Goal: Task Accomplishment & Management: Manage account settings

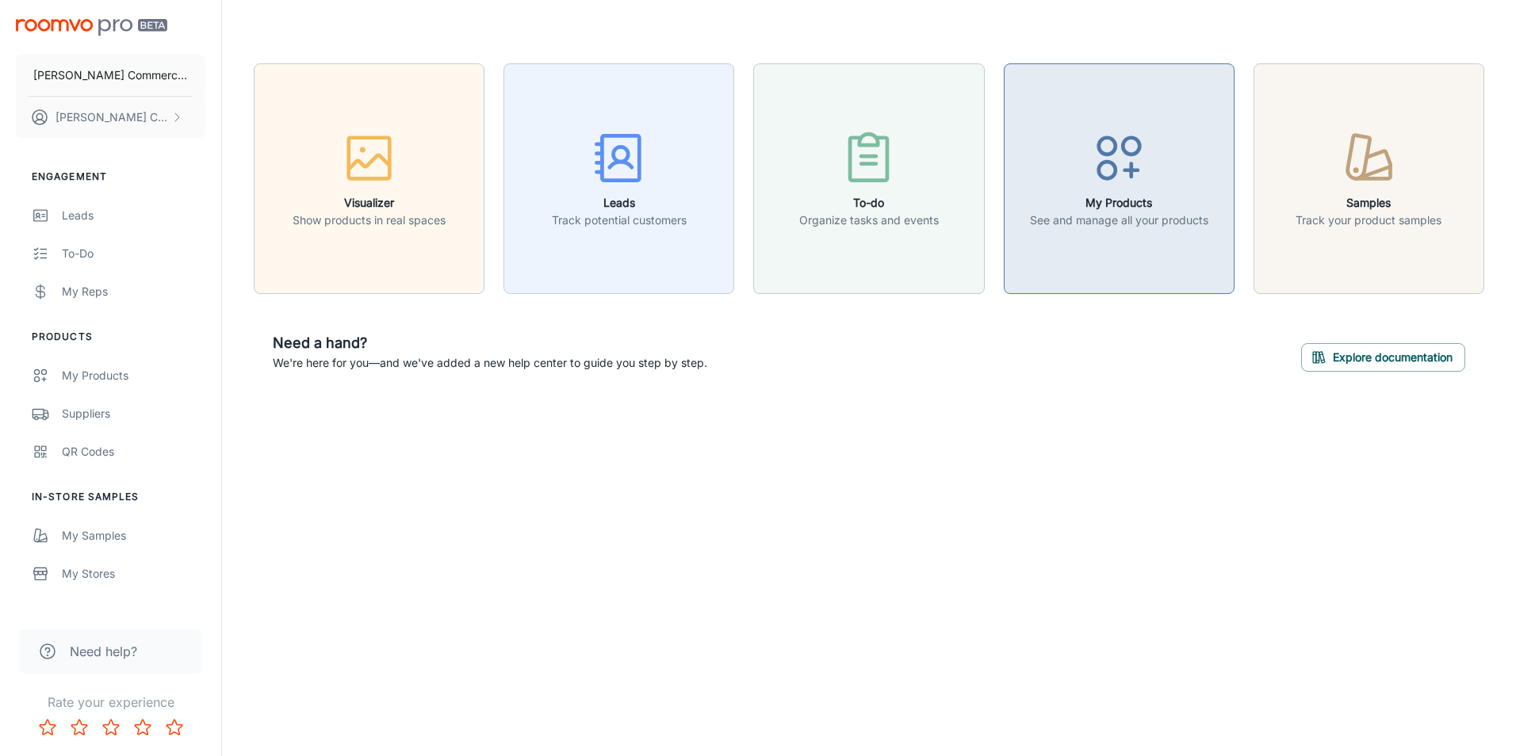
click at [1090, 215] on p "See and manage all your products" at bounding box center [1119, 220] width 178 height 17
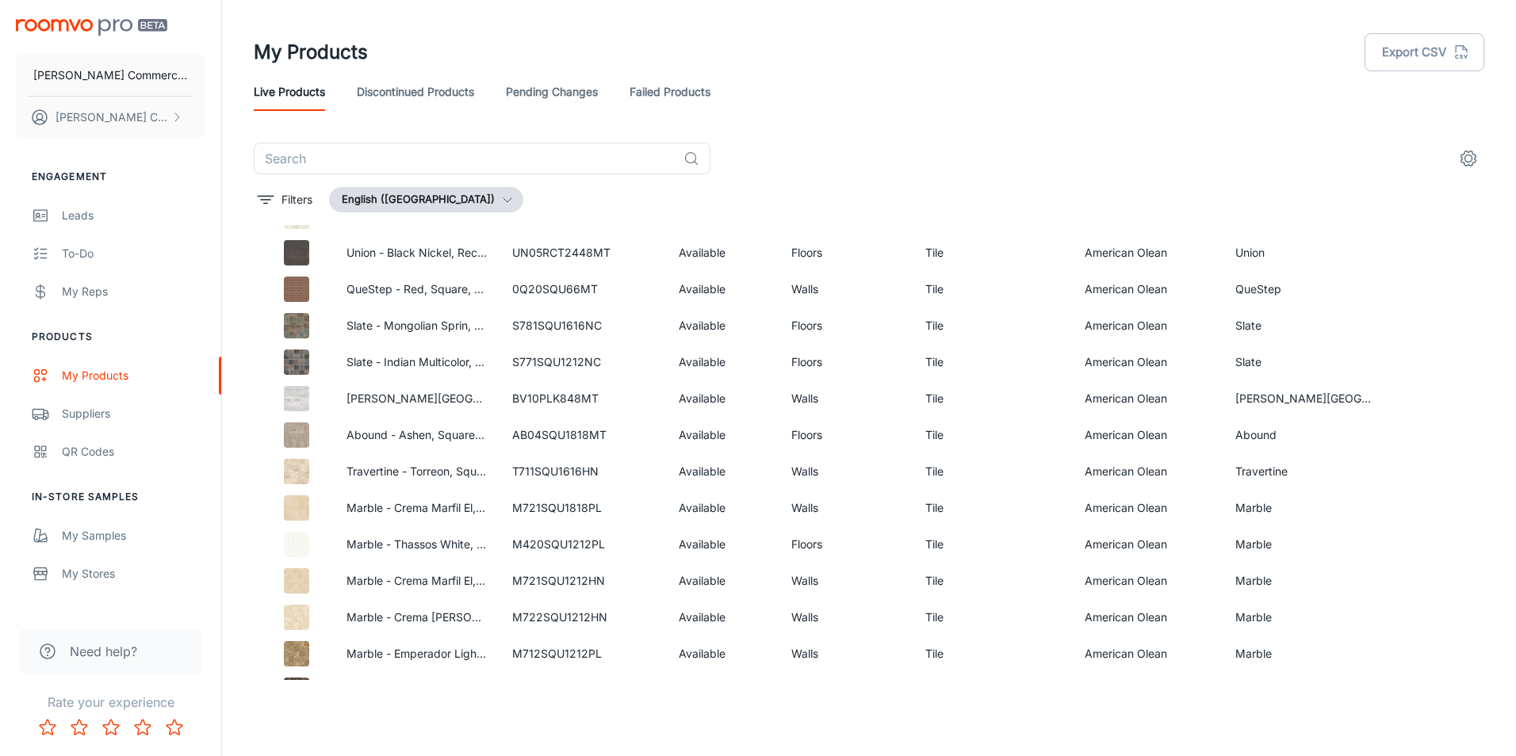
scroll to position [227, 0]
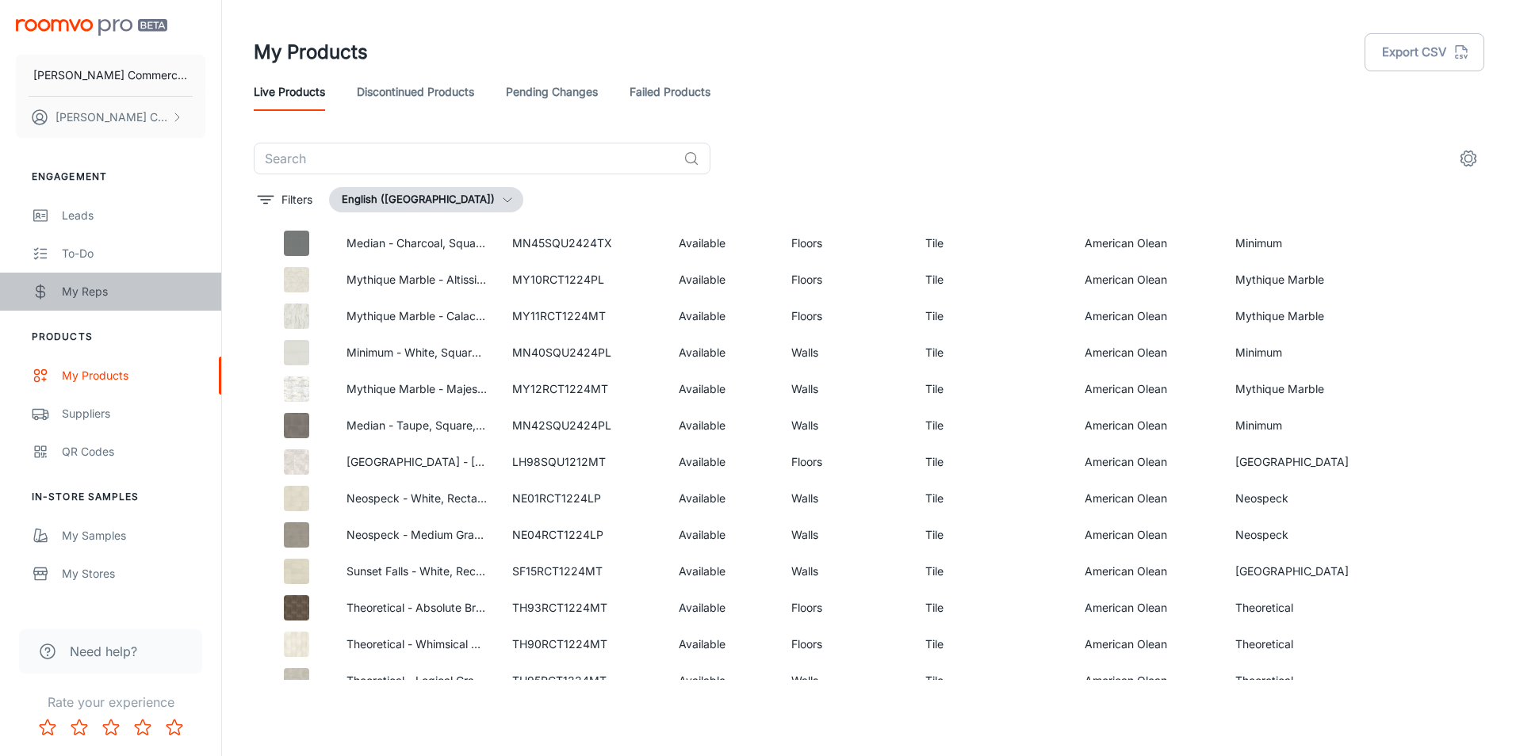
click at [90, 292] on div "My Reps" at bounding box center [134, 291] width 144 height 17
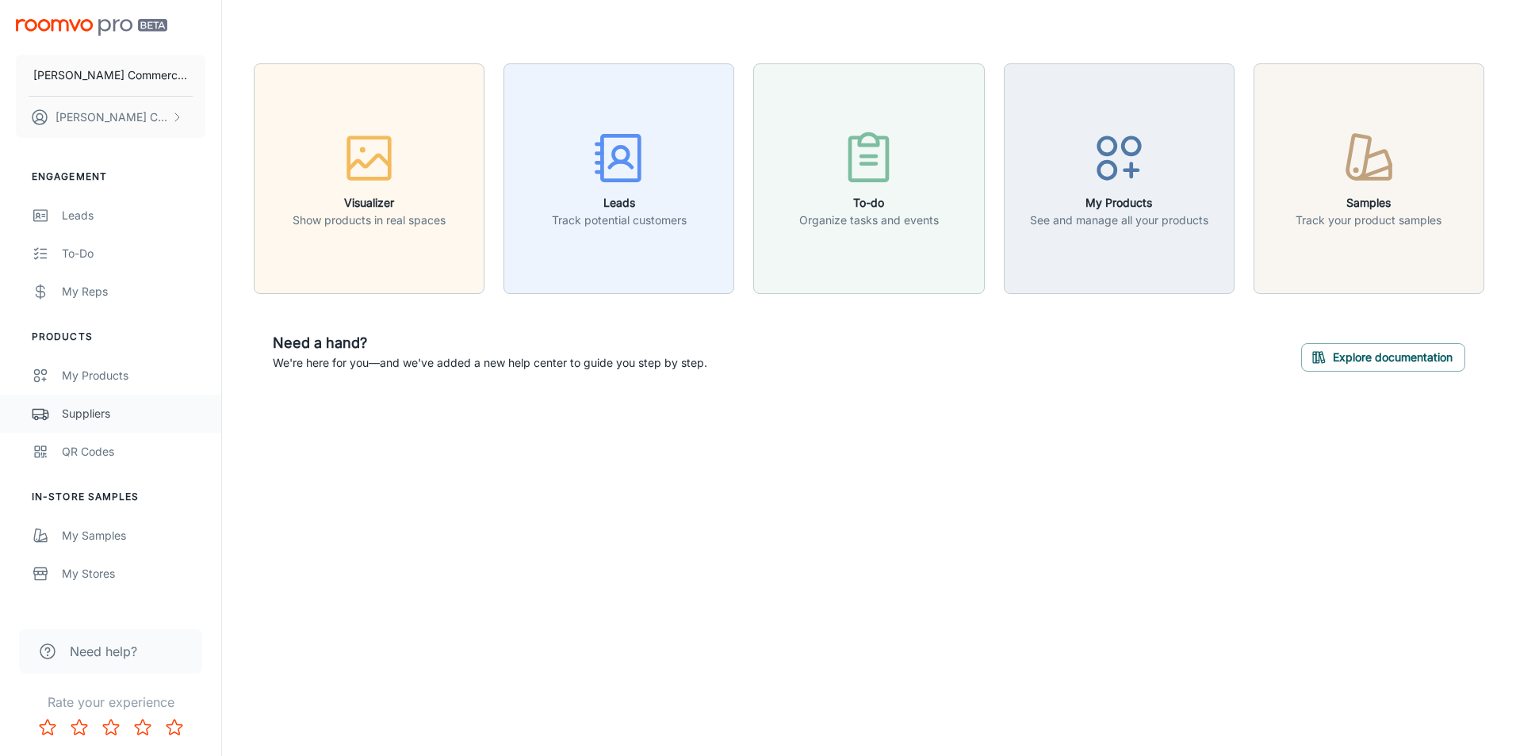
click at [100, 412] on div "Suppliers" at bounding box center [134, 413] width 144 height 17
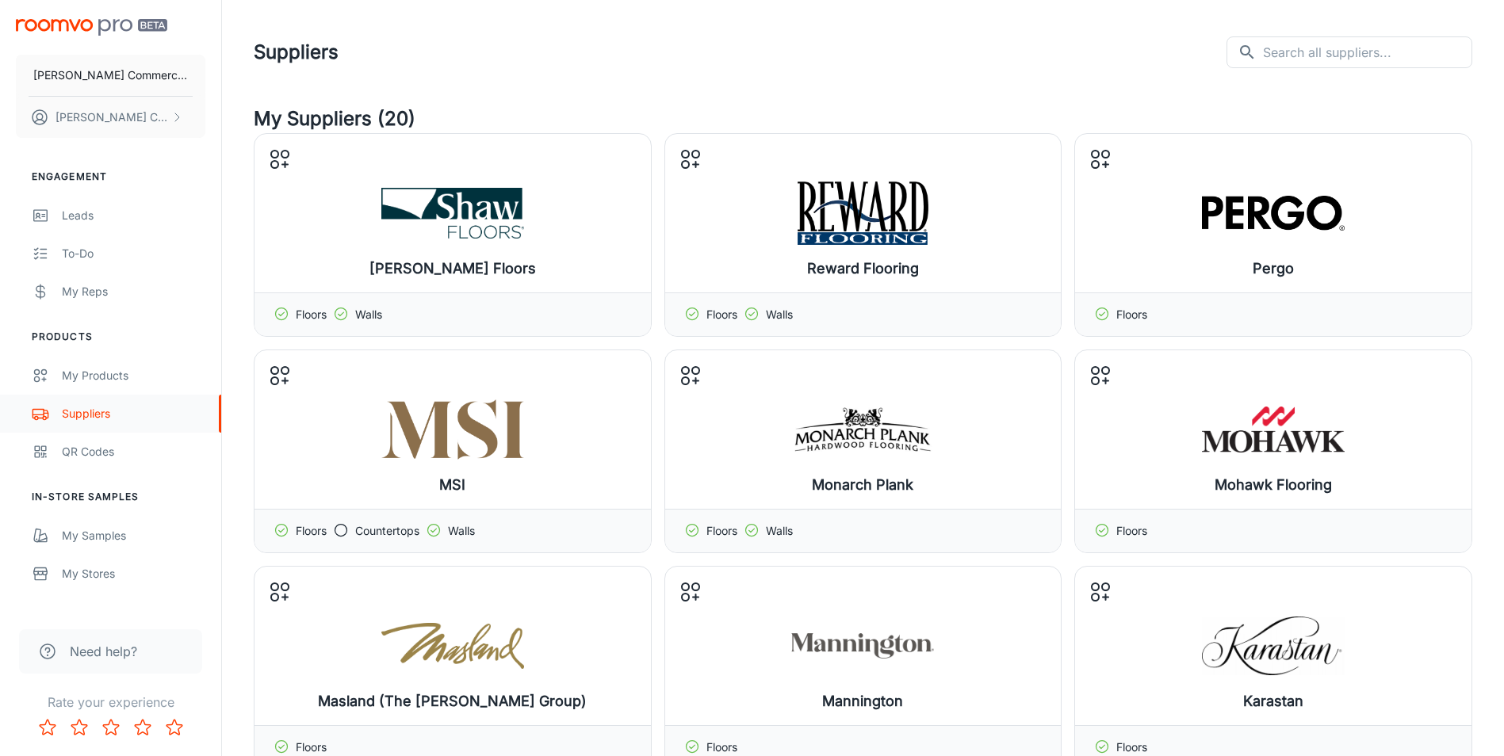
click at [78, 415] on div "Suppliers" at bounding box center [134, 413] width 144 height 17
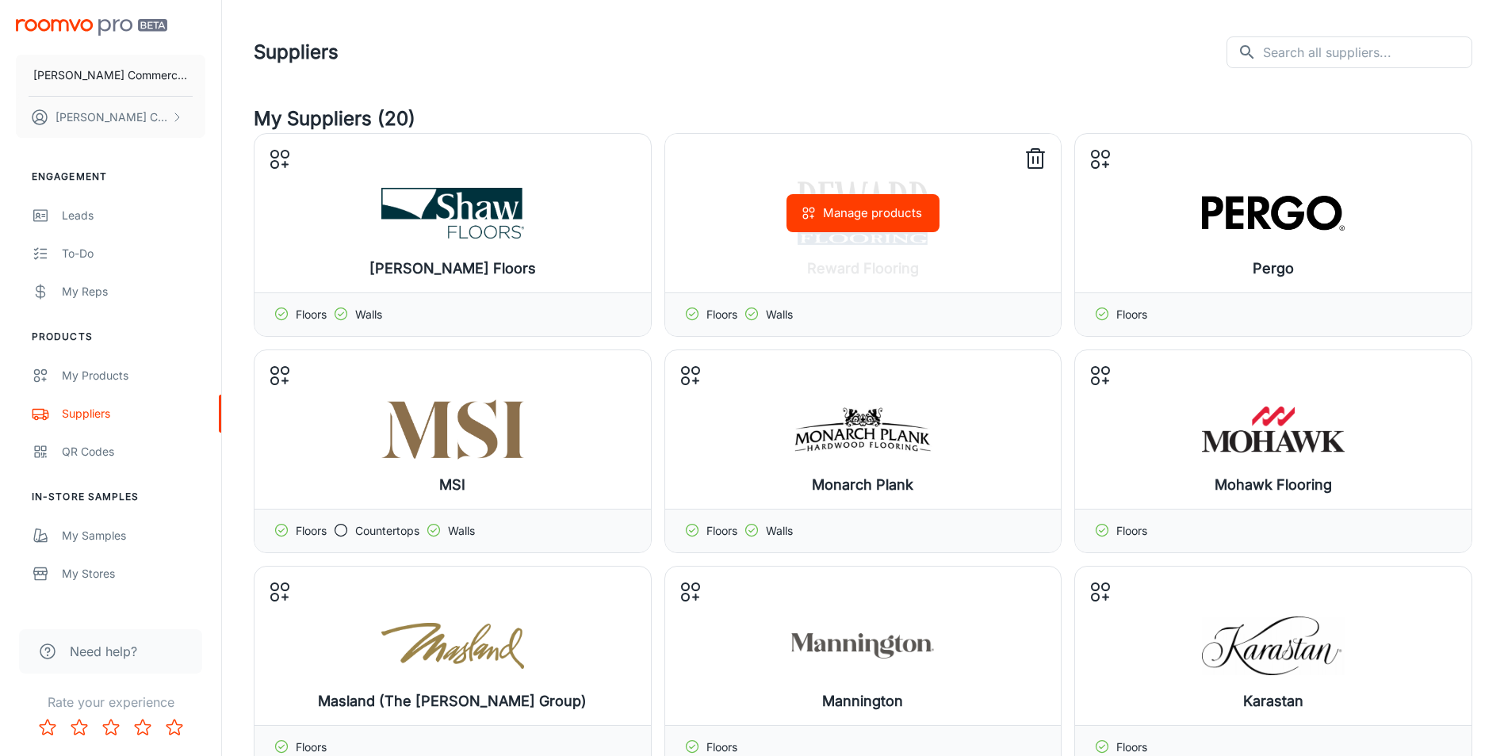
click at [1040, 159] on icon at bounding box center [1035, 159] width 25 height 25
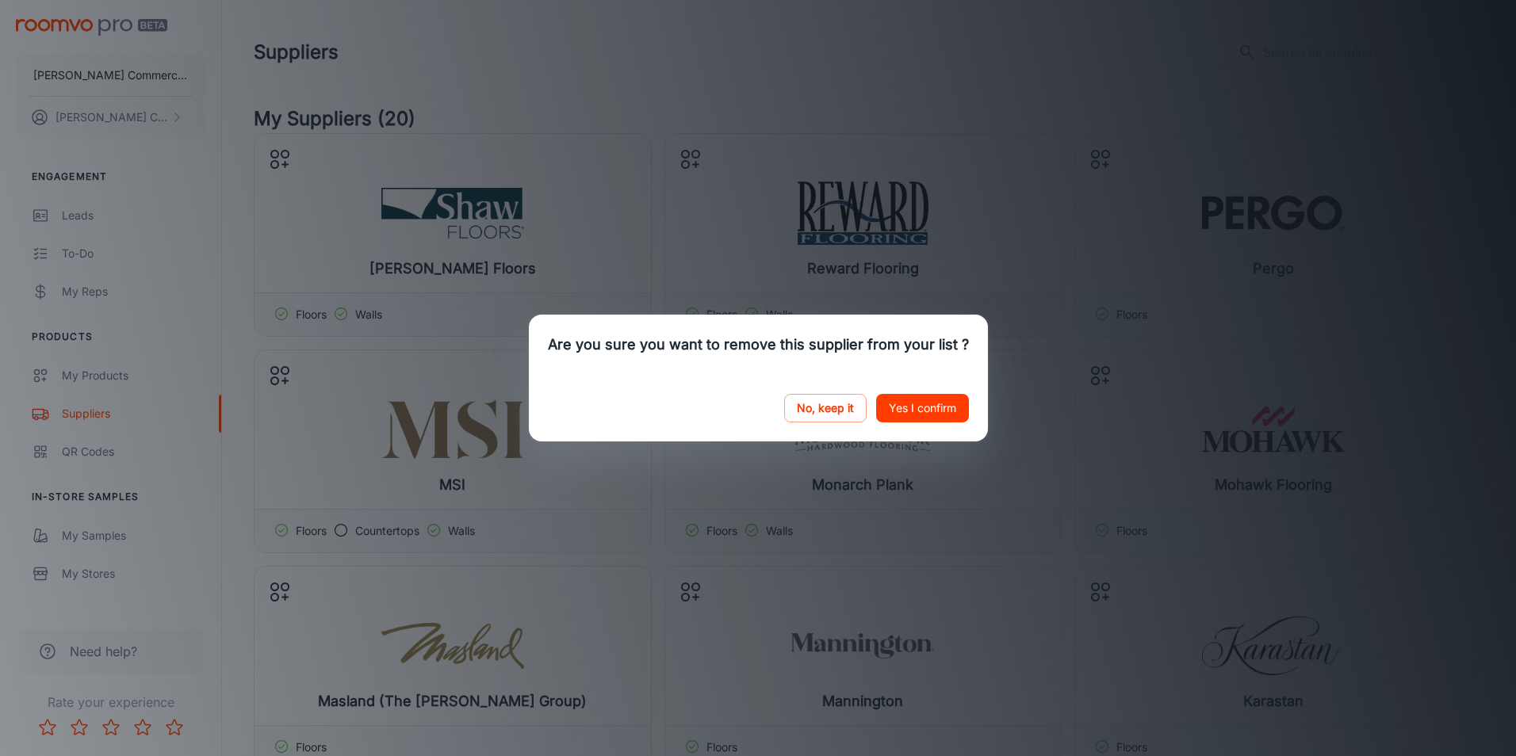
click at [916, 411] on button "Yes I confirm" at bounding box center [922, 408] width 93 height 29
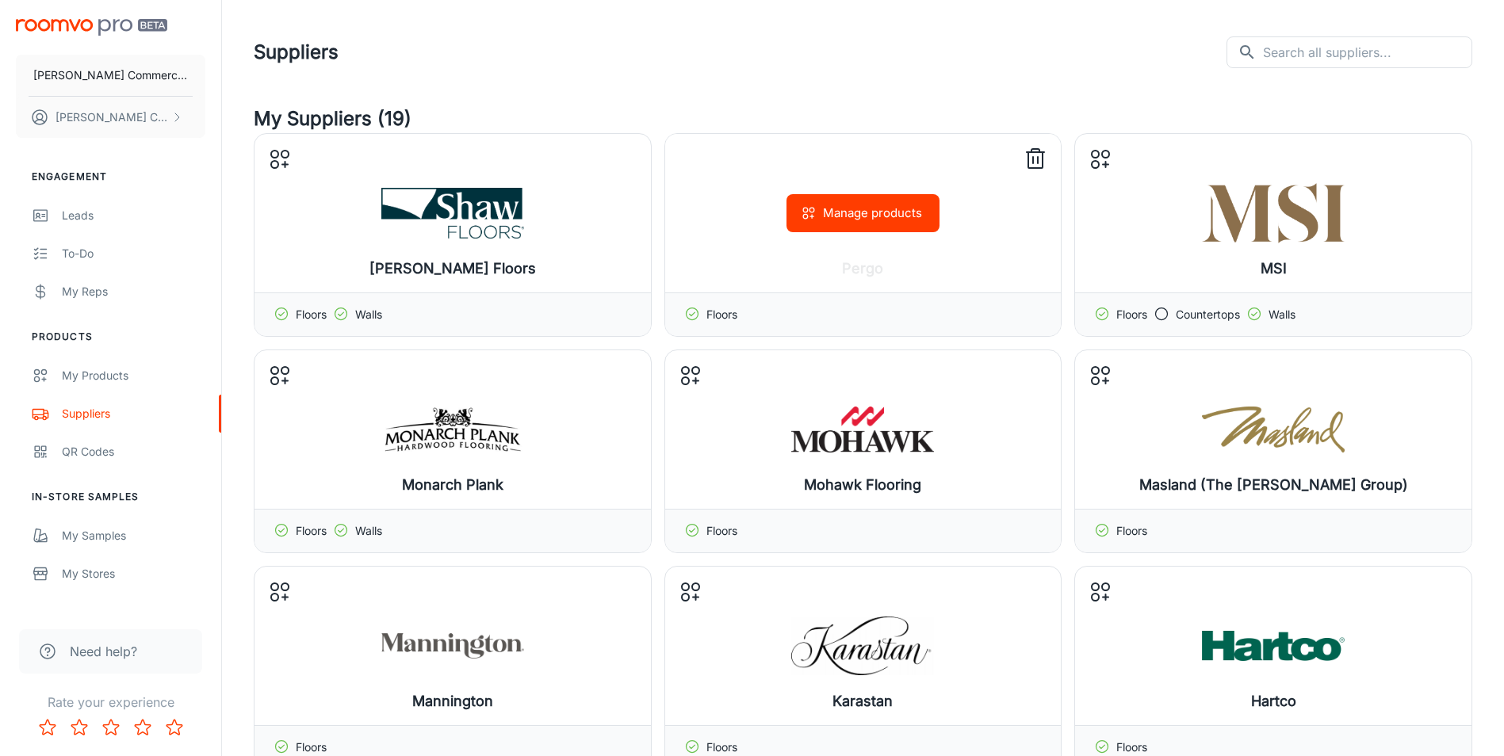
click at [1035, 160] on icon at bounding box center [1035, 159] width 25 height 25
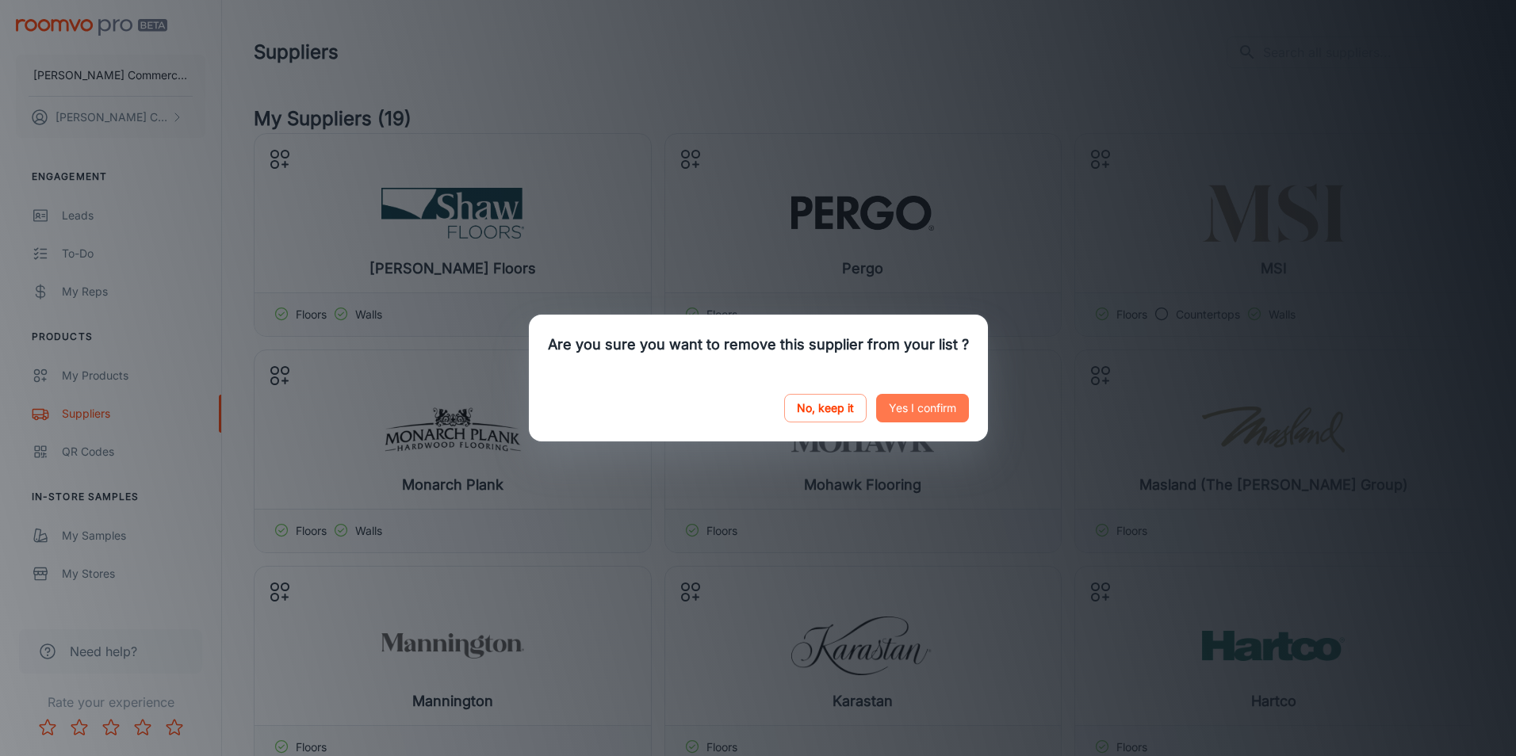
click at [919, 405] on button "Yes I confirm" at bounding box center [922, 408] width 93 height 29
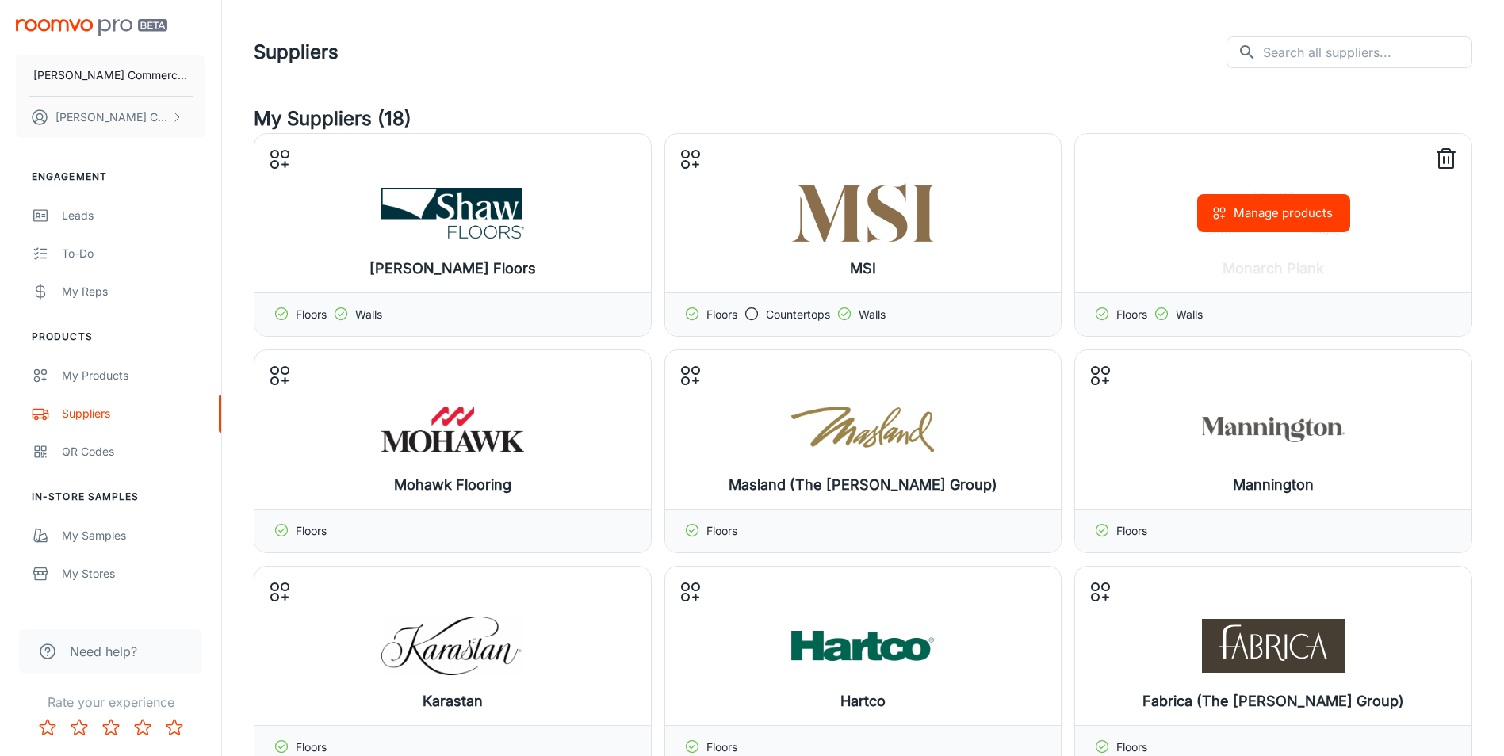
click at [1449, 157] on line at bounding box center [1449, 160] width 0 height 6
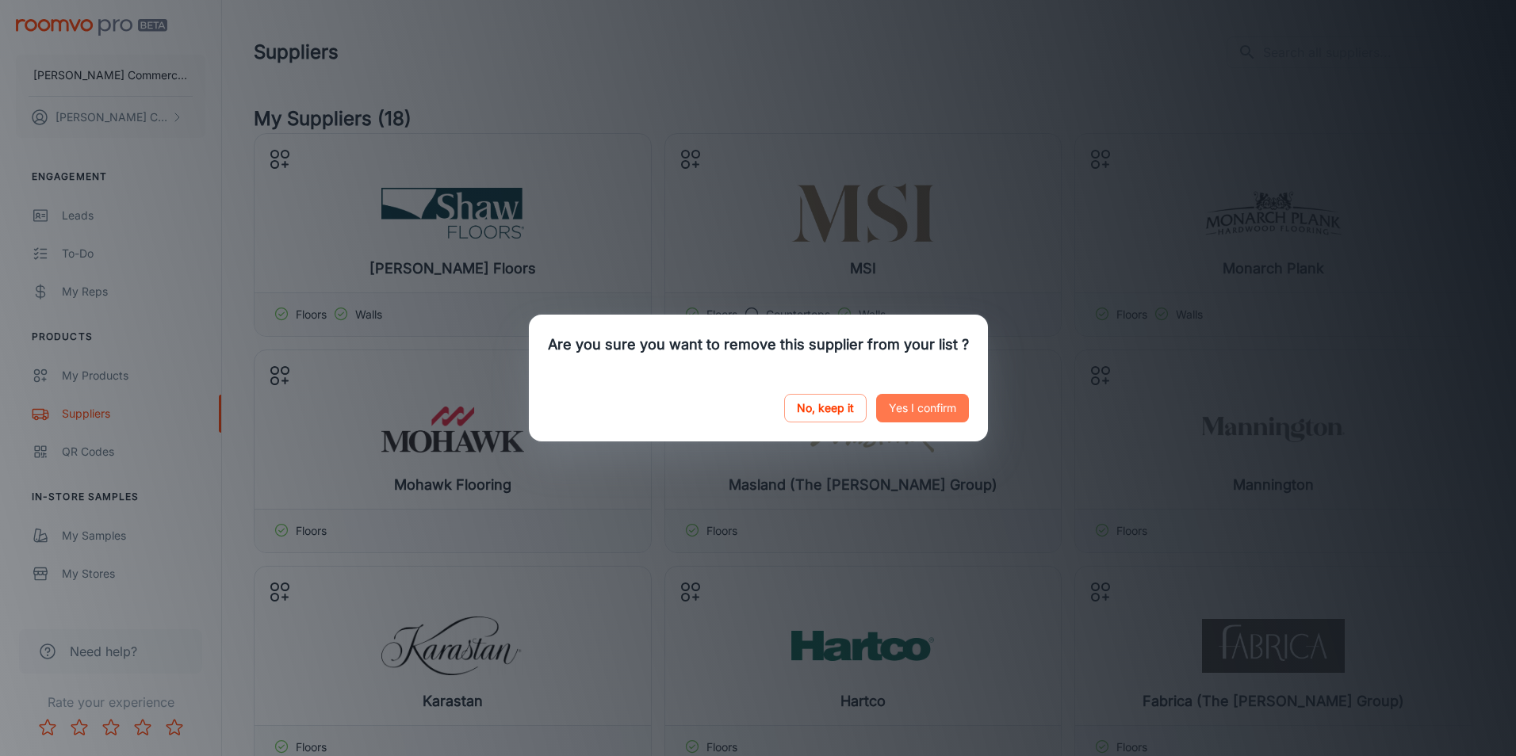
click at [912, 408] on button "Yes I confirm" at bounding box center [922, 408] width 93 height 29
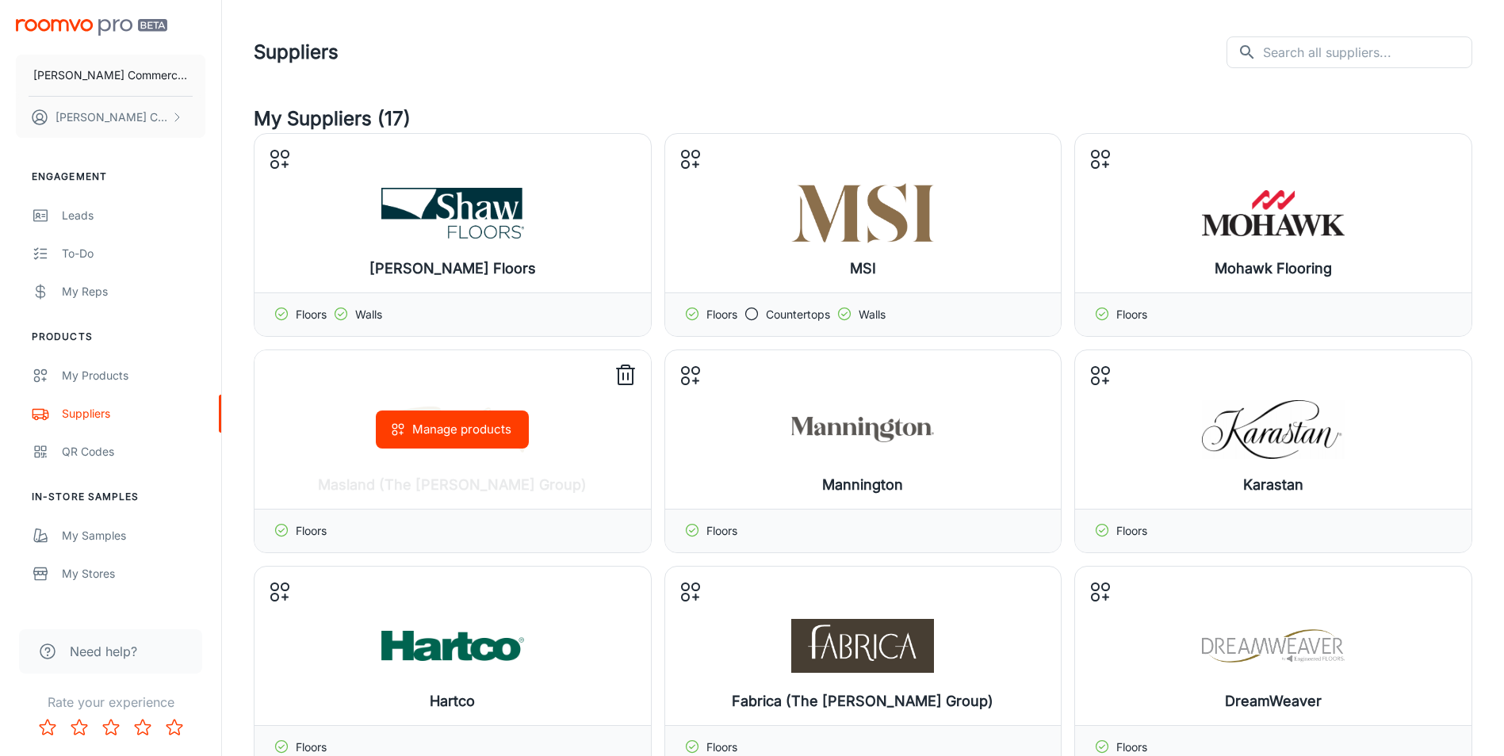
click at [625, 379] on icon at bounding box center [625, 375] width 25 height 25
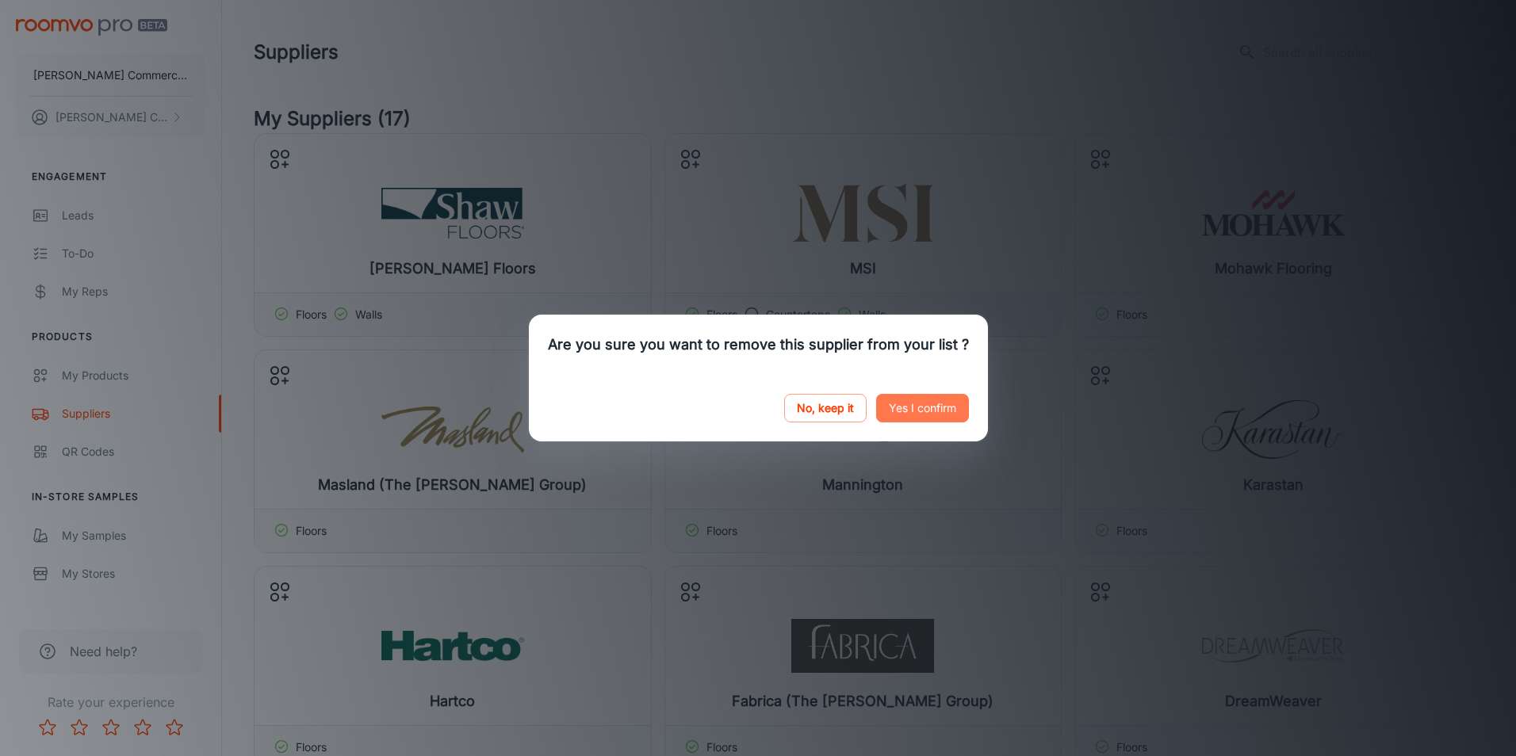
click at [937, 408] on button "Yes I confirm" at bounding box center [922, 408] width 93 height 29
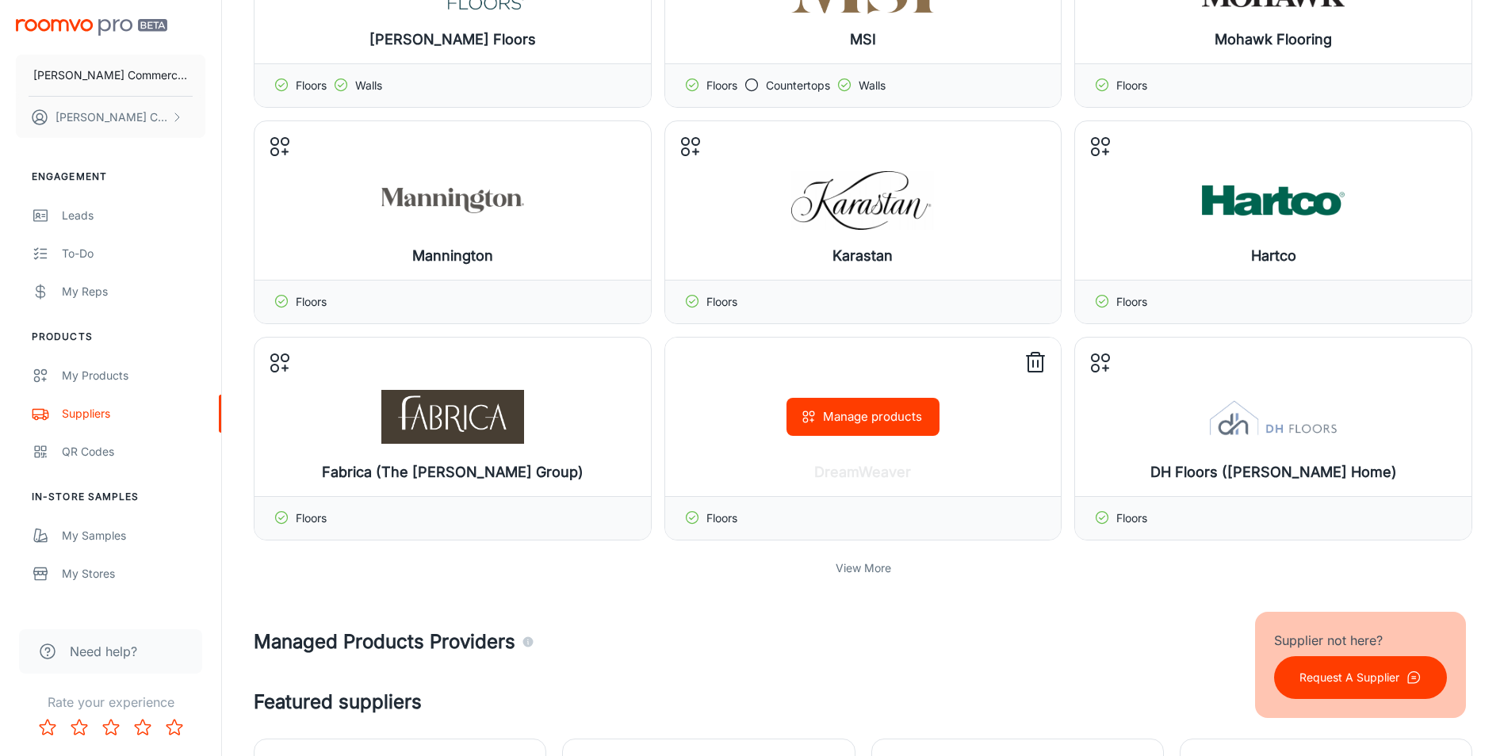
scroll to position [264, 0]
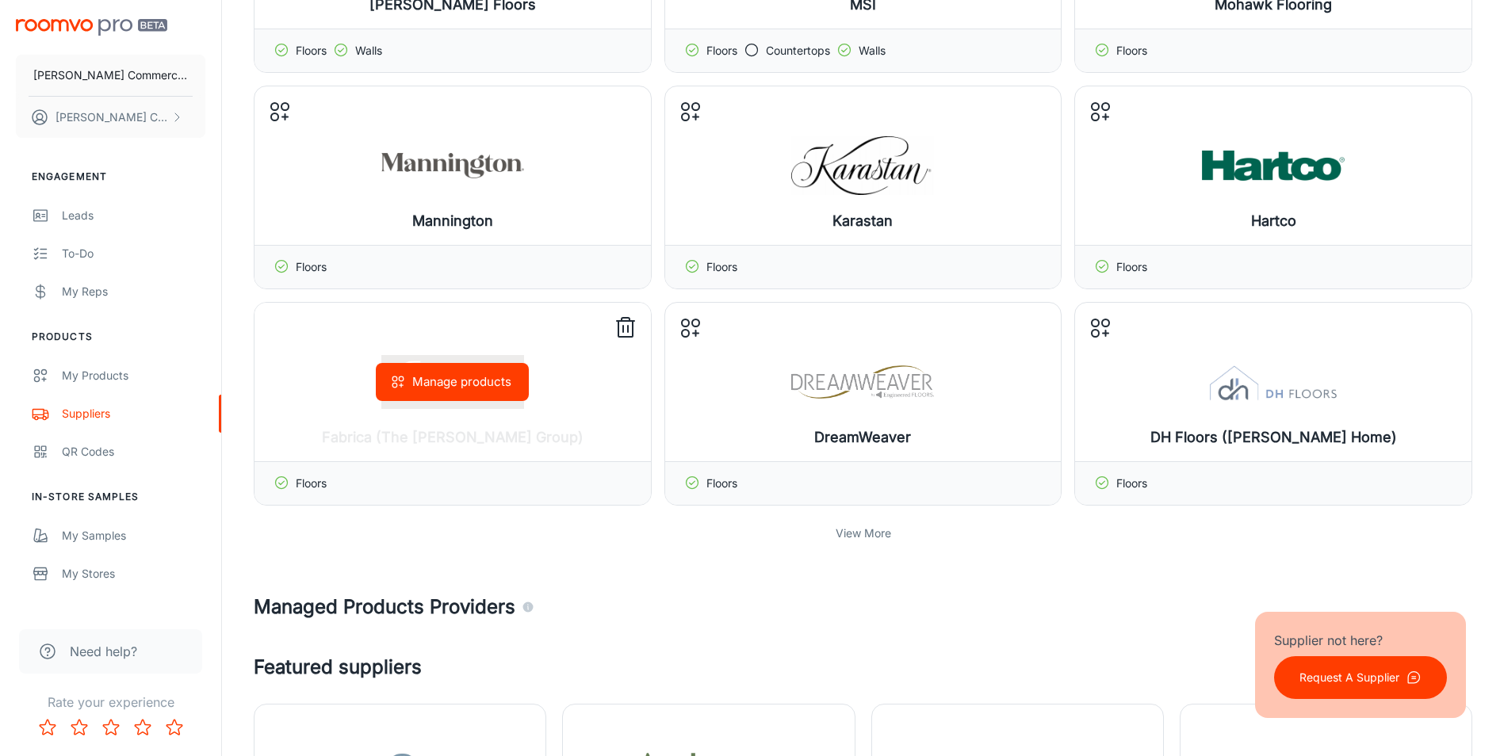
click at [626, 327] on icon at bounding box center [625, 328] width 25 height 25
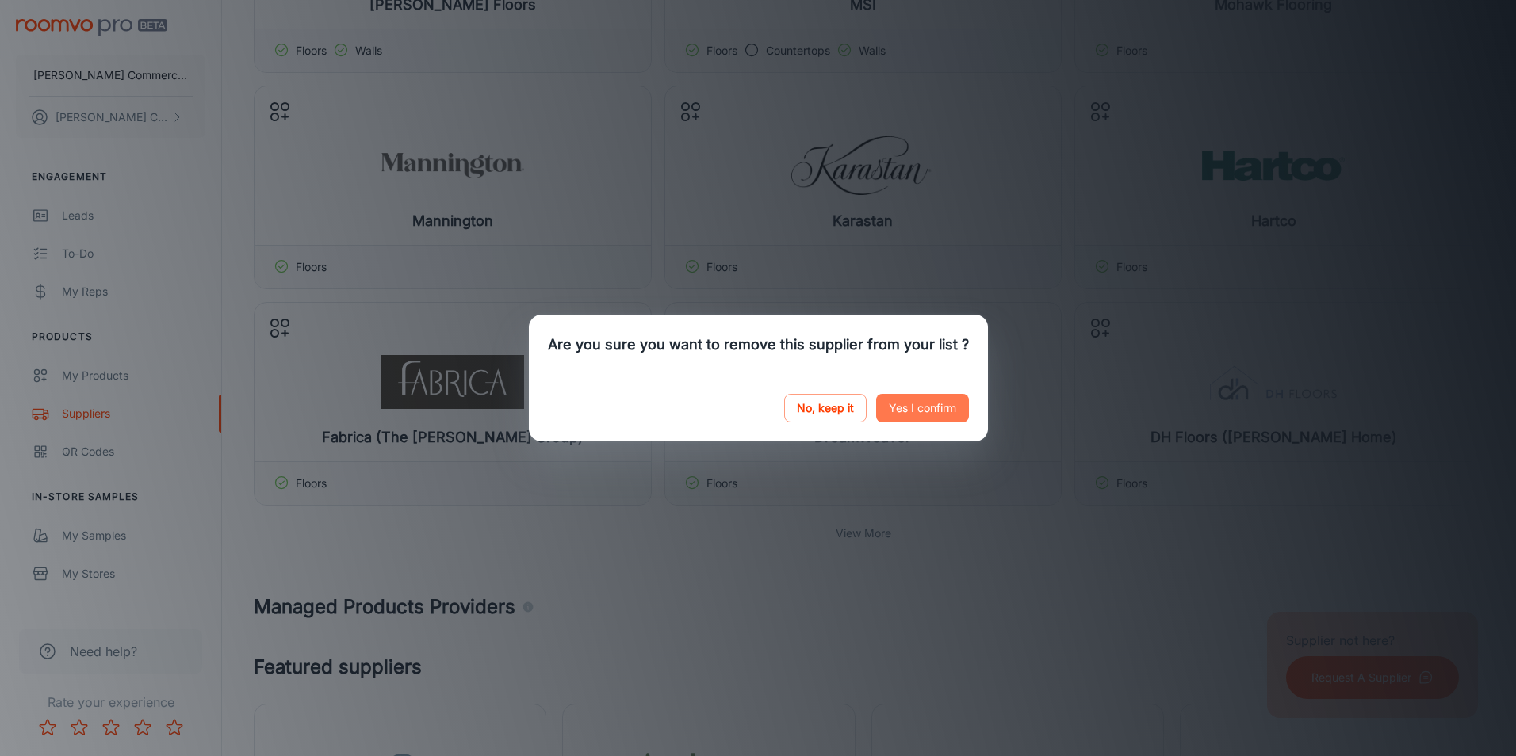
click at [913, 403] on button "Yes I confirm" at bounding box center [922, 408] width 93 height 29
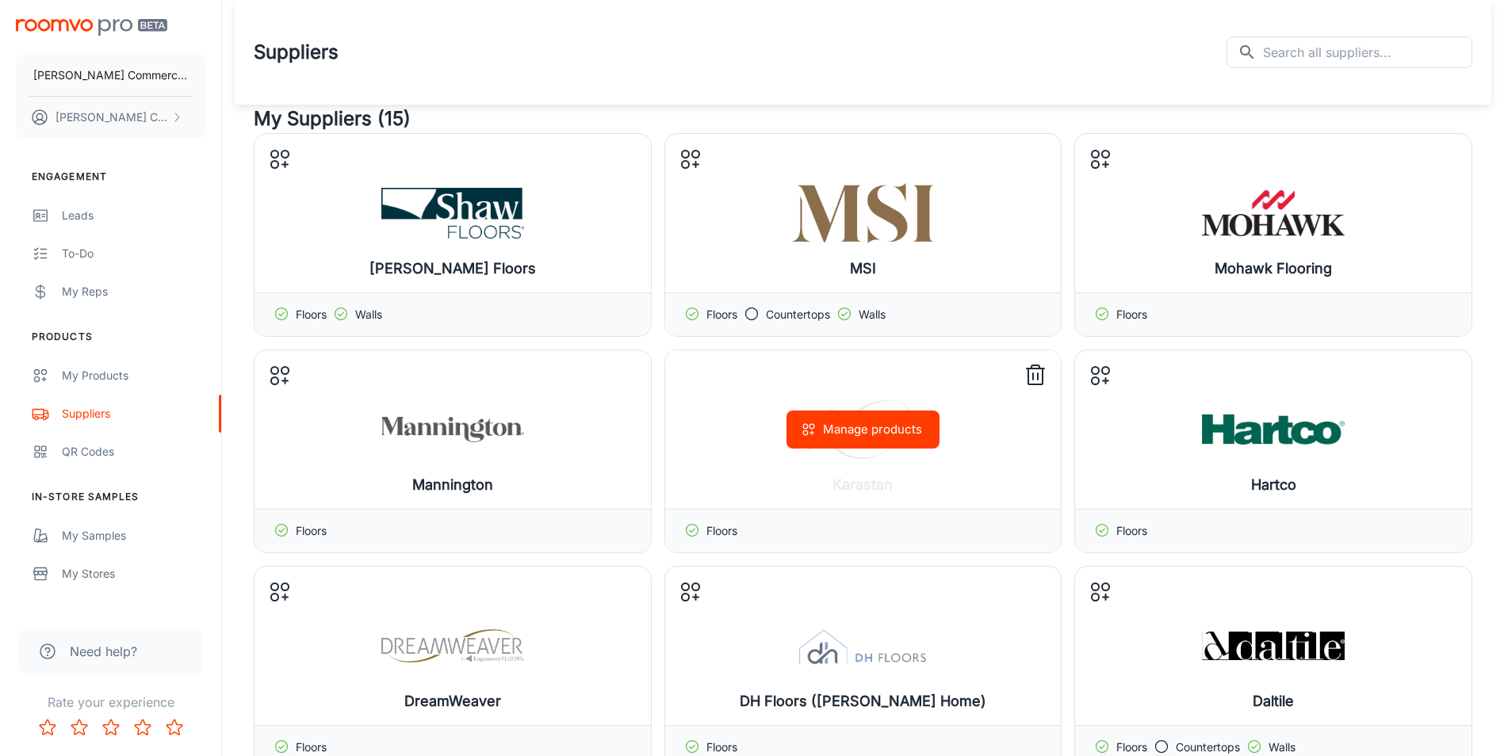
scroll to position [132, 0]
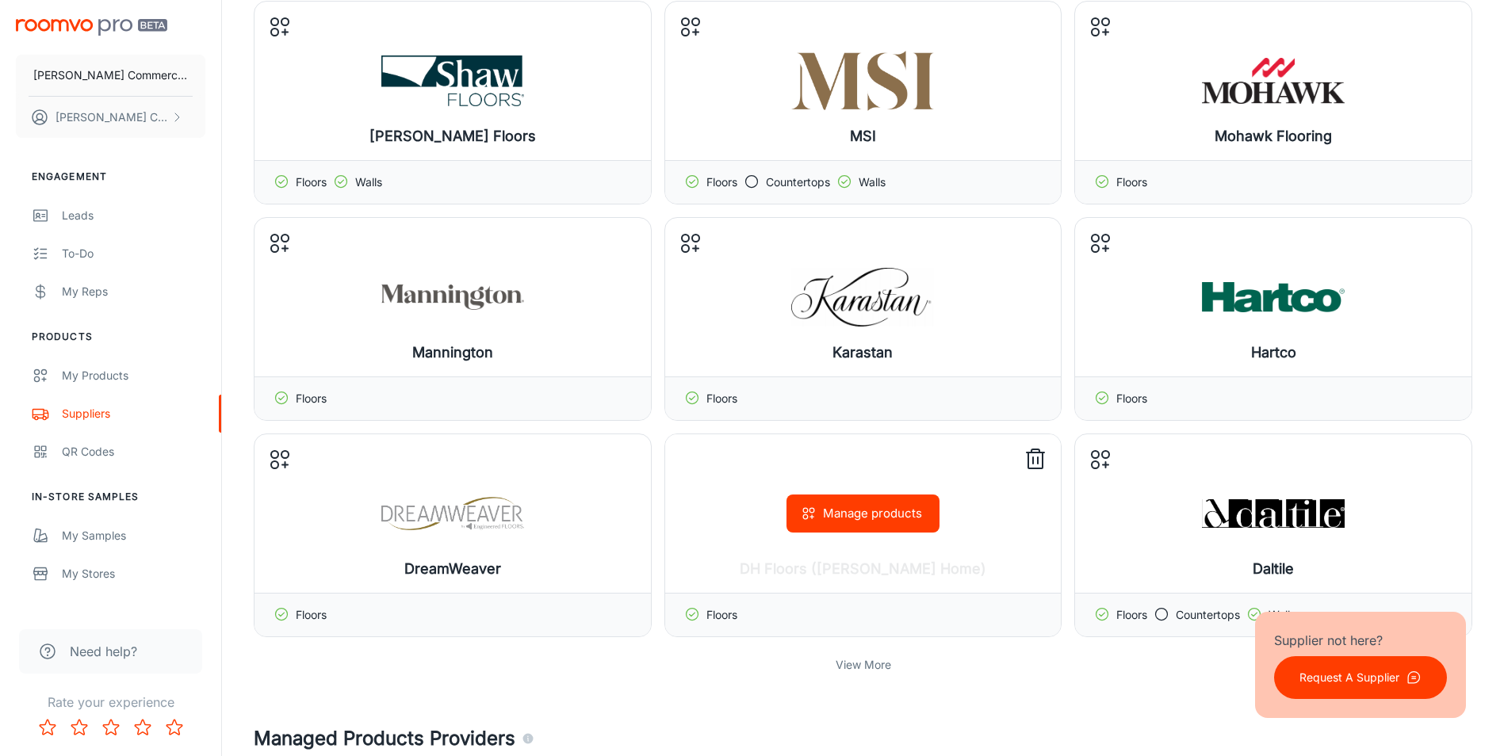
click at [1036, 457] on icon at bounding box center [1035, 459] width 25 height 25
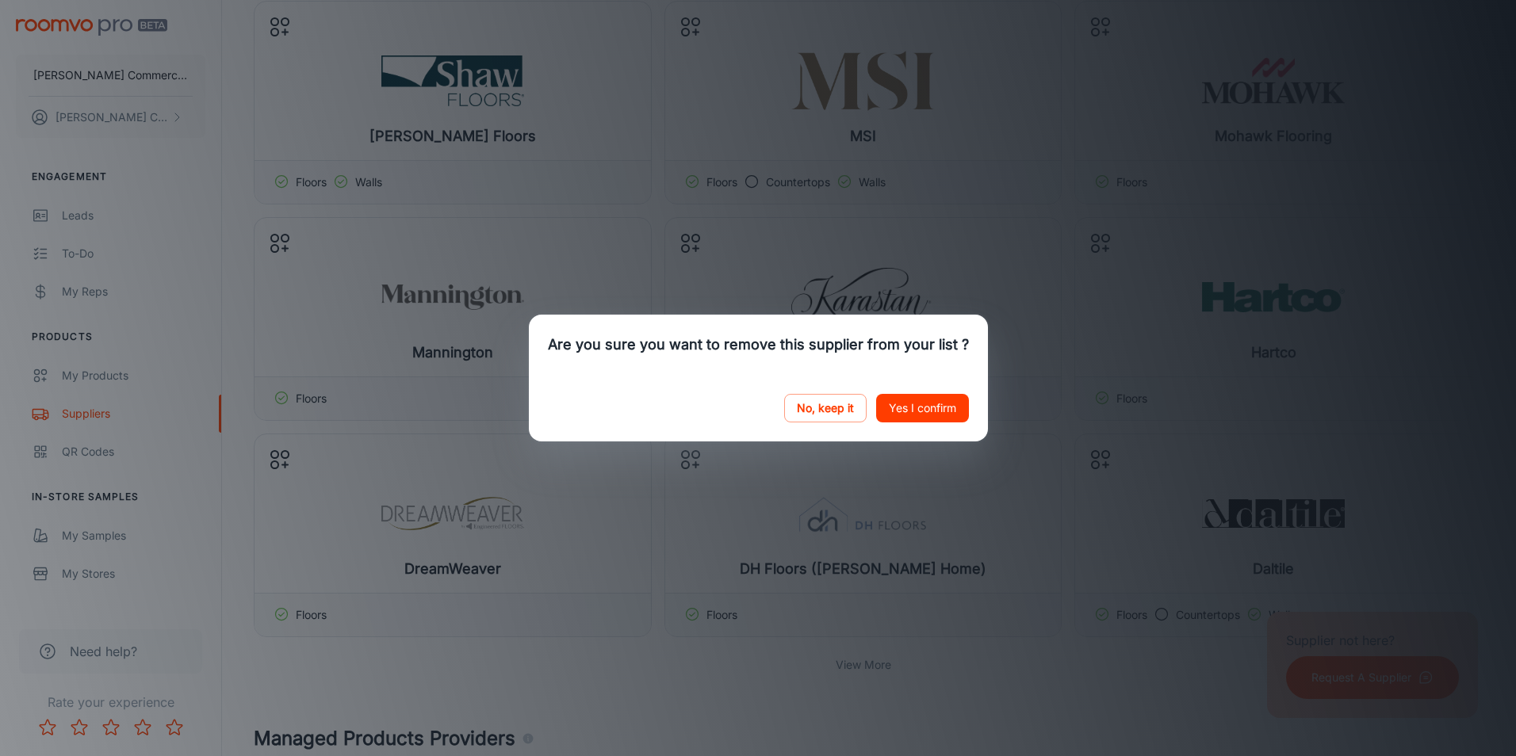
click at [940, 405] on button "Yes I confirm" at bounding box center [922, 408] width 93 height 29
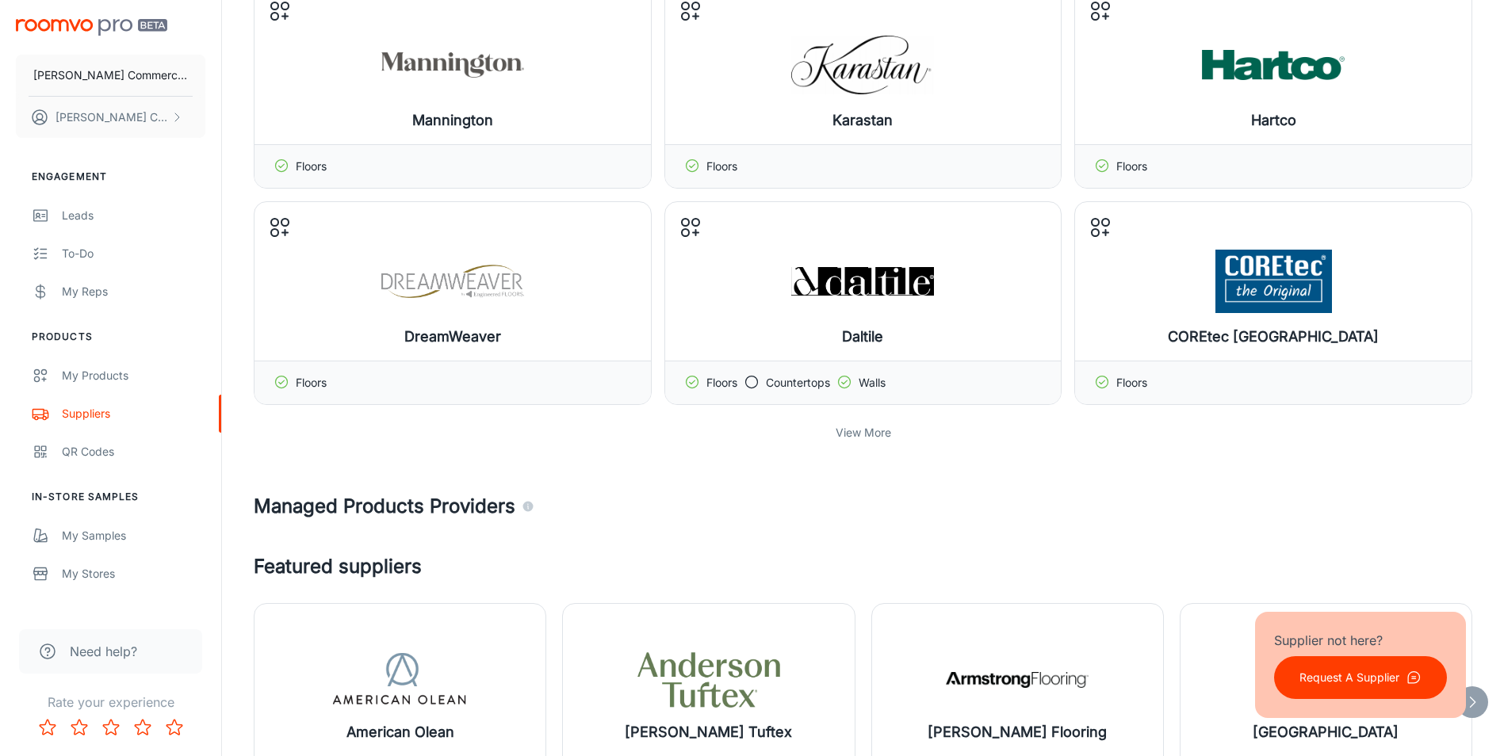
scroll to position [396, 0]
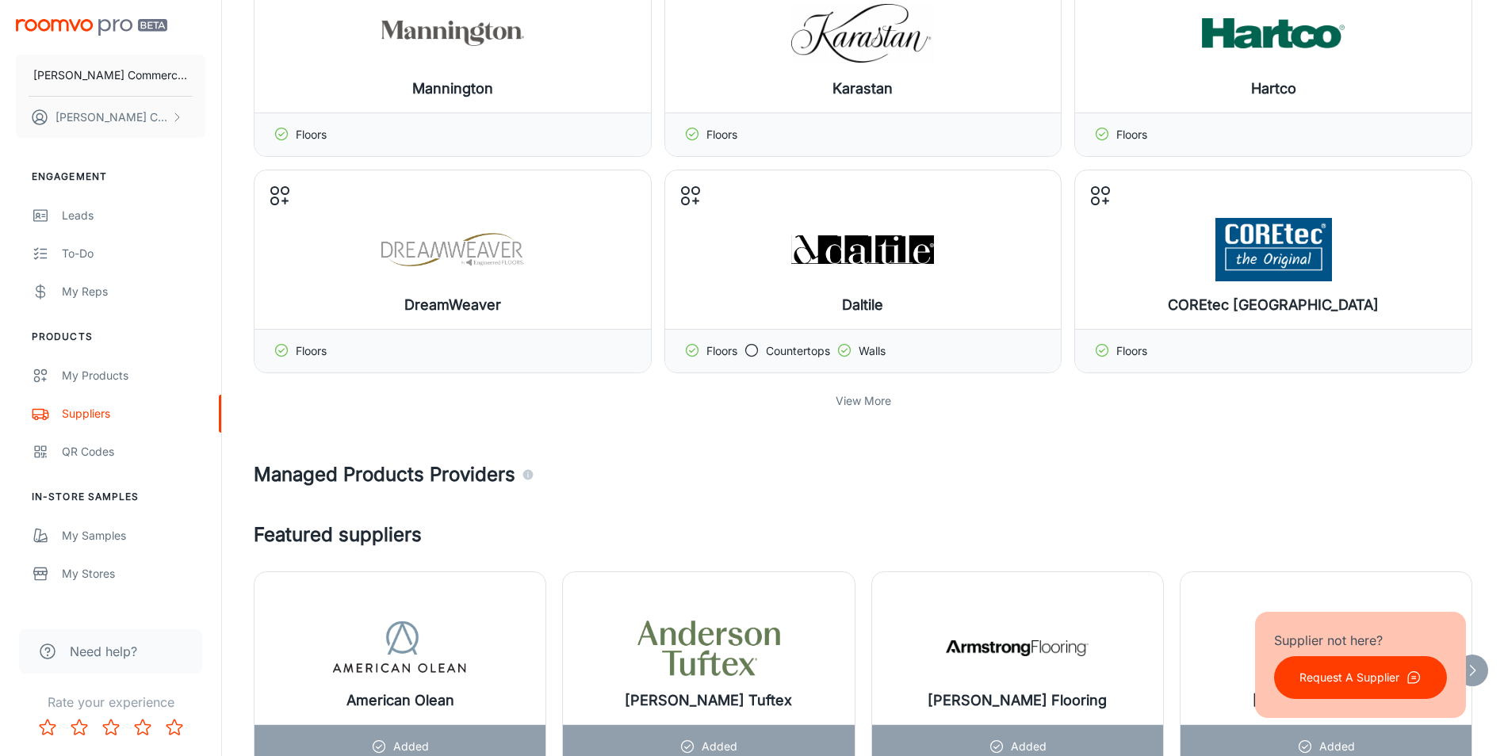
click at [864, 404] on p "View More" at bounding box center [864, 401] width 56 height 17
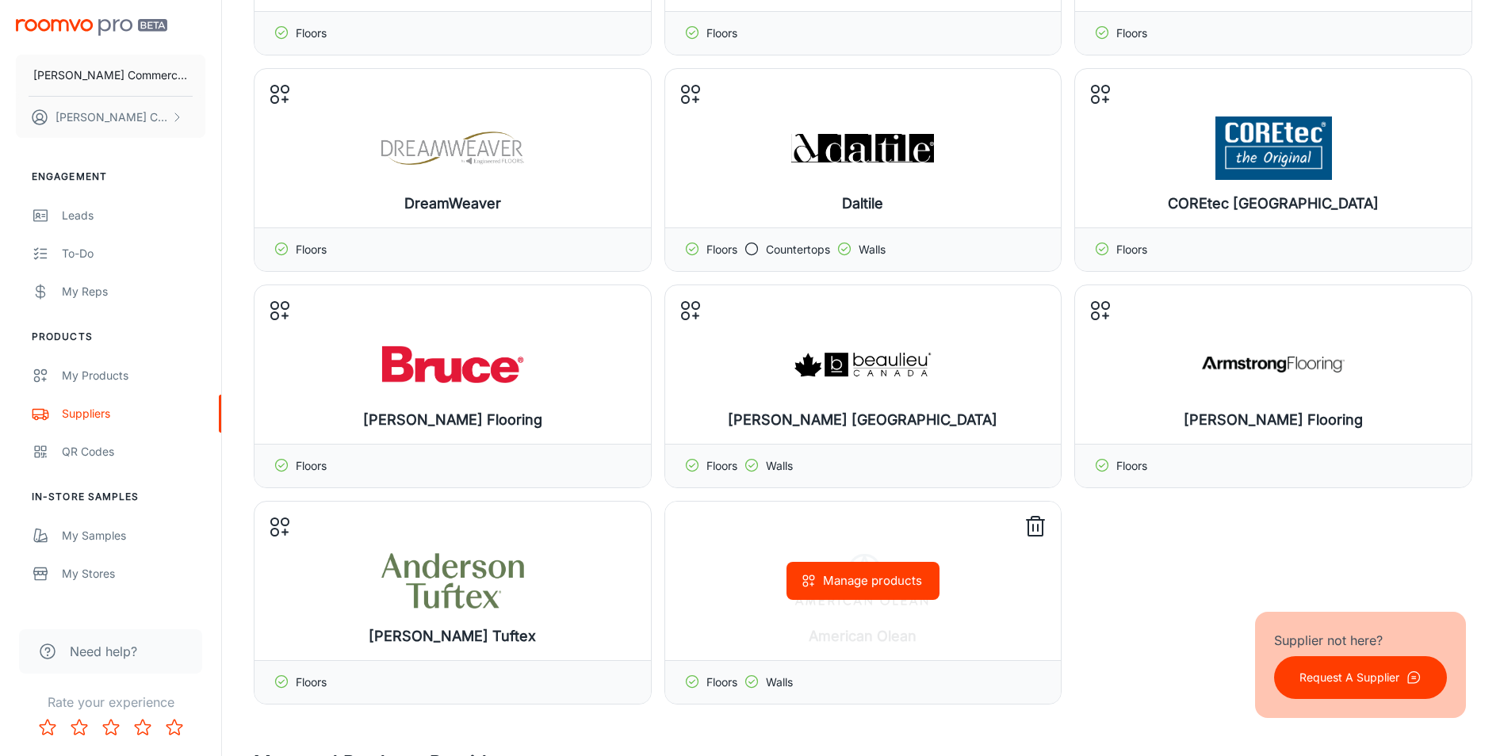
scroll to position [529, 0]
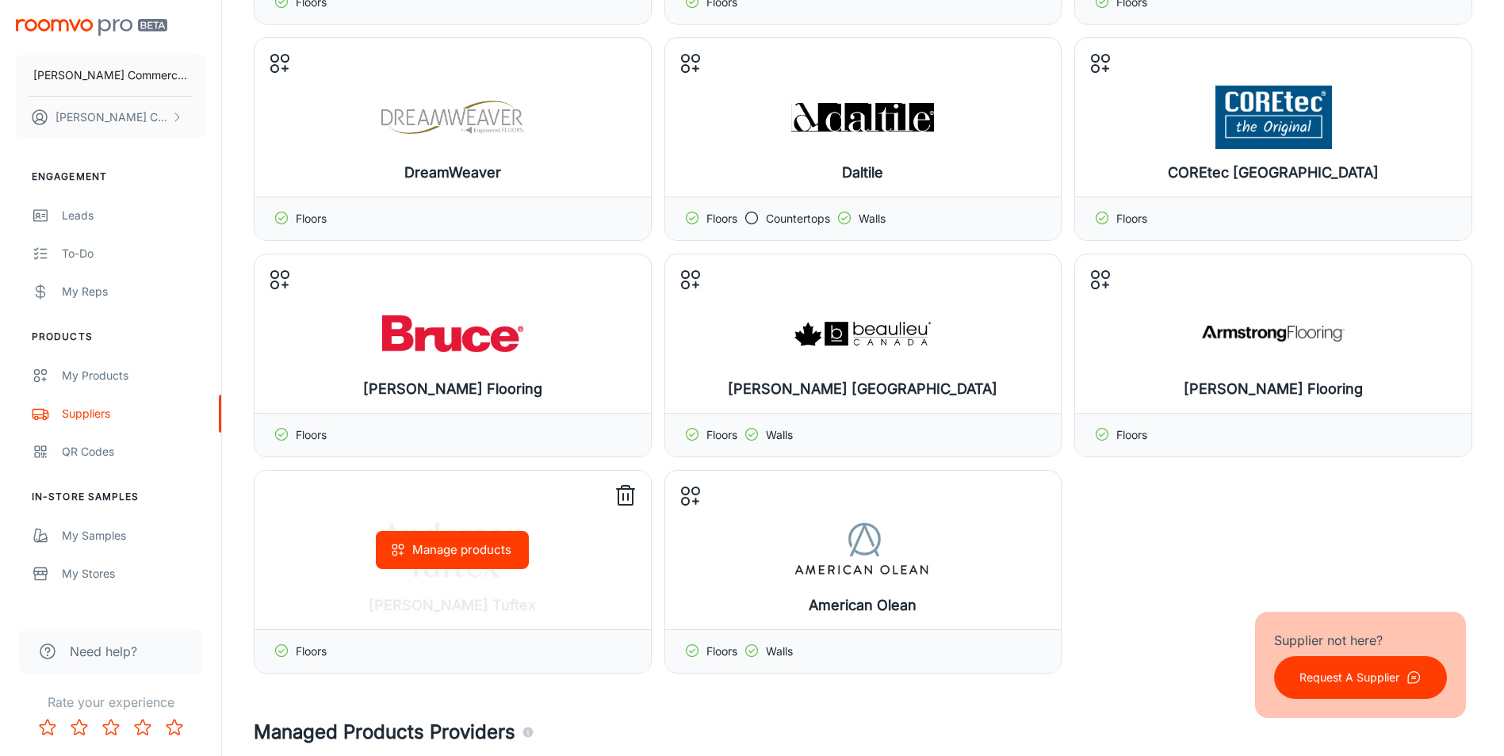
click at [620, 493] on icon at bounding box center [625, 496] width 25 height 25
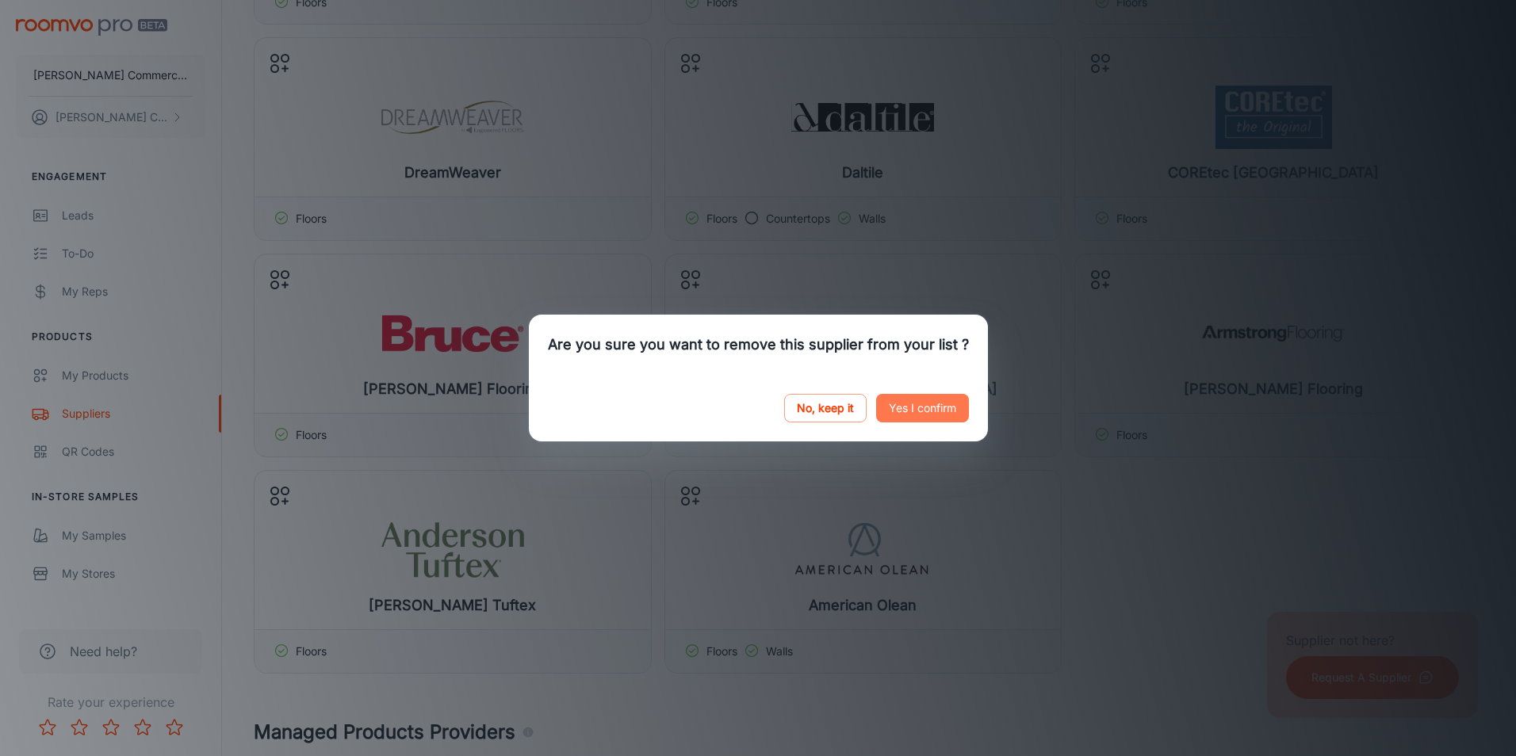
click at [915, 408] on button "Yes I confirm" at bounding box center [922, 408] width 93 height 29
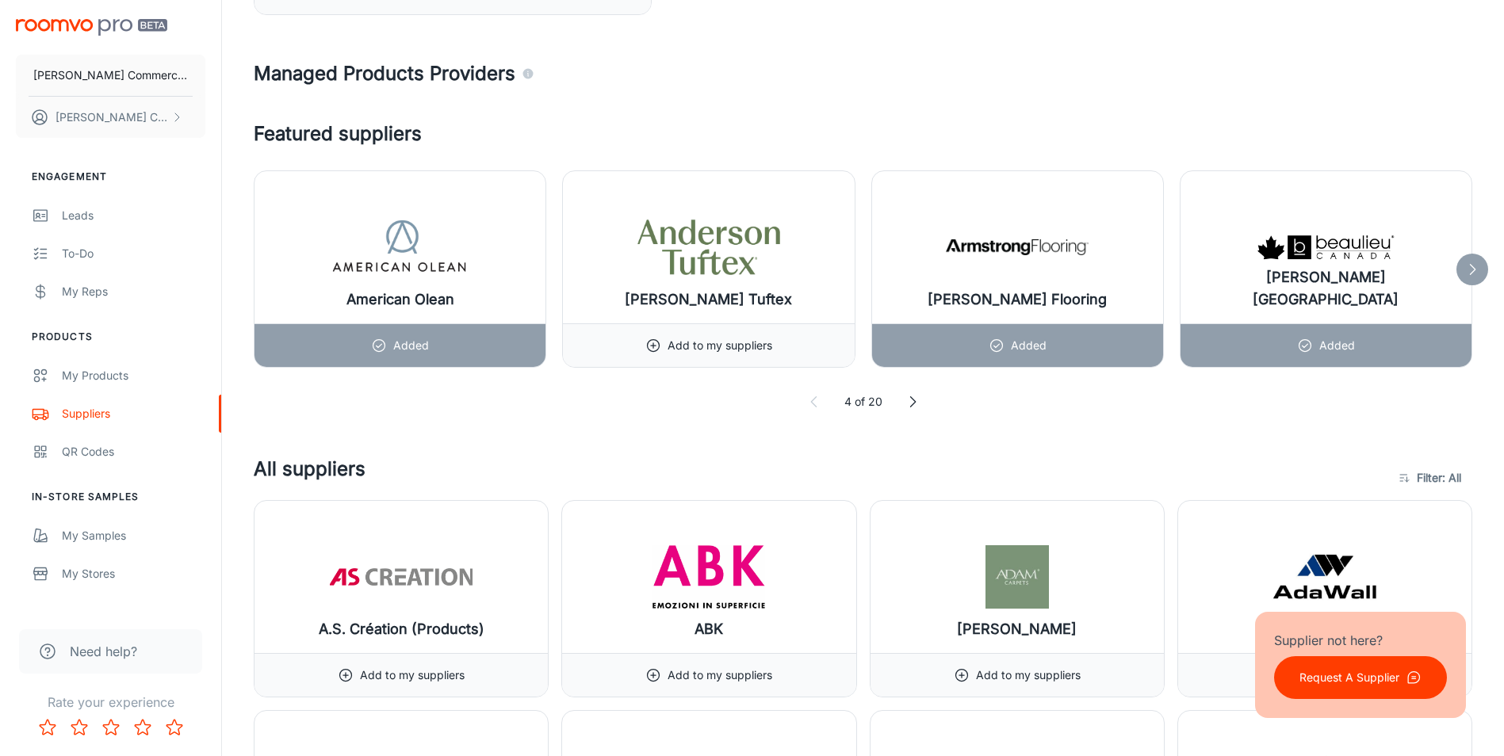
scroll to position [1189, 0]
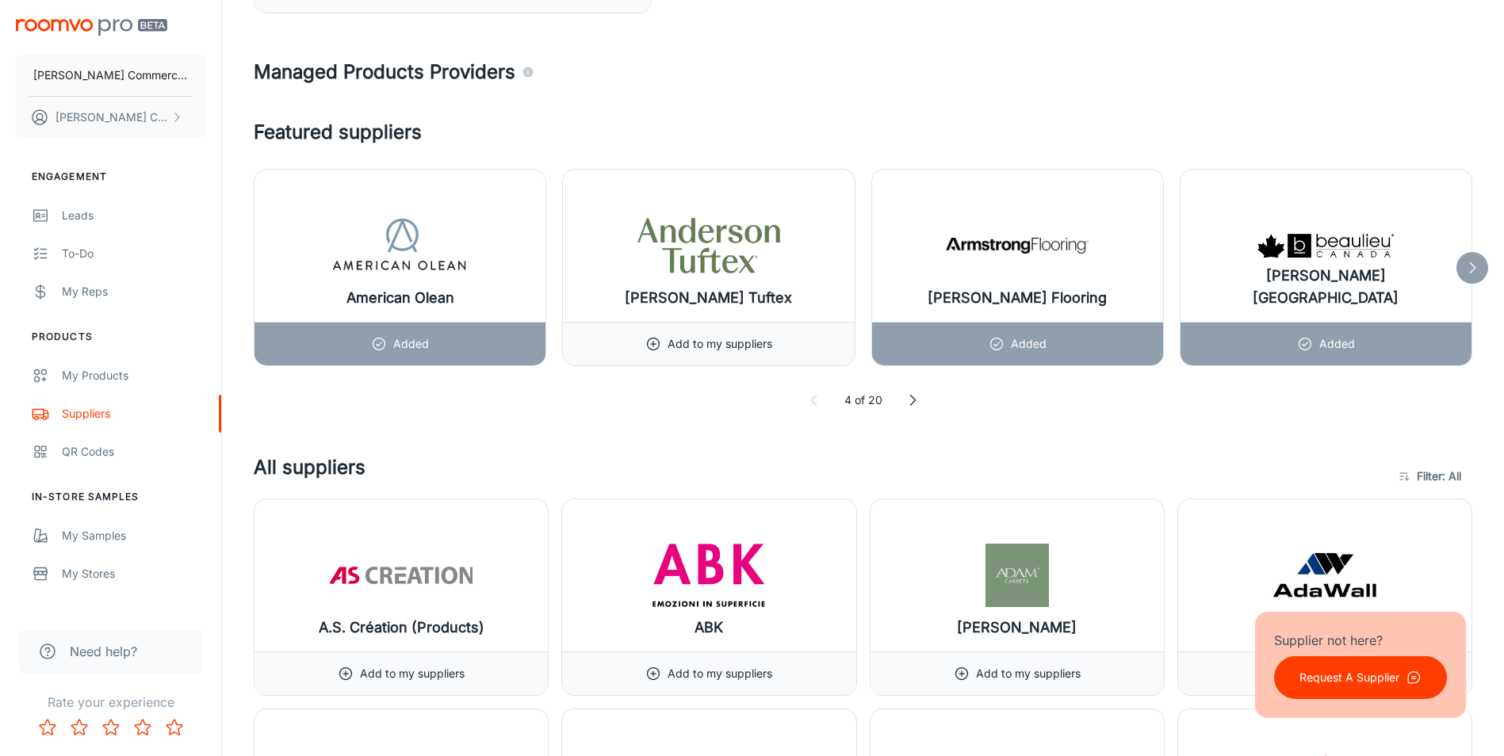
click at [914, 404] on icon at bounding box center [913, 401] width 16 height 16
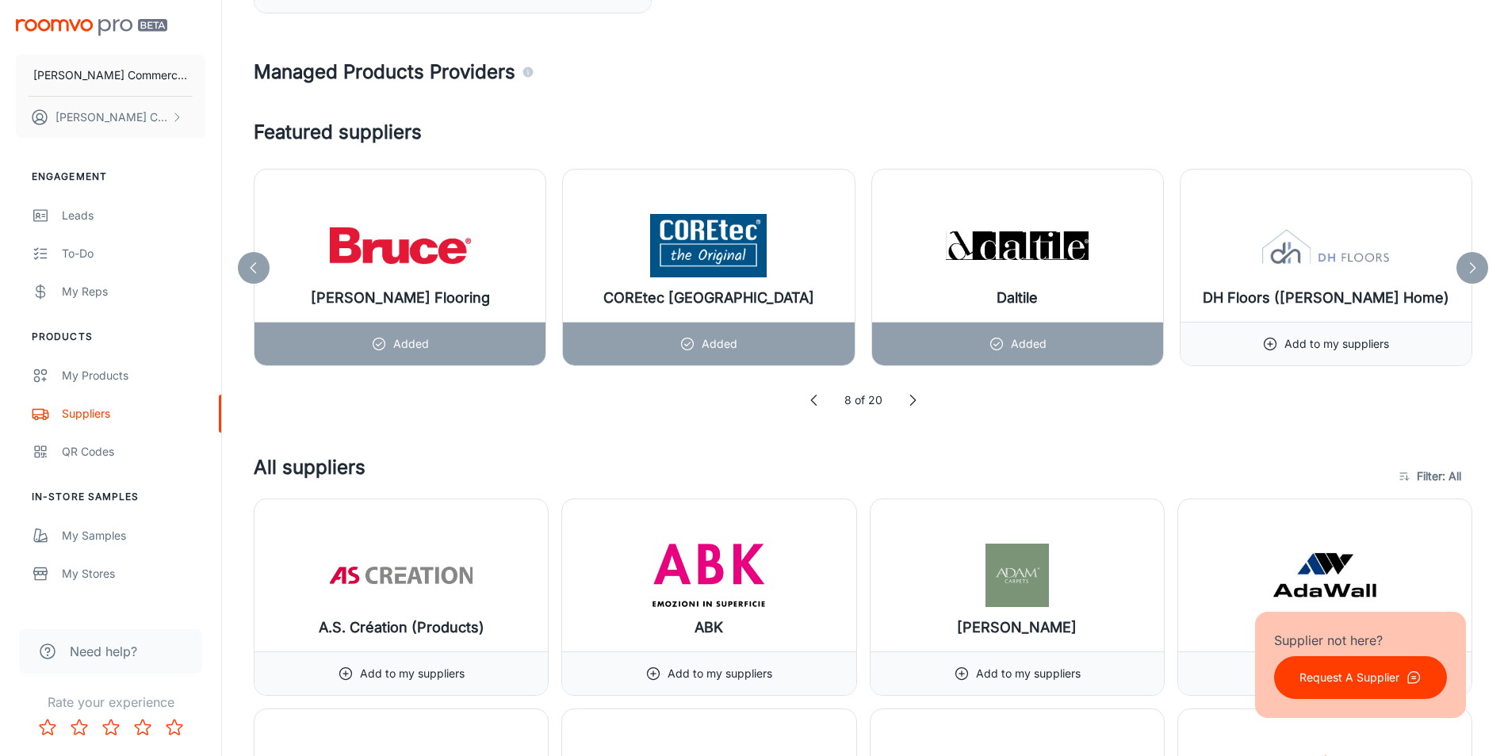
click at [911, 403] on icon at bounding box center [913, 401] width 16 height 16
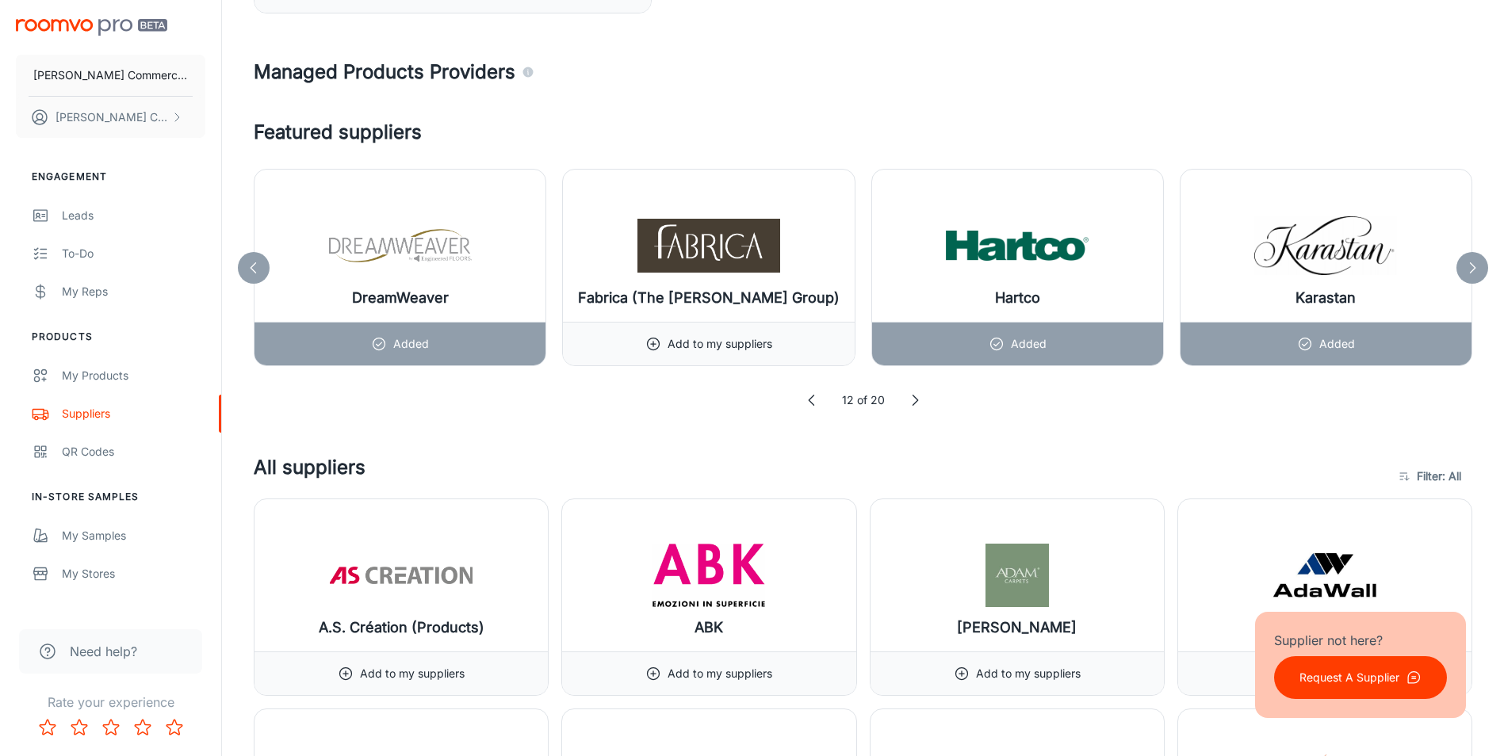
click at [910, 403] on icon at bounding box center [915, 401] width 16 height 16
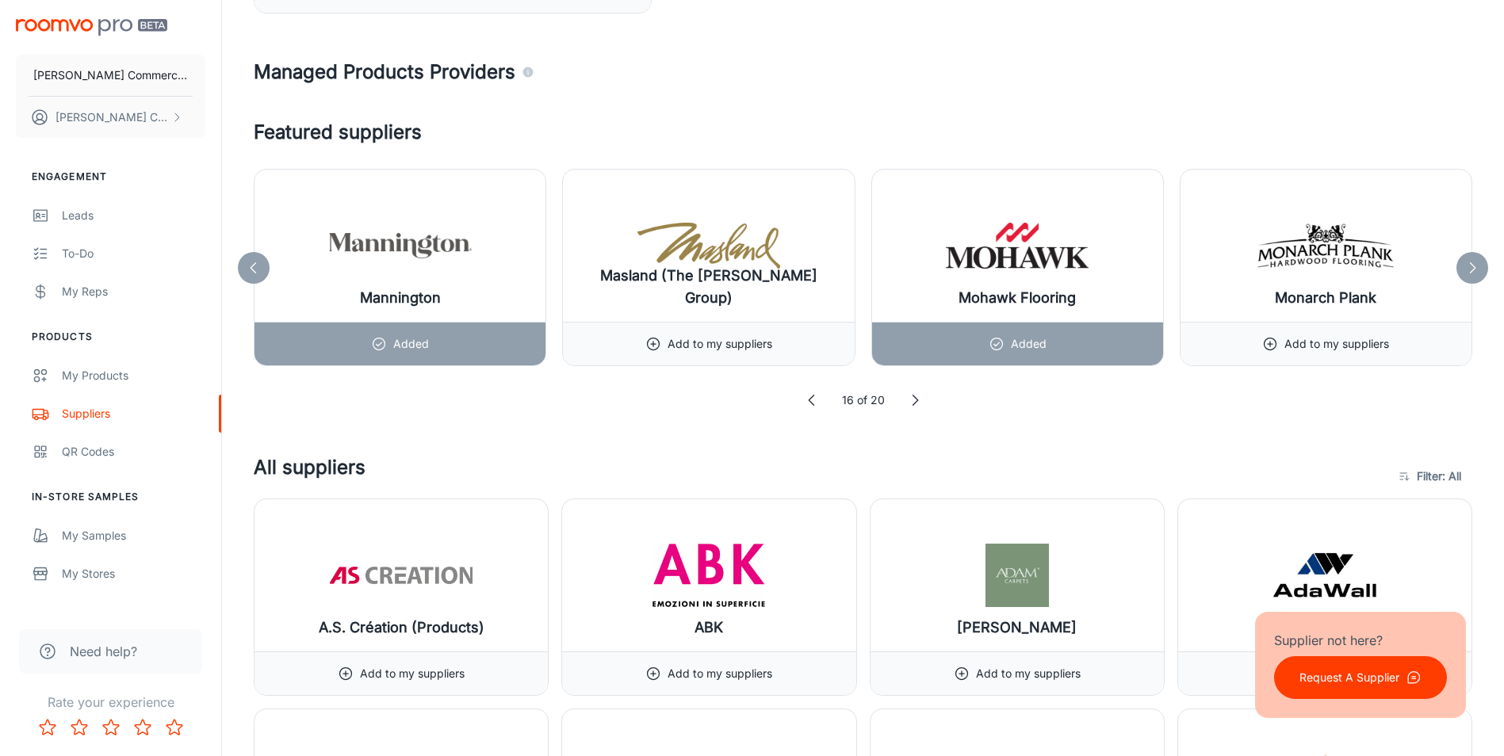
click at [911, 405] on icon at bounding box center [915, 401] width 16 height 16
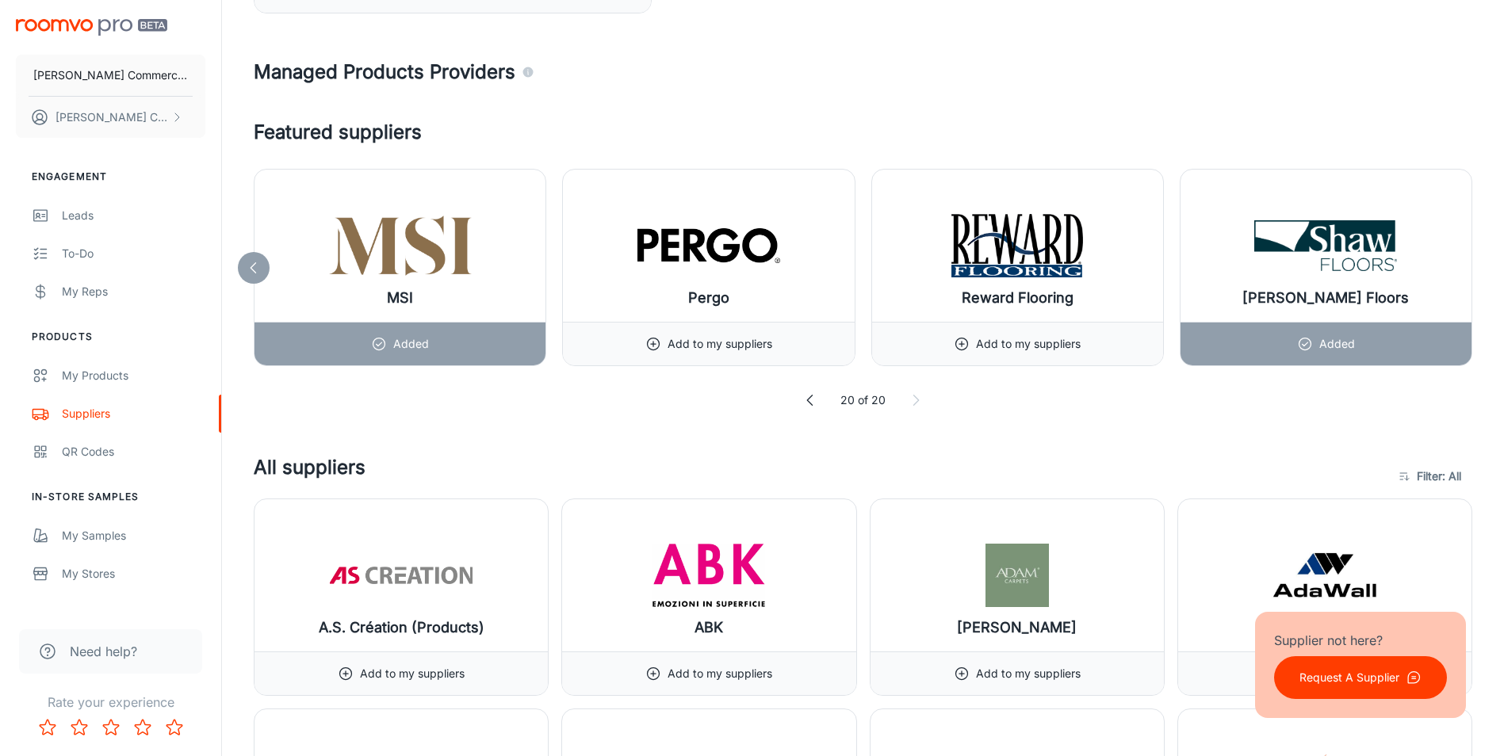
click at [911, 405] on icon at bounding box center [916, 401] width 16 height 16
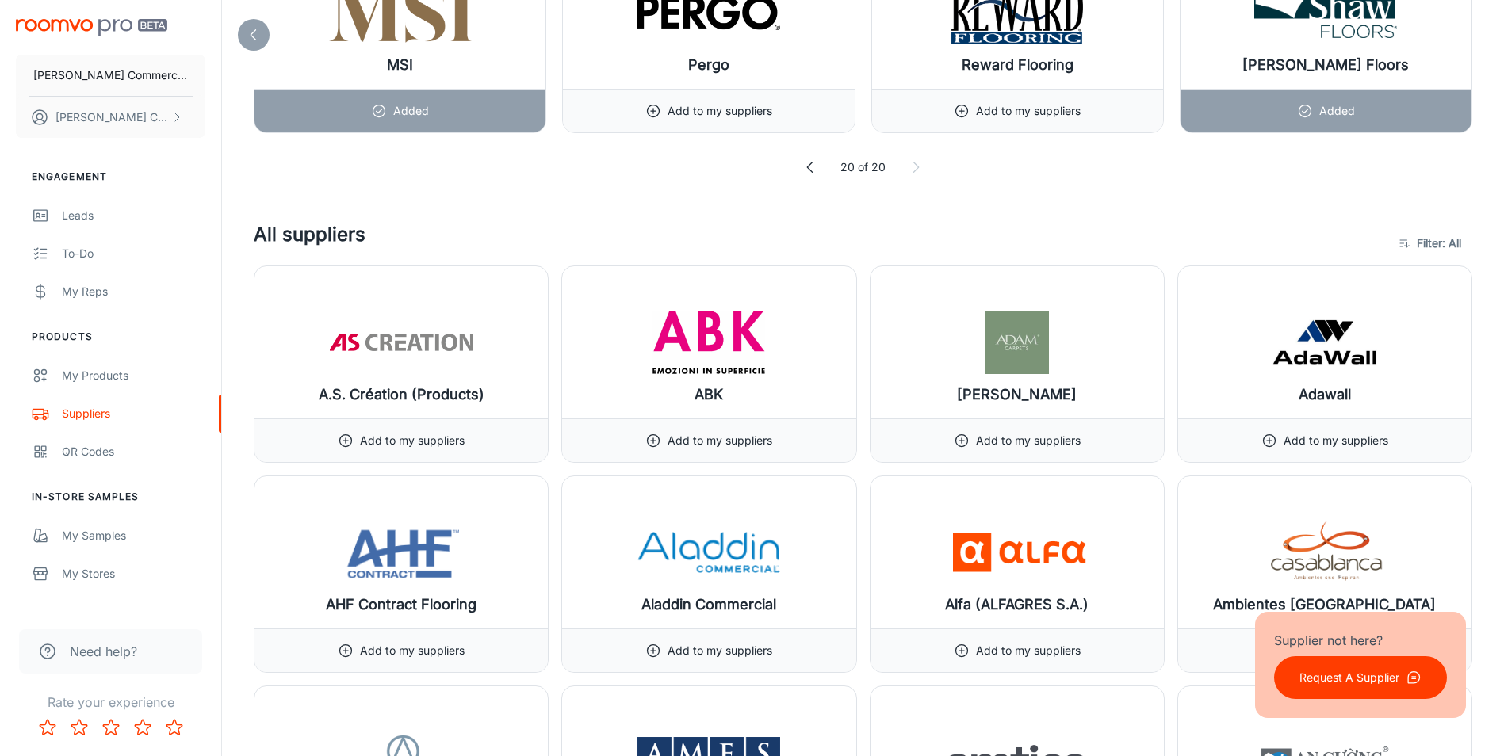
scroll to position [1453, 0]
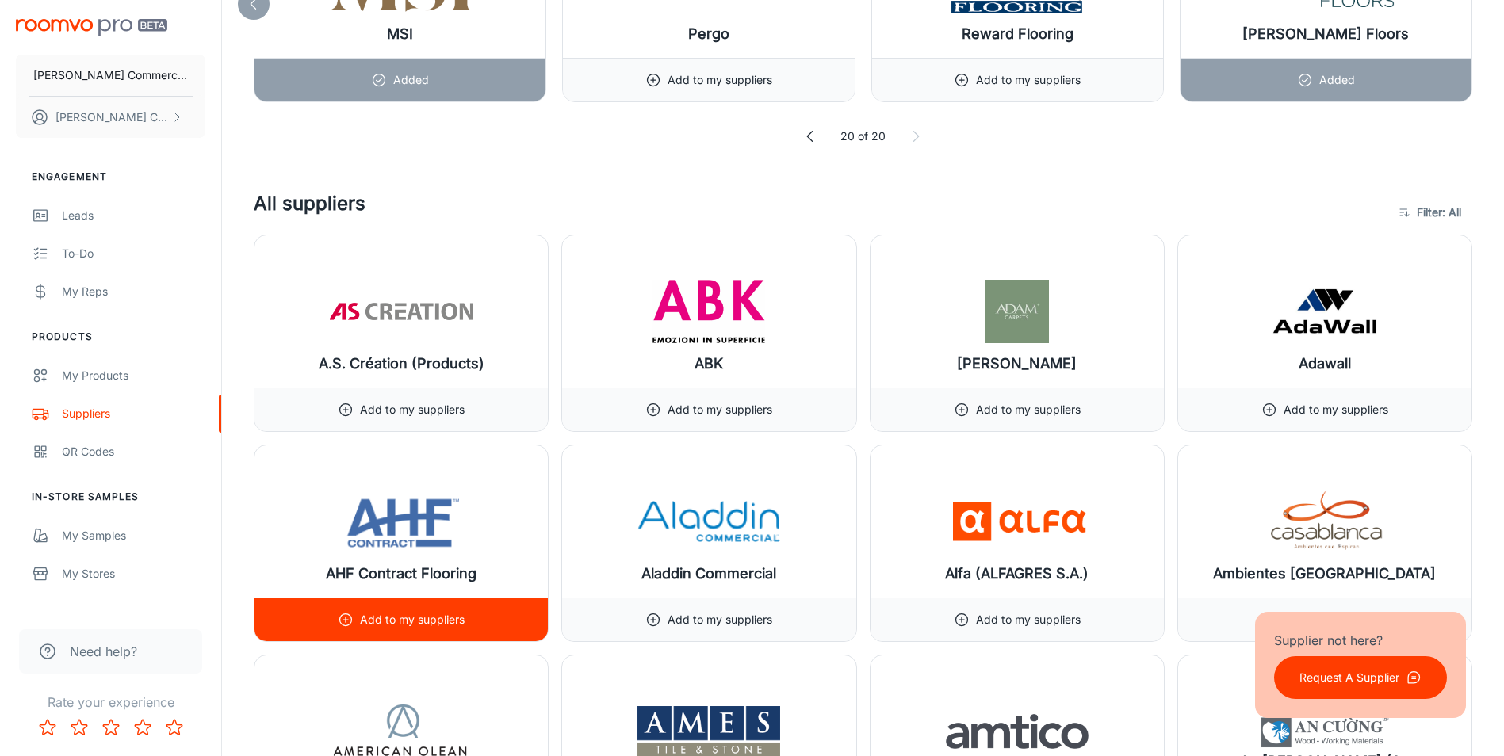
click at [431, 622] on p "Add to my suppliers" at bounding box center [412, 619] width 105 height 17
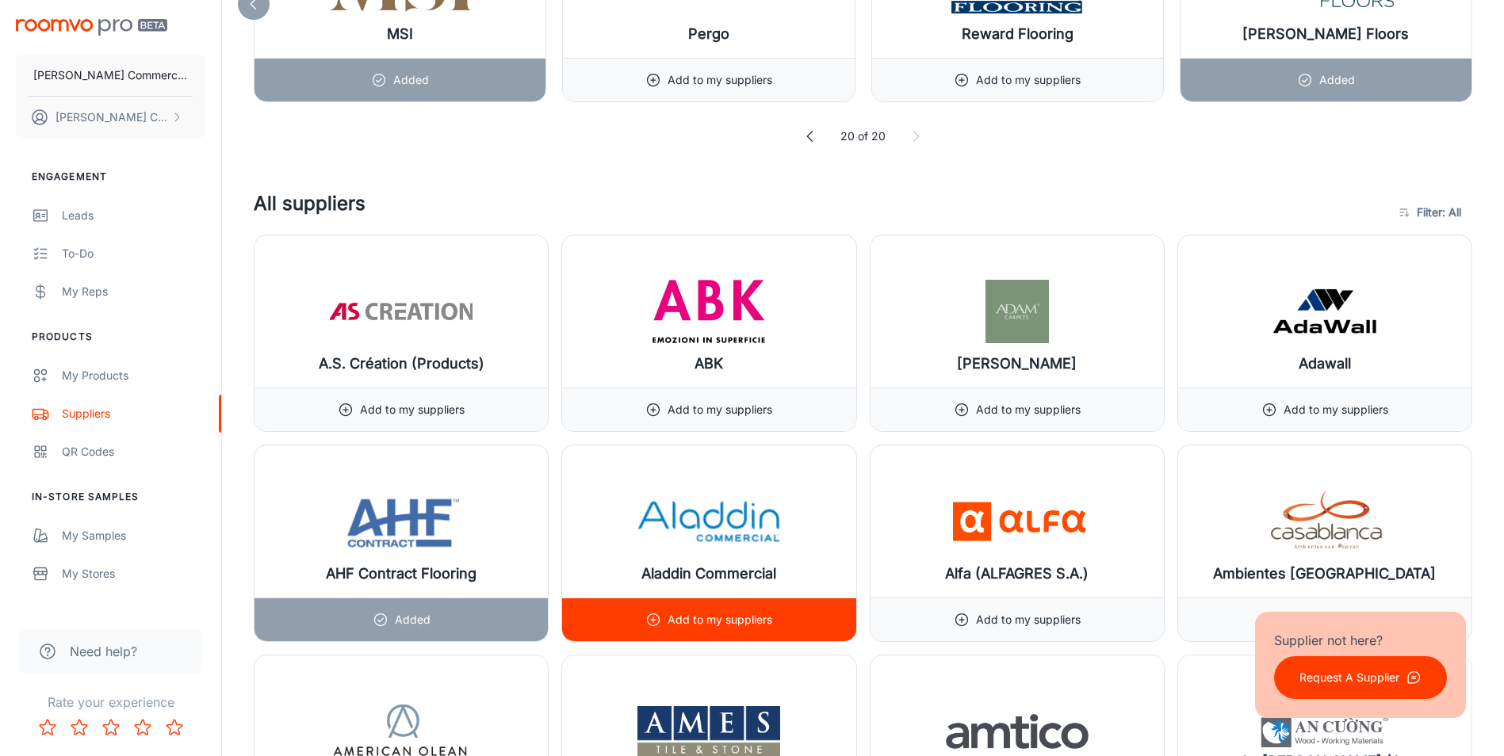
click at [716, 619] on p "Add to my suppliers" at bounding box center [720, 619] width 105 height 17
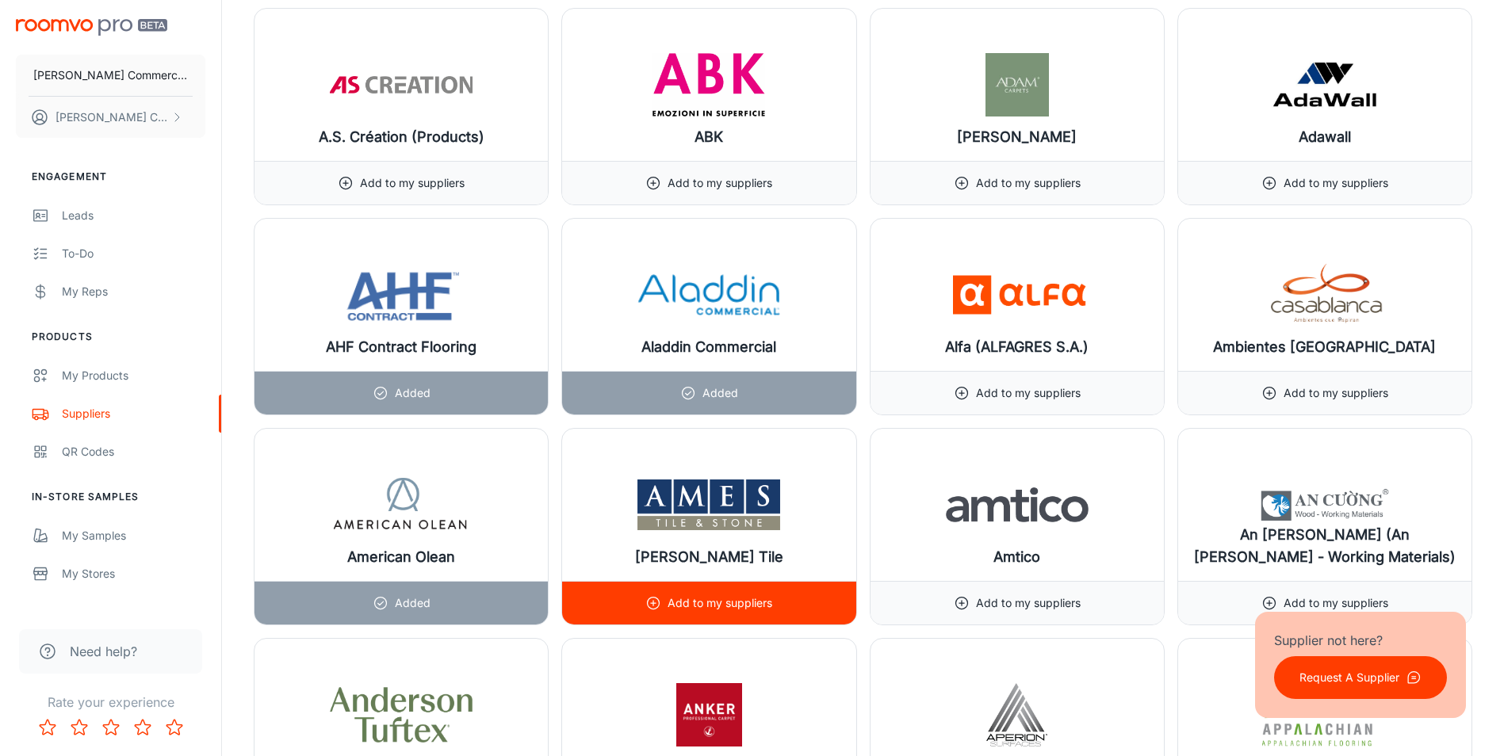
scroll to position [1718, 0]
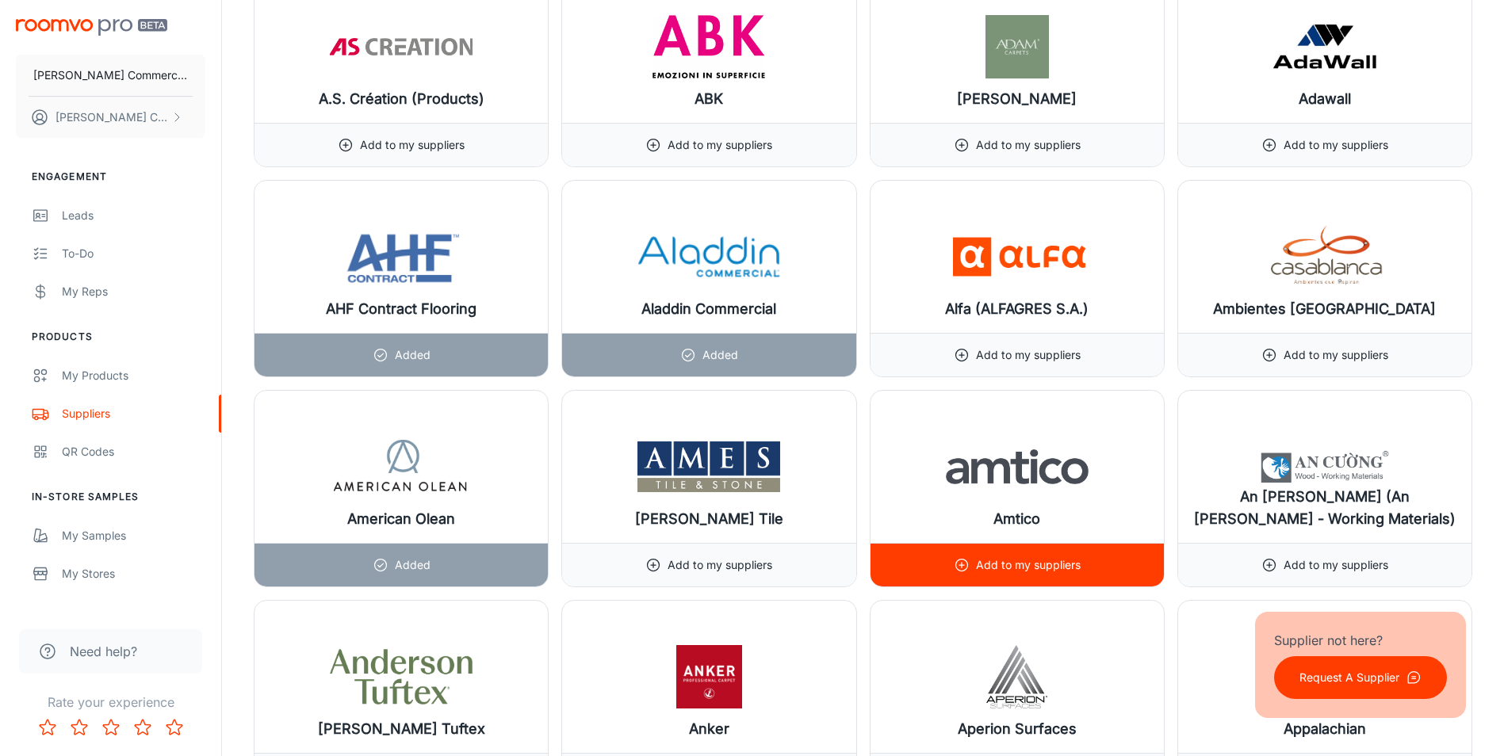
click at [1004, 566] on p "Add to my suppliers" at bounding box center [1028, 565] width 105 height 17
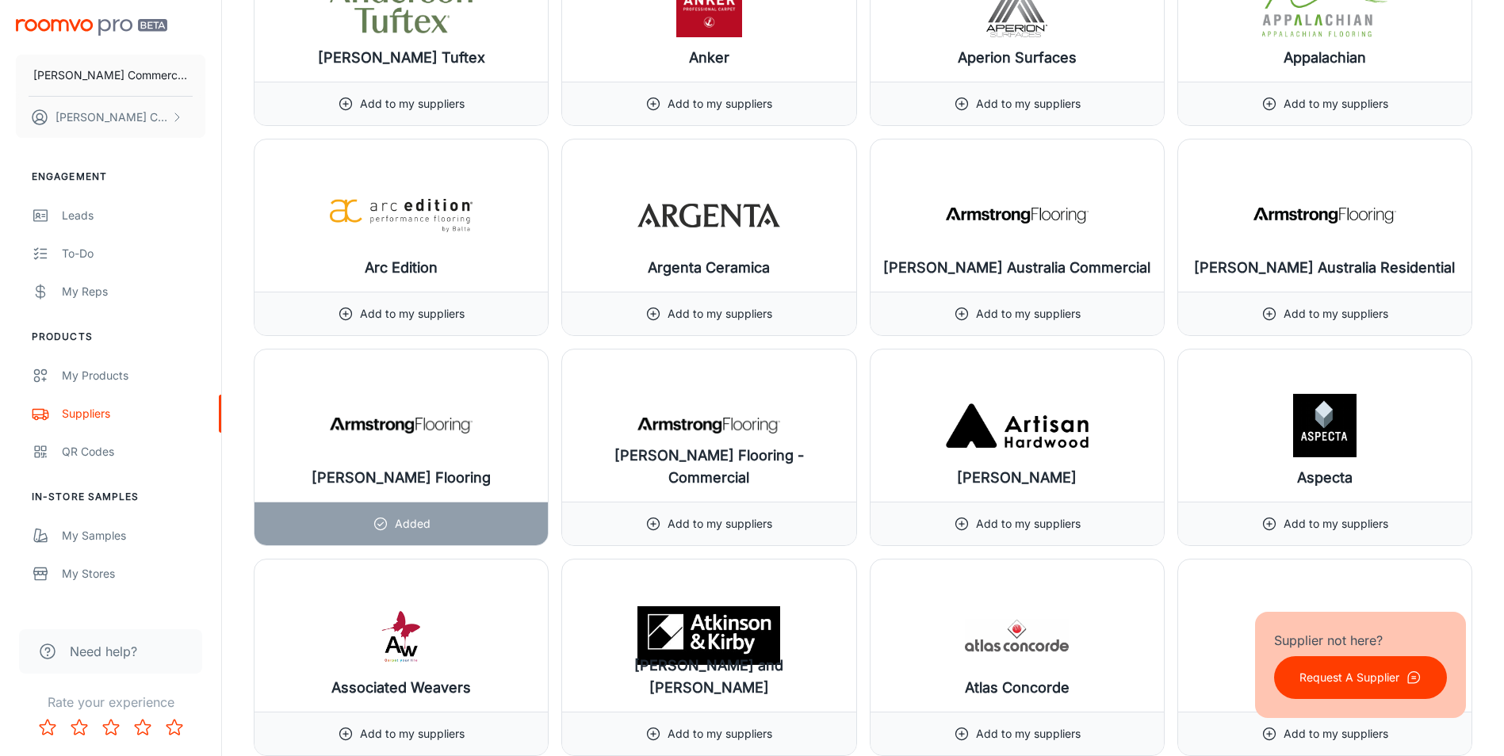
scroll to position [2643, 0]
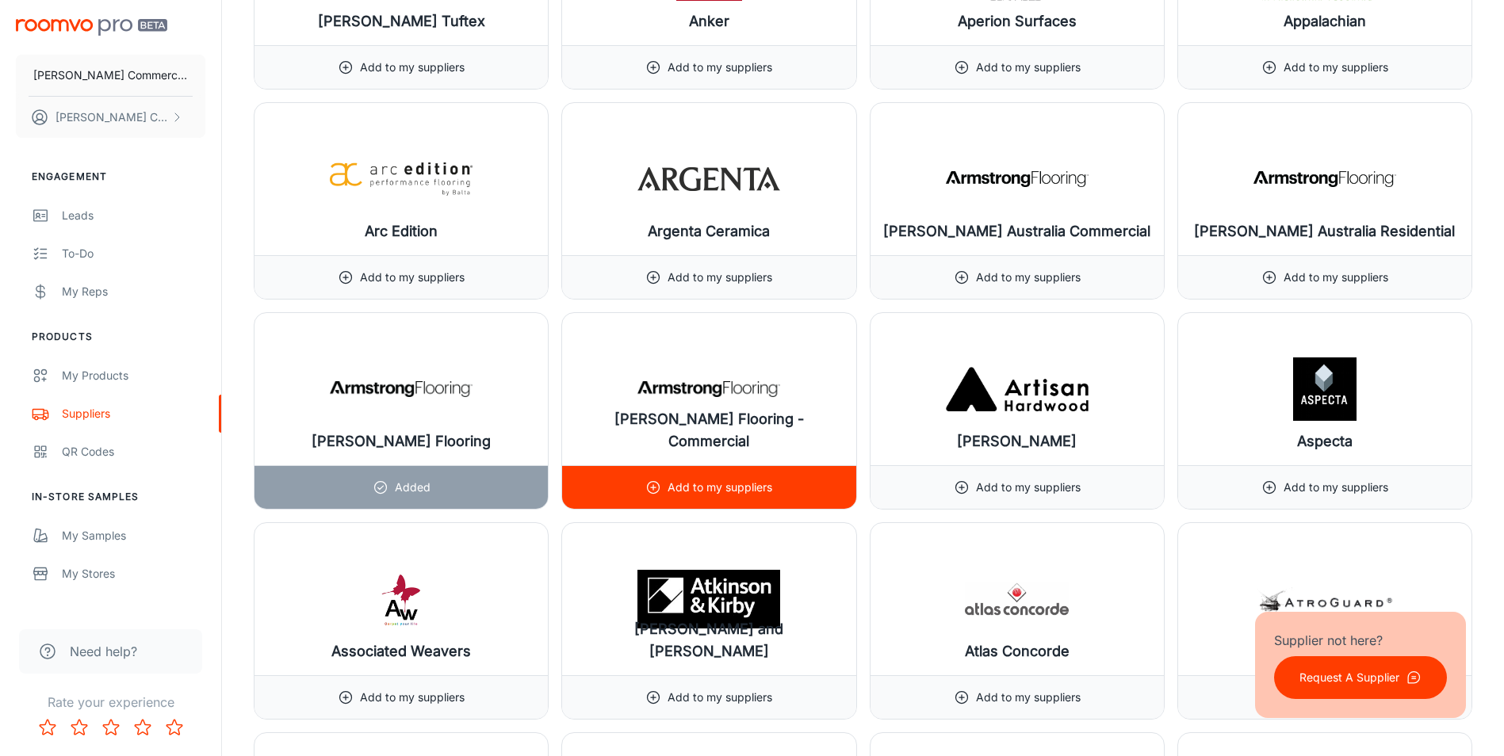
click at [702, 486] on p "Add to my suppliers" at bounding box center [720, 487] width 105 height 17
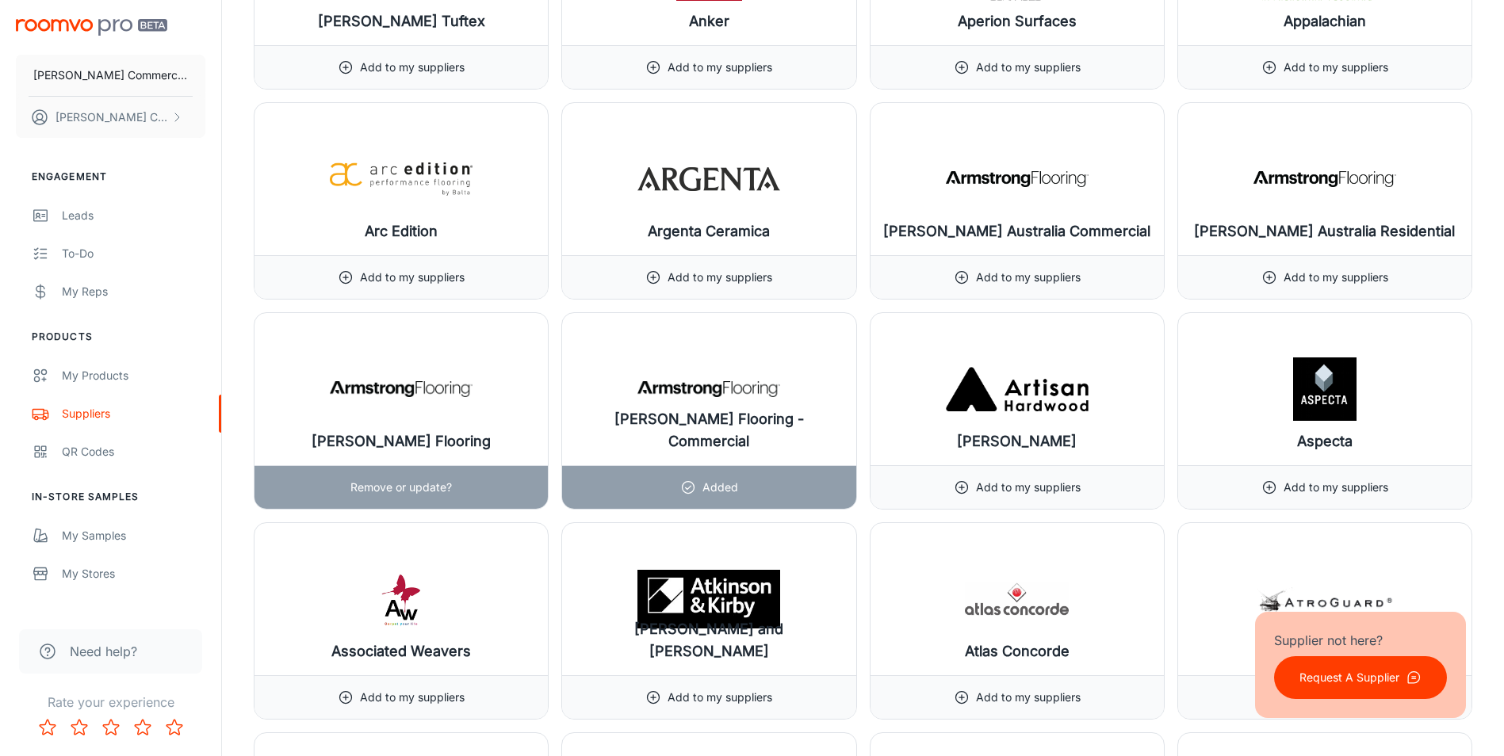
click at [370, 488] on p "Remove or update?" at bounding box center [400, 487] width 101 height 17
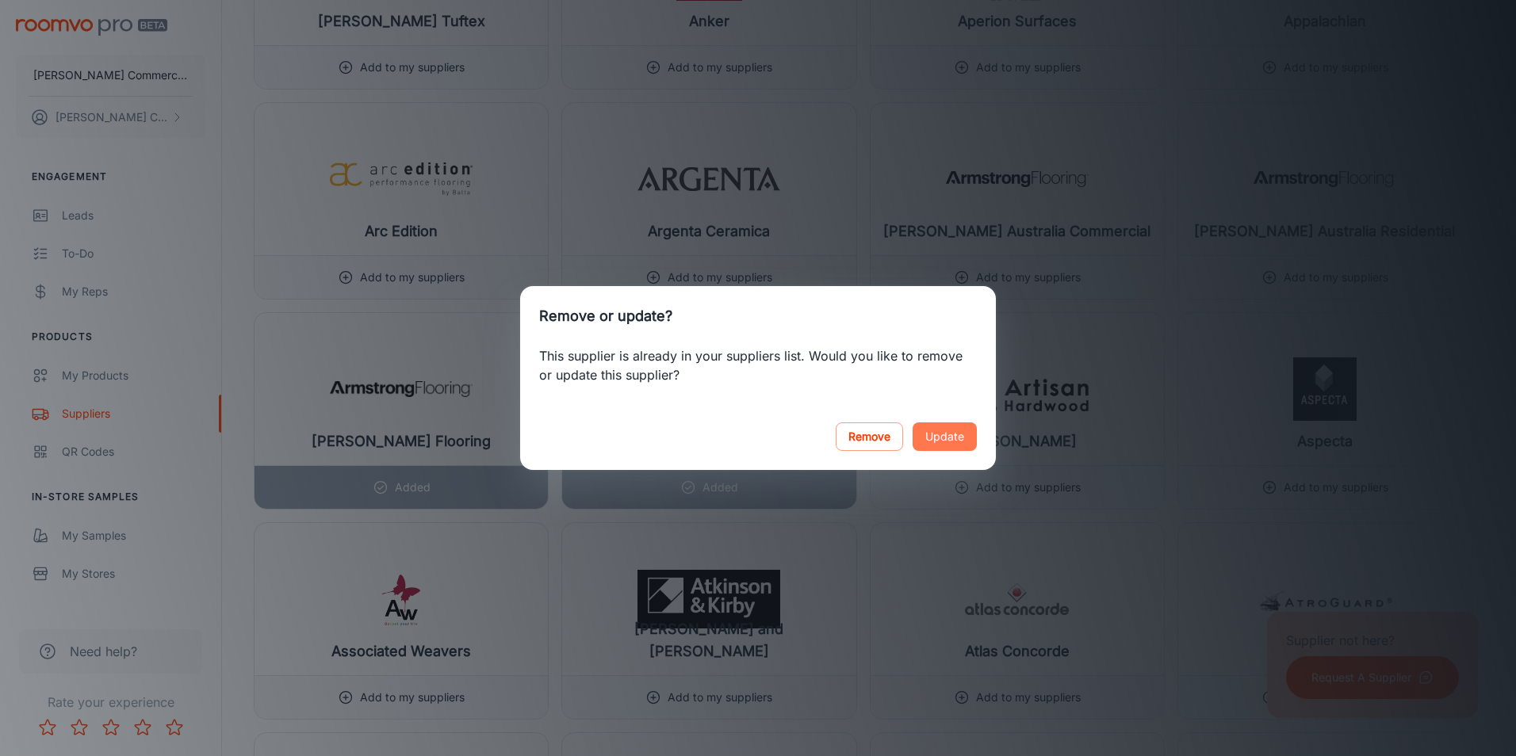
click at [964, 442] on button "Update" at bounding box center [945, 437] width 64 height 29
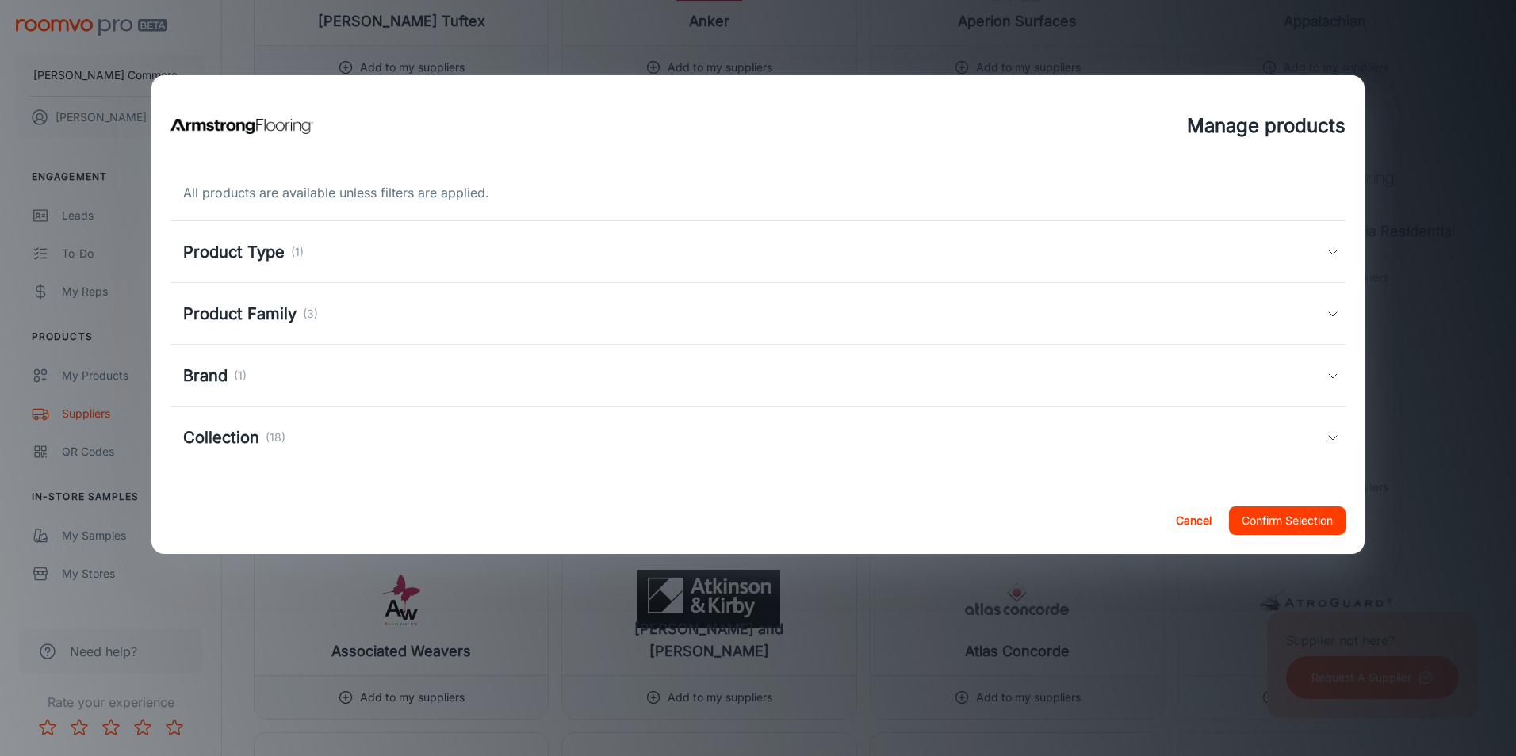
click at [1284, 523] on button "Confirm Selection" at bounding box center [1287, 521] width 117 height 29
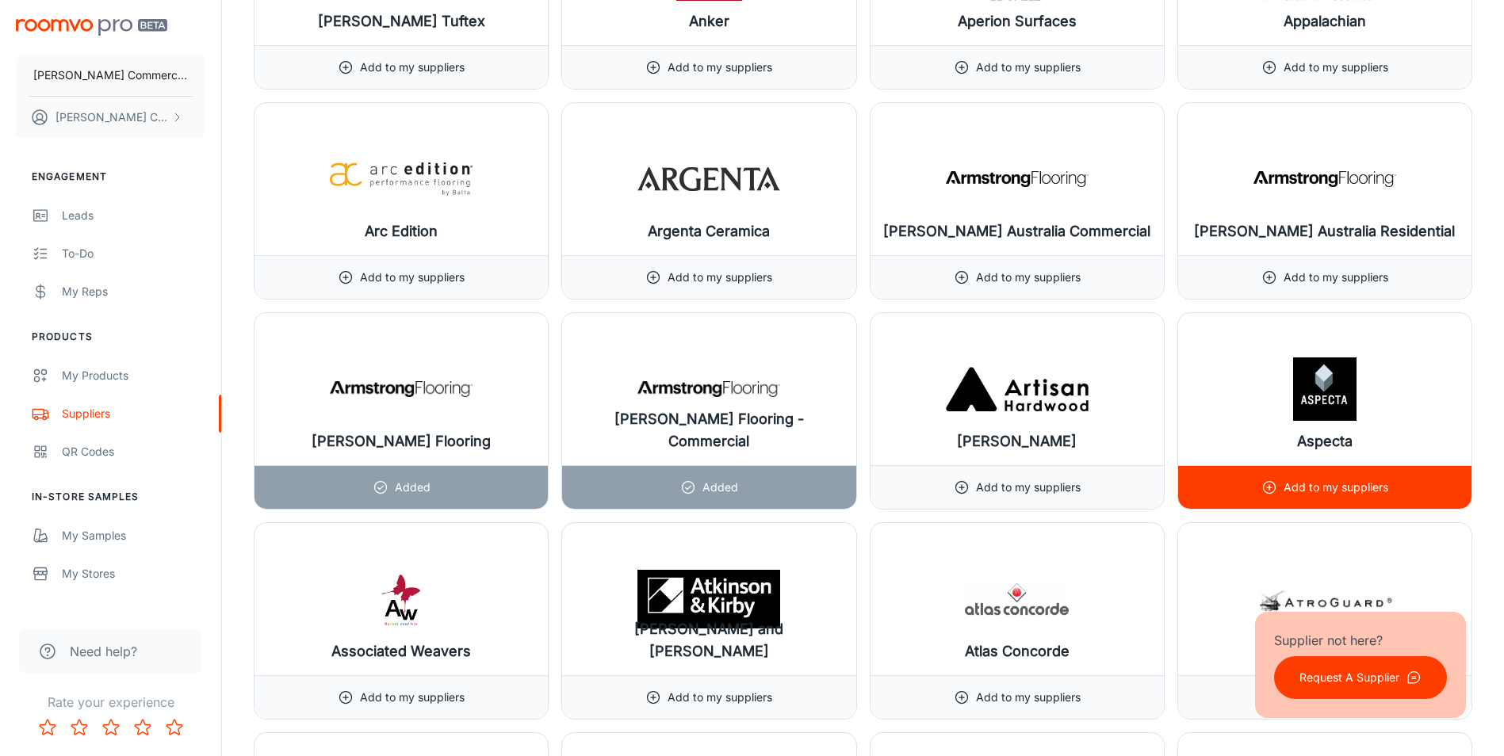
click at [1346, 481] on p "Add to my suppliers" at bounding box center [1336, 487] width 105 height 17
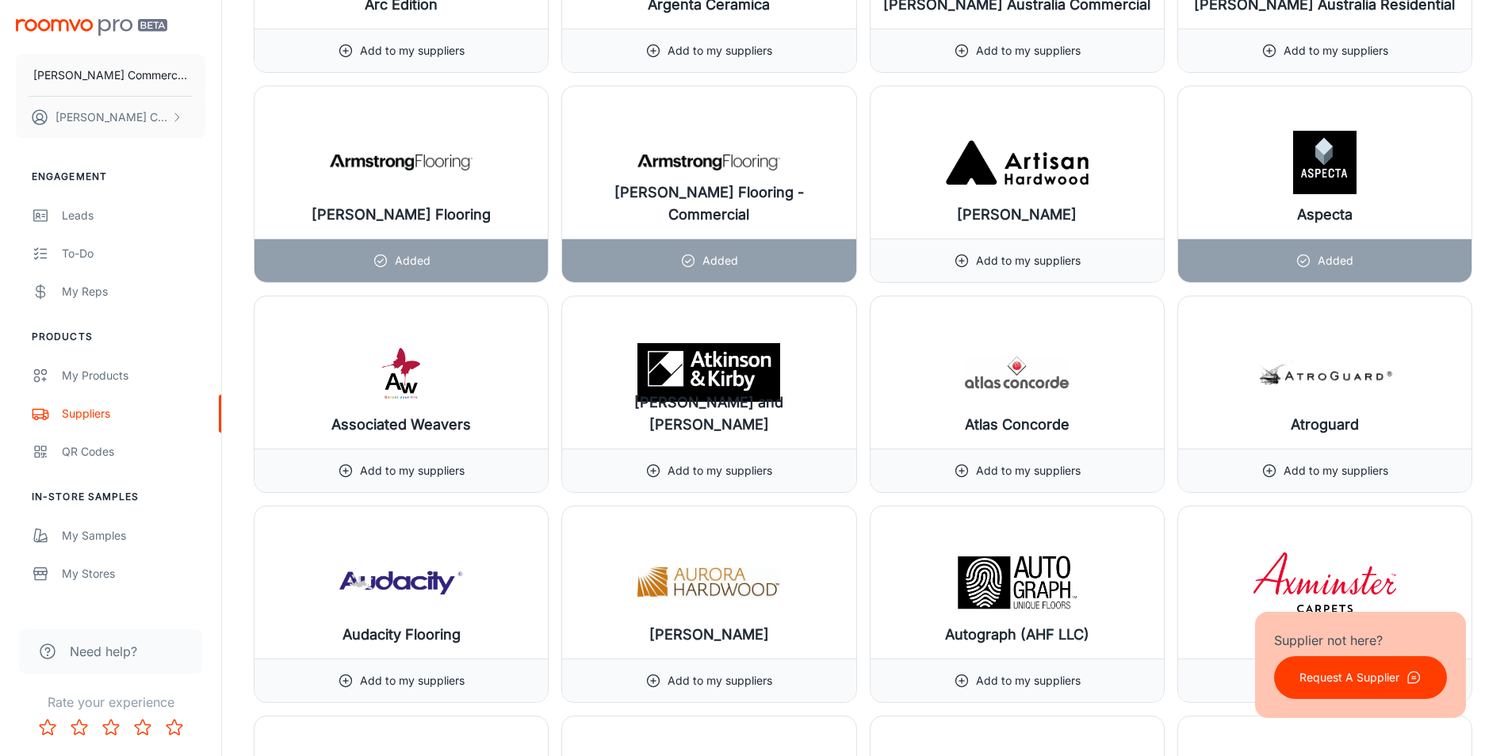
scroll to position [2908, 0]
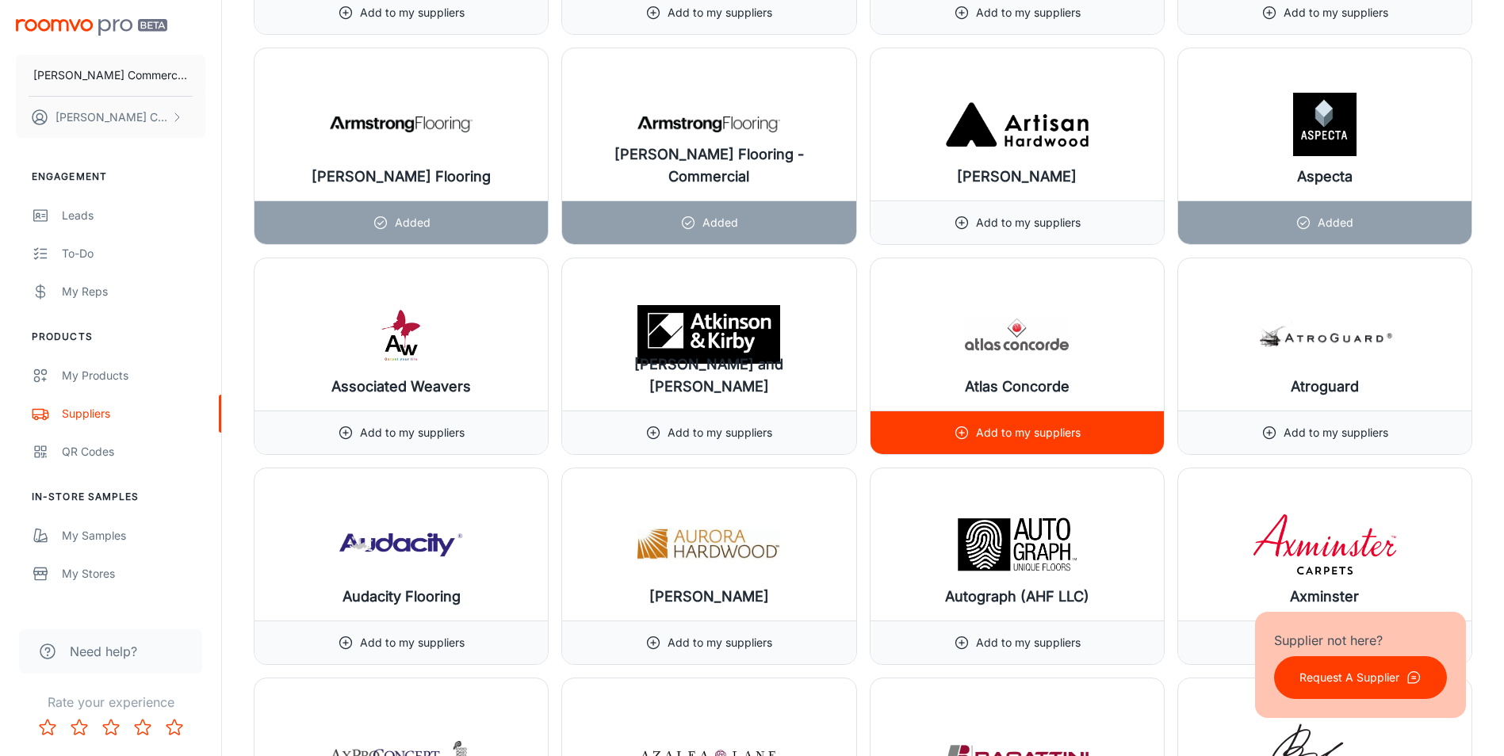
click at [1036, 431] on p "Add to my suppliers" at bounding box center [1028, 432] width 105 height 17
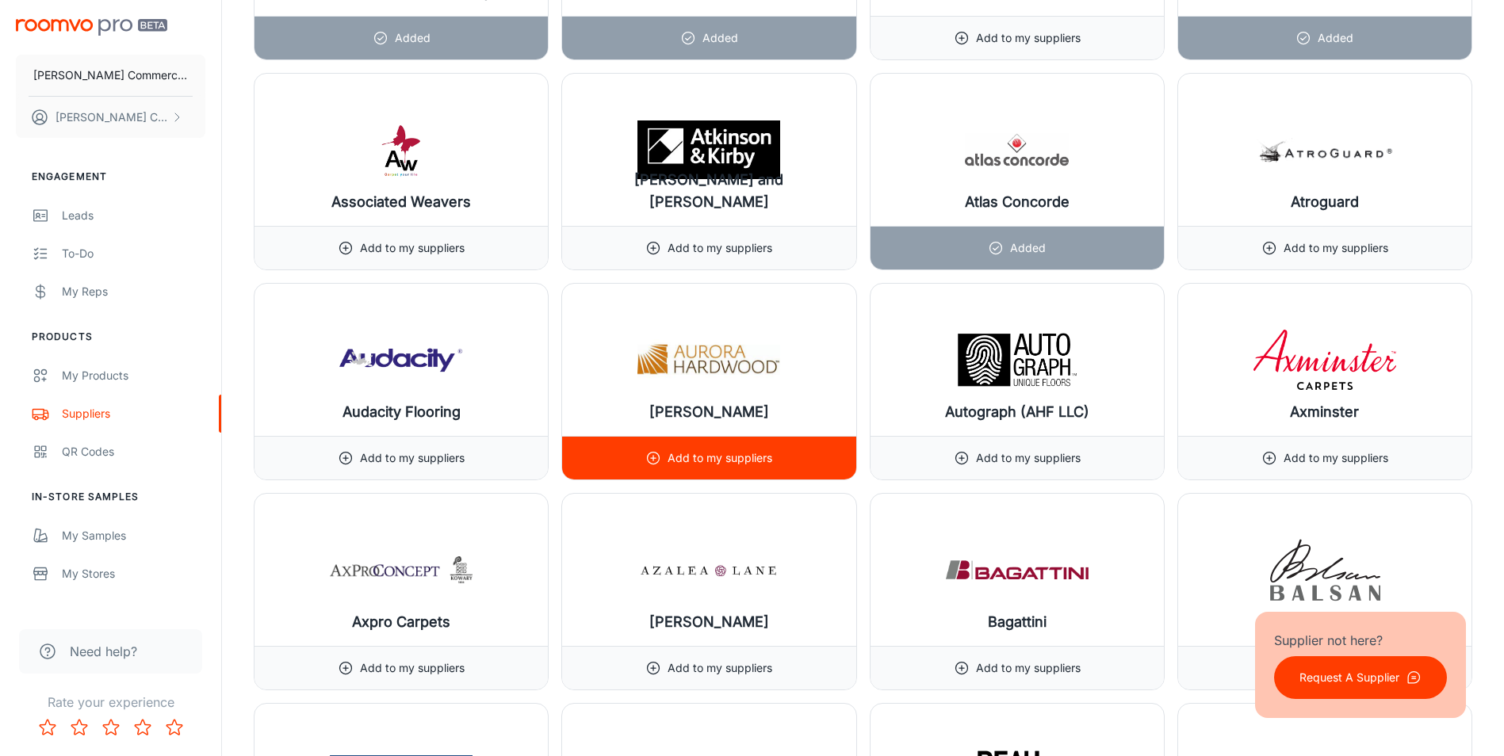
scroll to position [3172, 0]
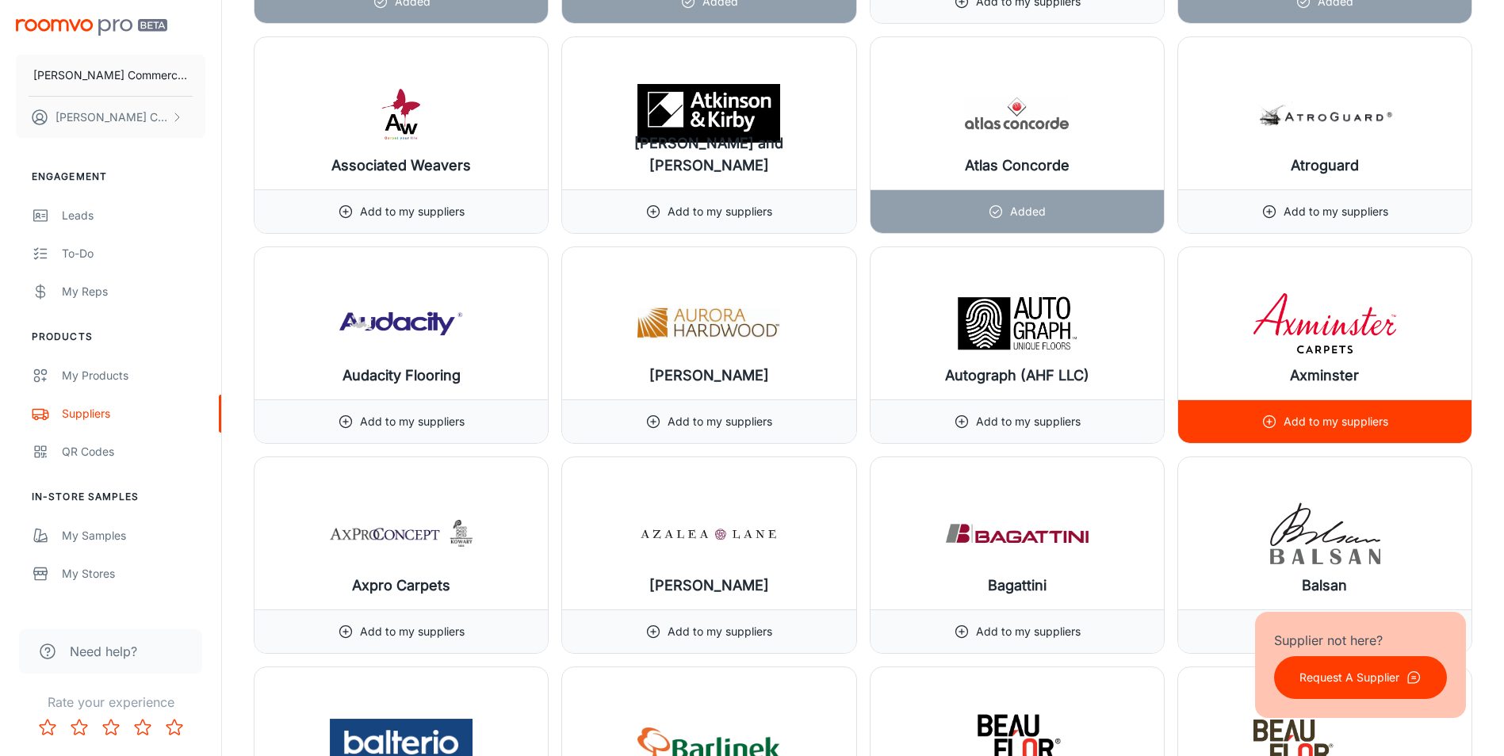
click at [1303, 419] on p "Add to my suppliers" at bounding box center [1336, 421] width 105 height 17
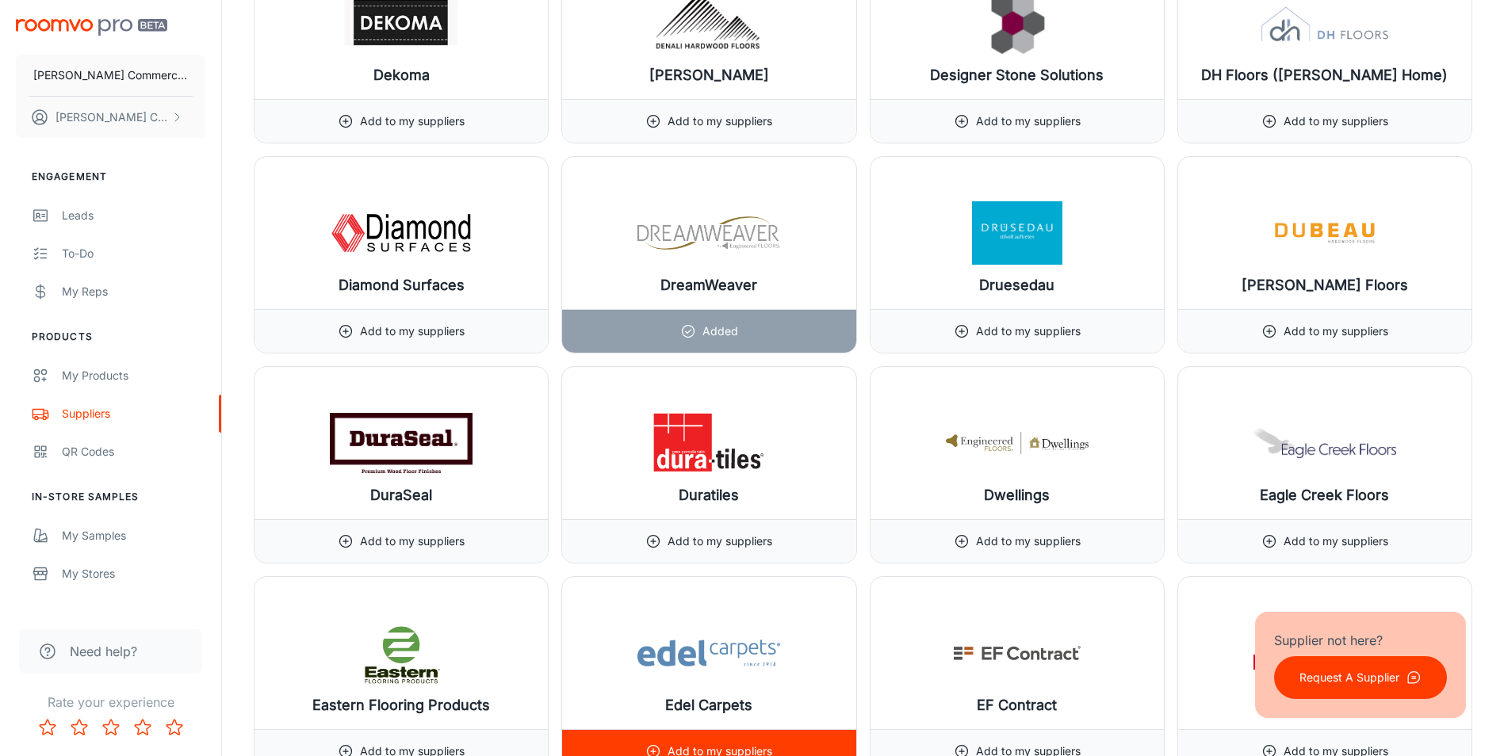
scroll to position [7004, 0]
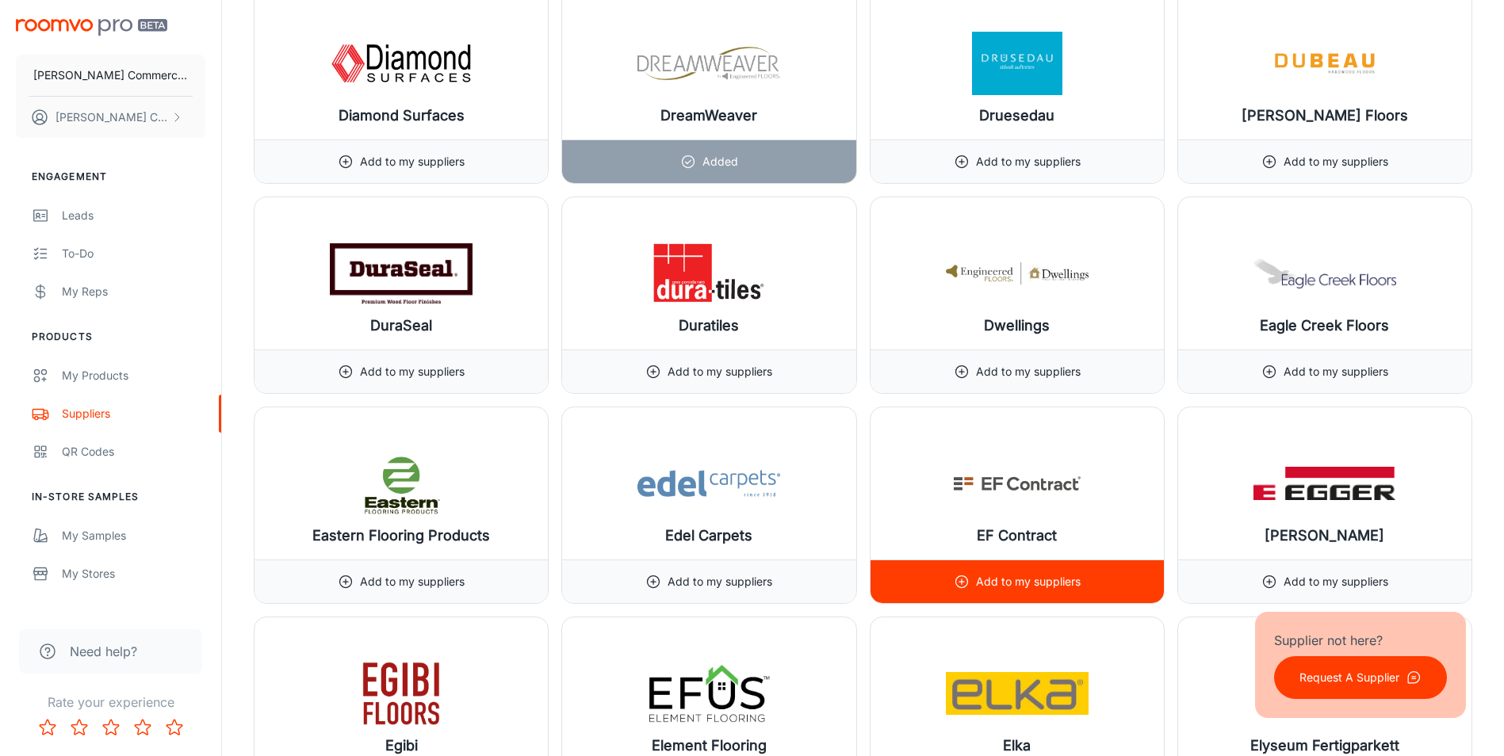
click at [1017, 578] on p "Add to my suppliers" at bounding box center [1028, 581] width 105 height 17
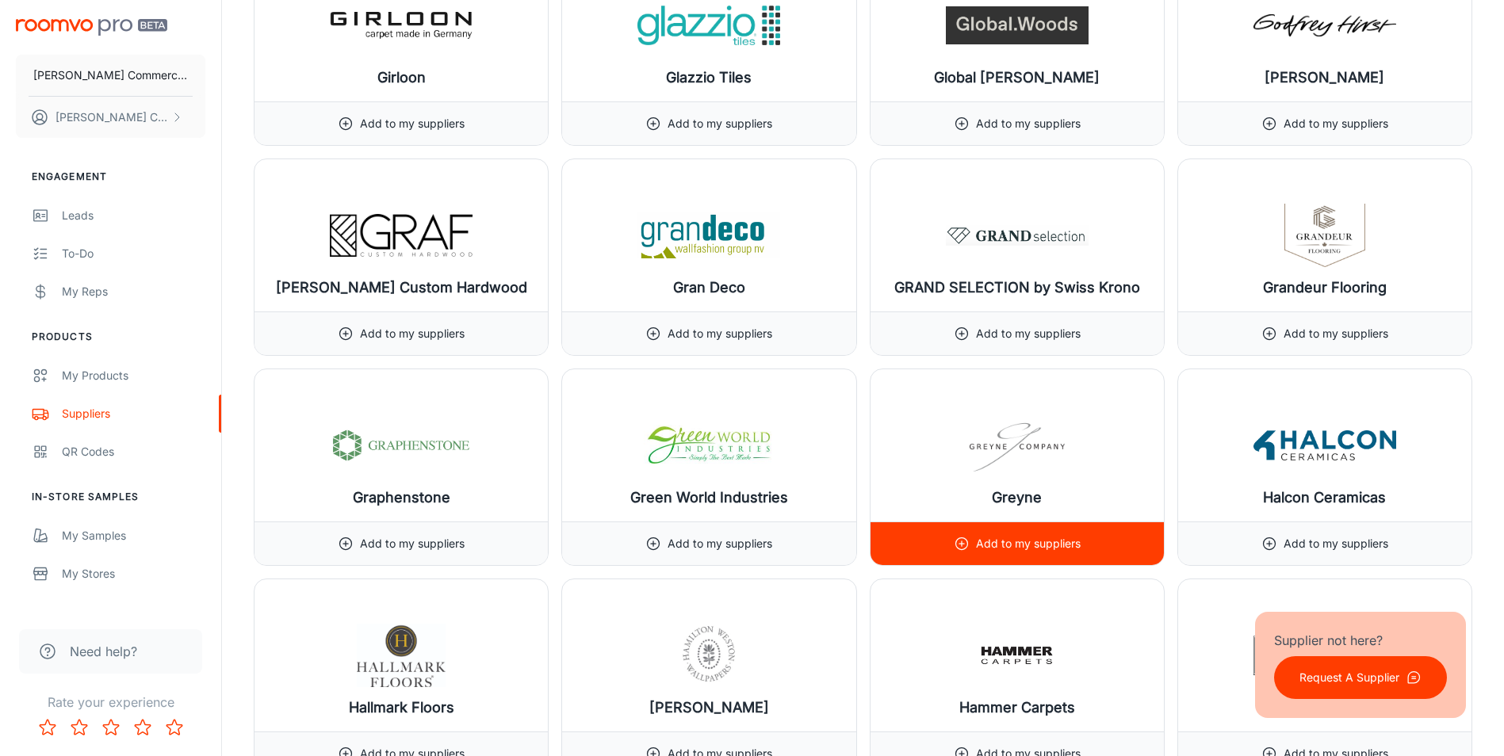
scroll to position [9515, 0]
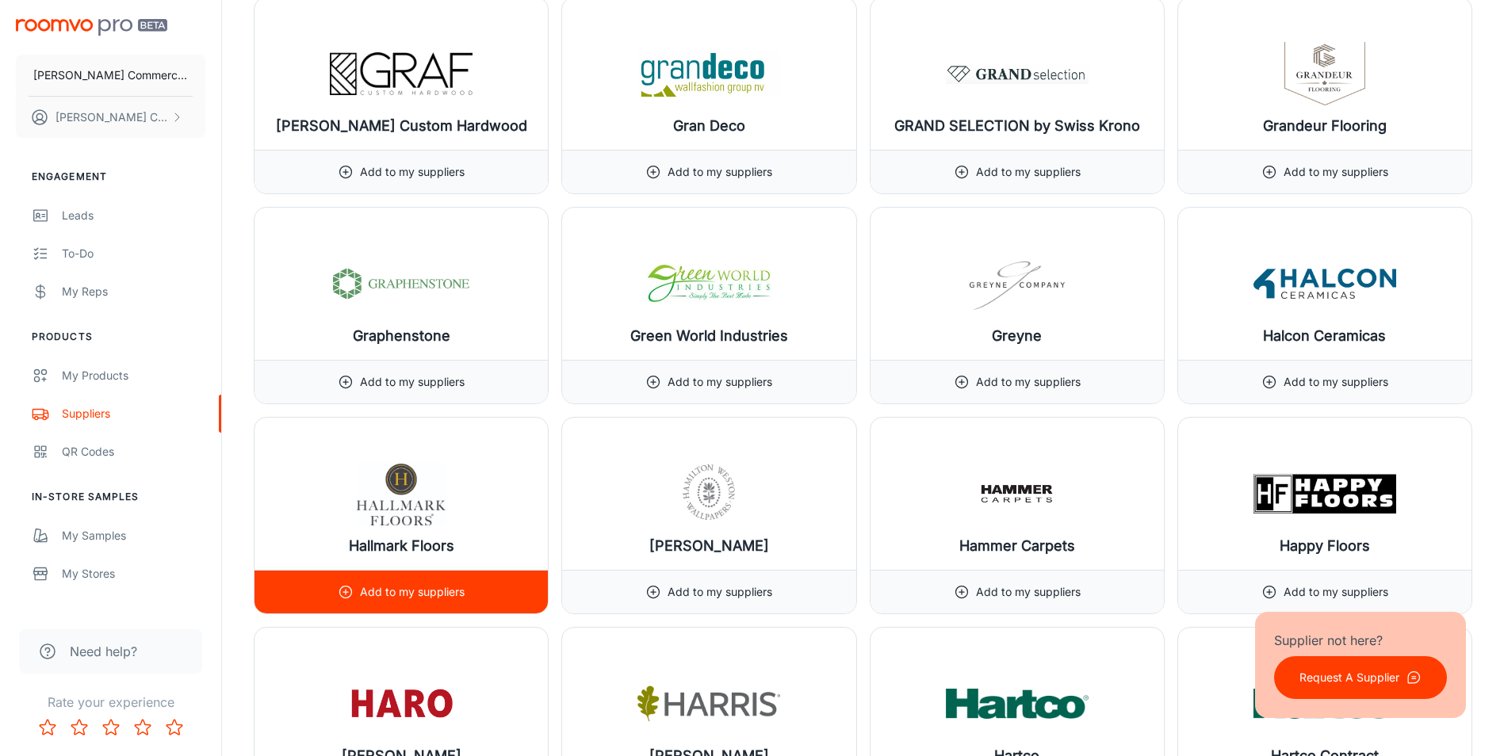
click at [431, 599] on p "Add to my suppliers" at bounding box center [412, 592] width 105 height 17
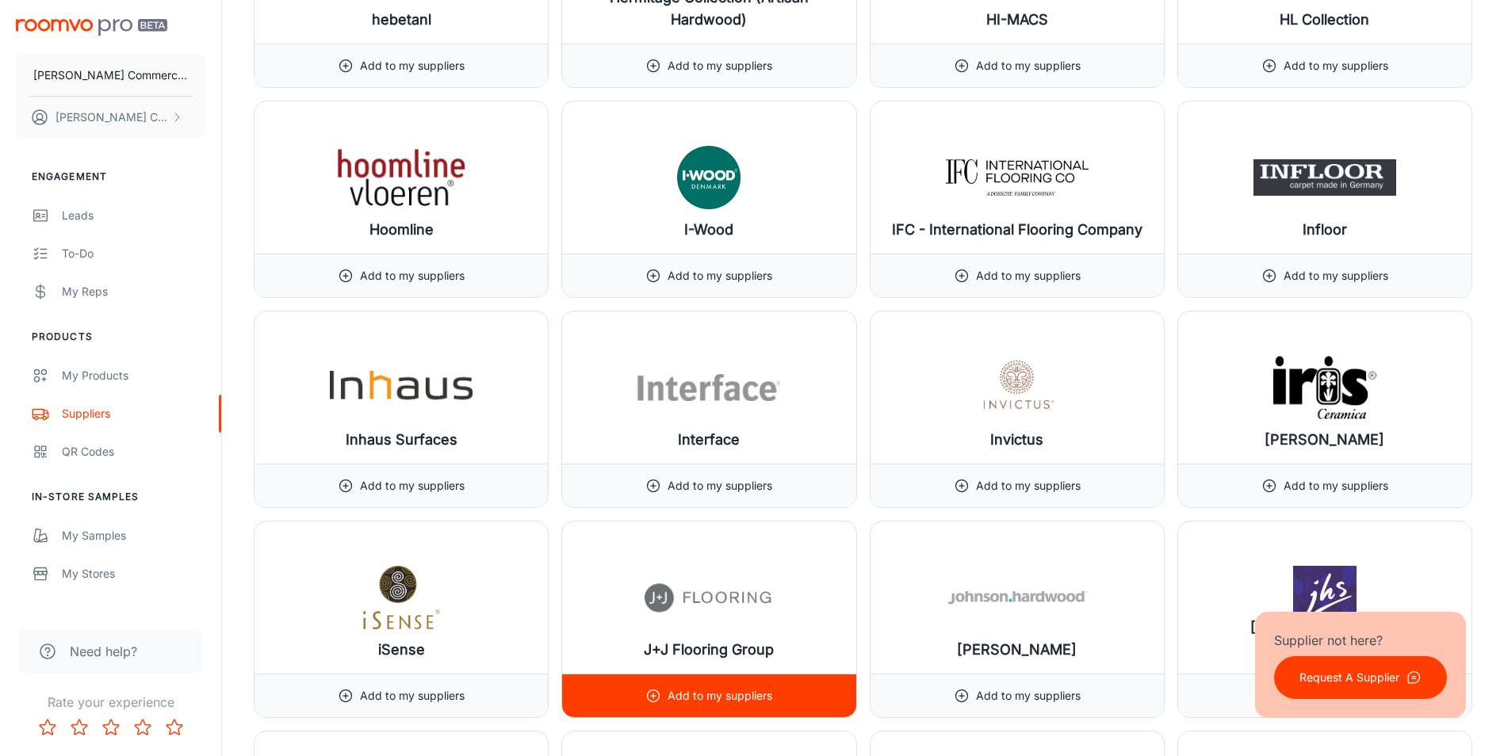
scroll to position [10572, 0]
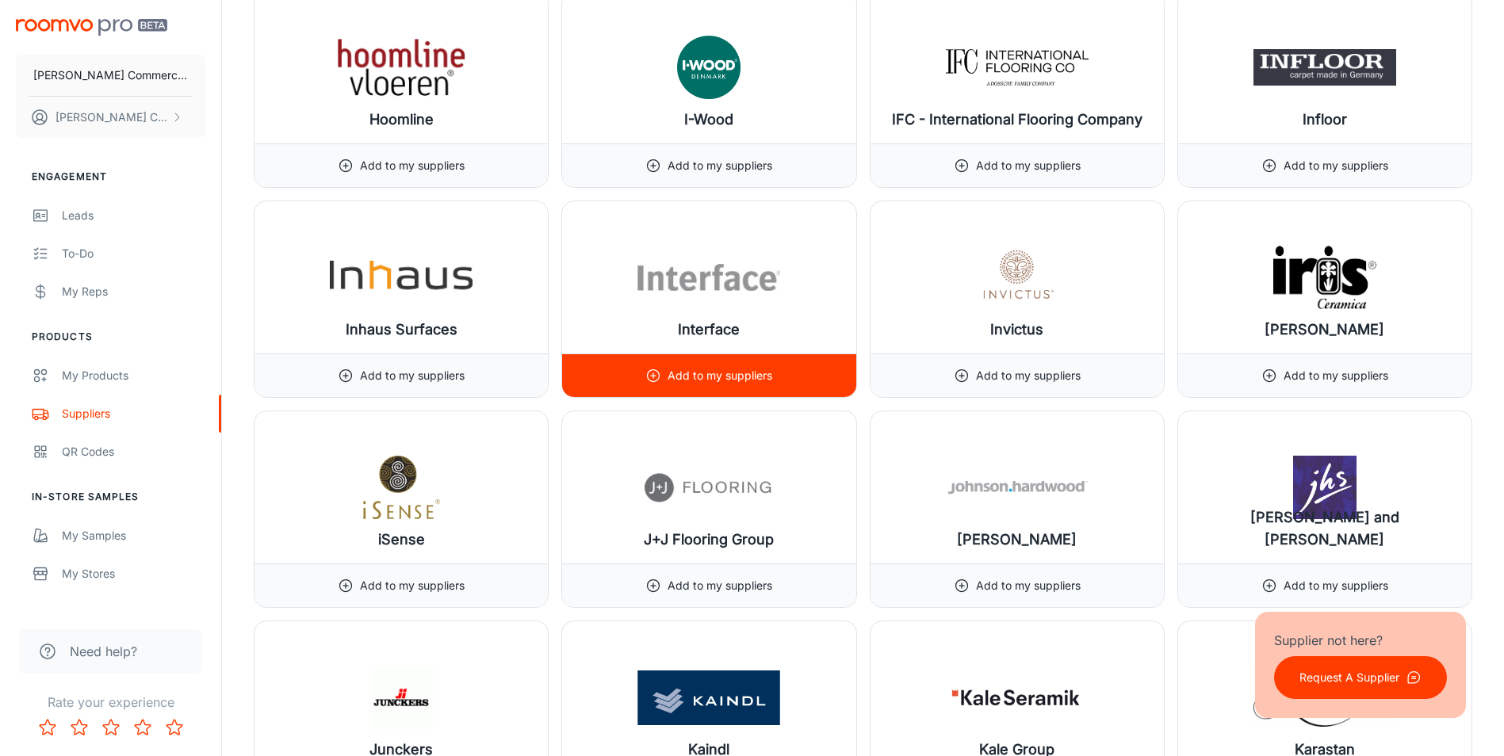
click at [730, 383] on p "Add to my suppliers" at bounding box center [720, 375] width 105 height 17
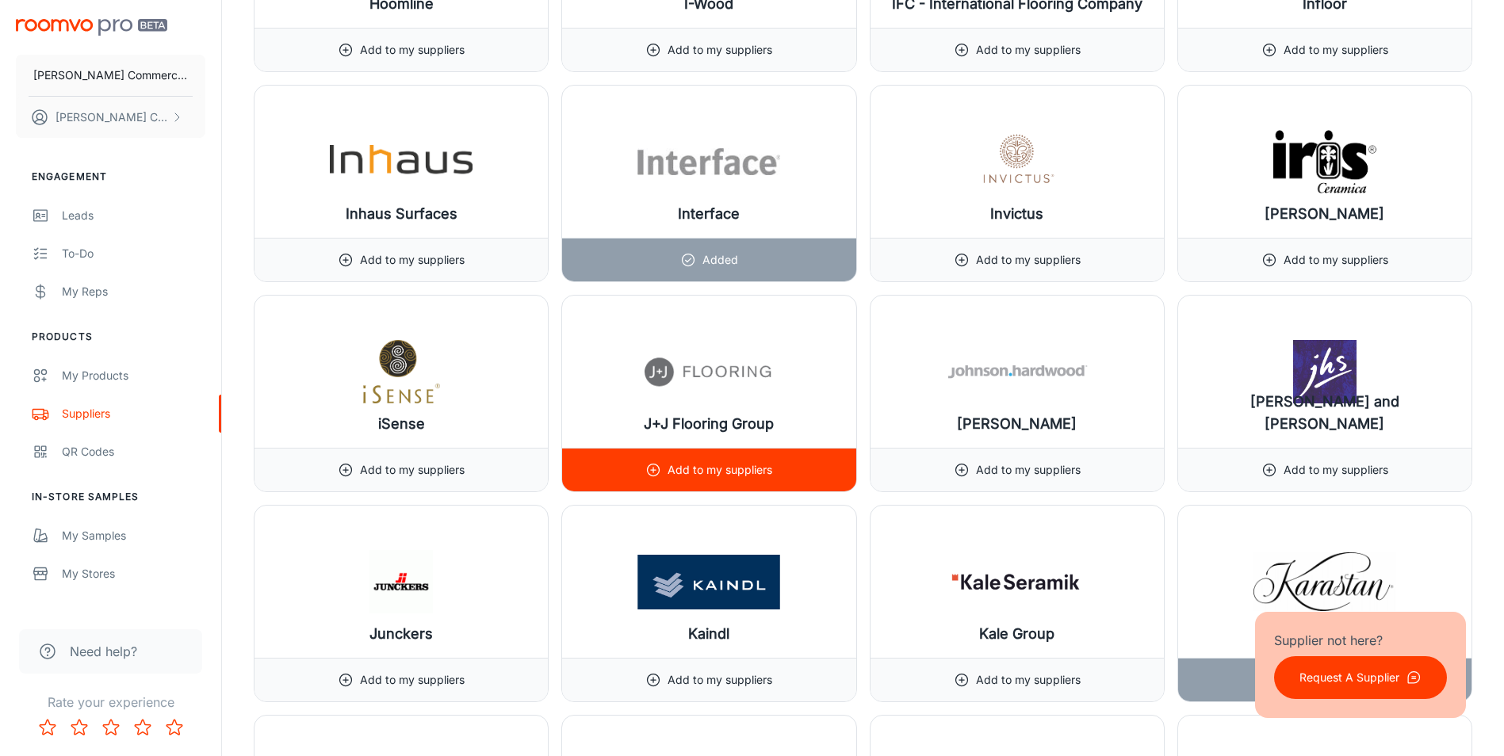
scroll to position [10837, 0]
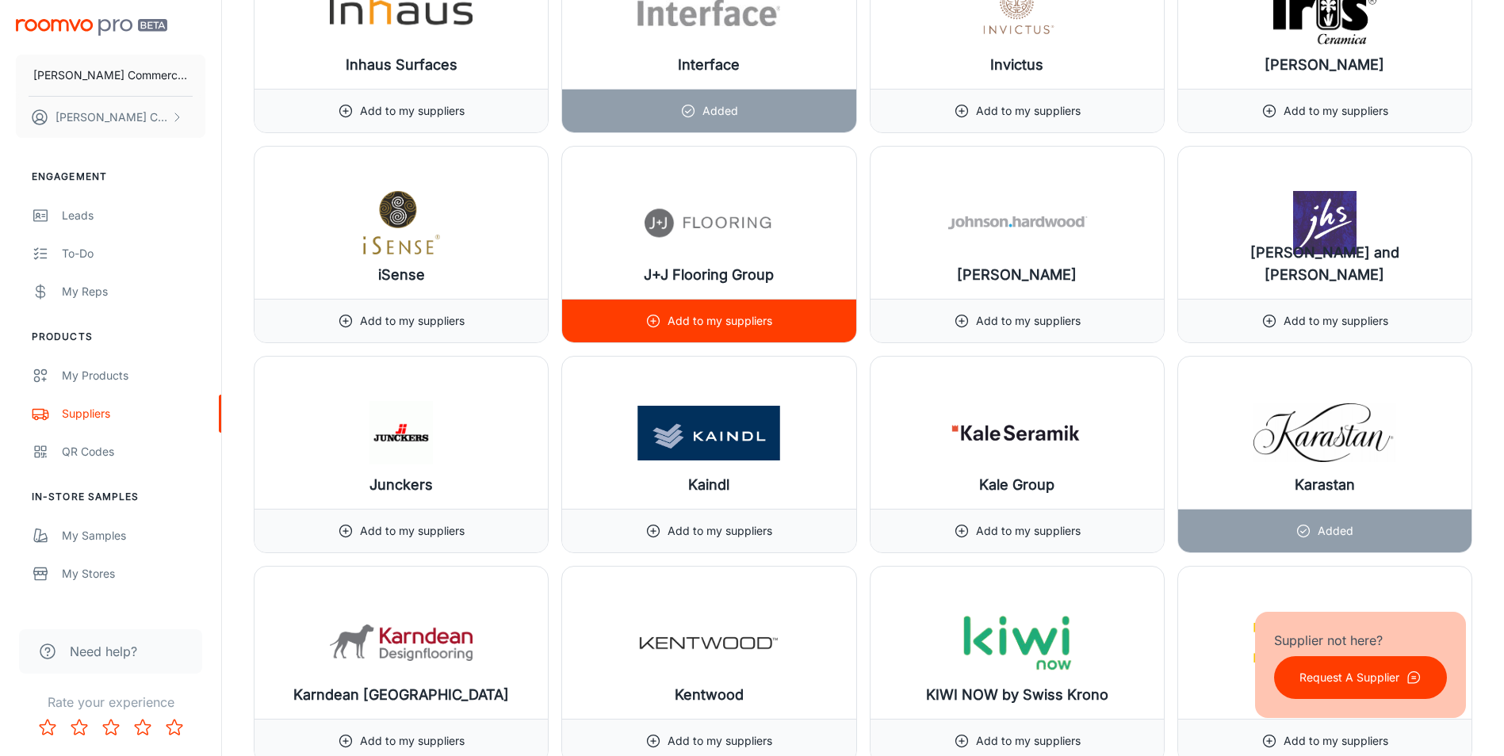
click at [735, 316] on p "Add to my suppliers" at bounding box center [720, 320] width 105 height 17
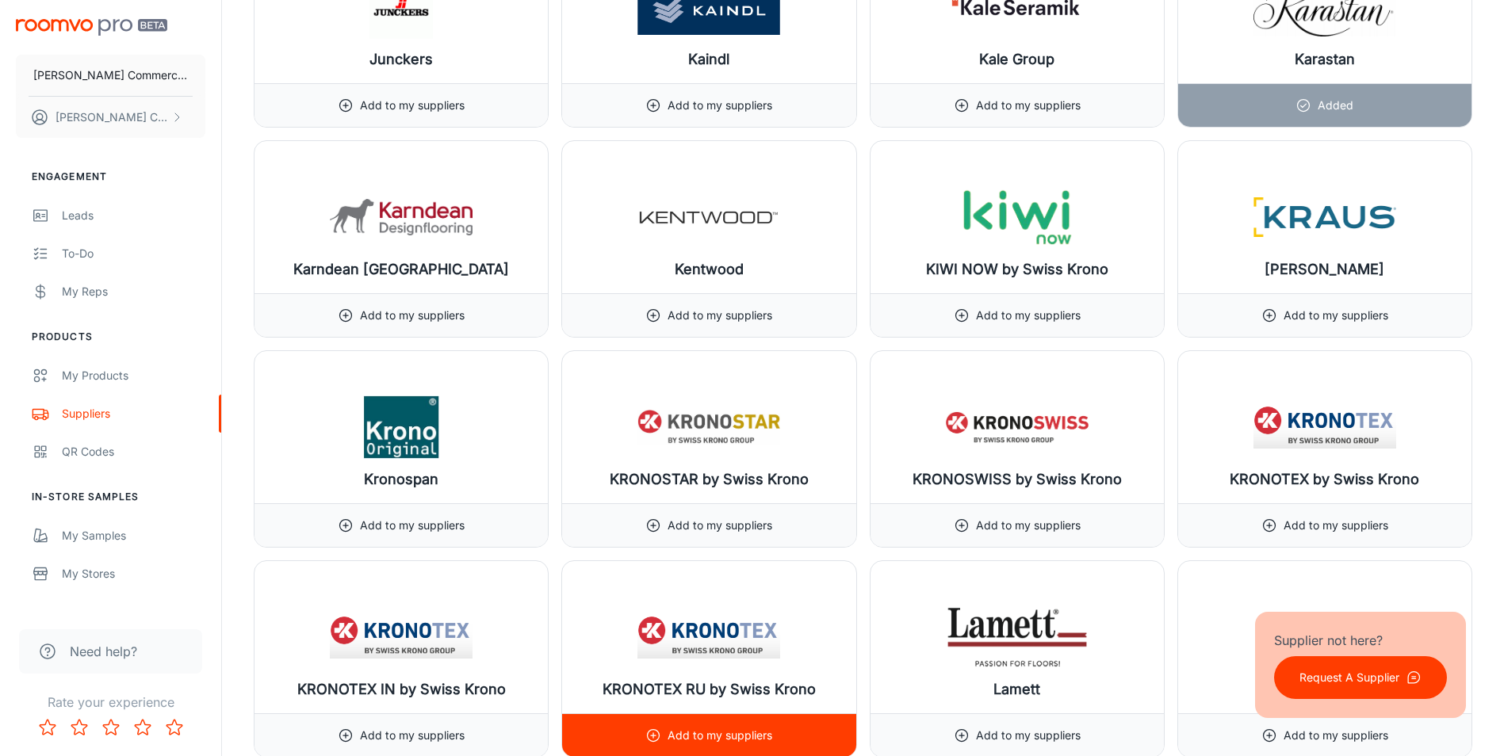
scroll to position [10969, 0]
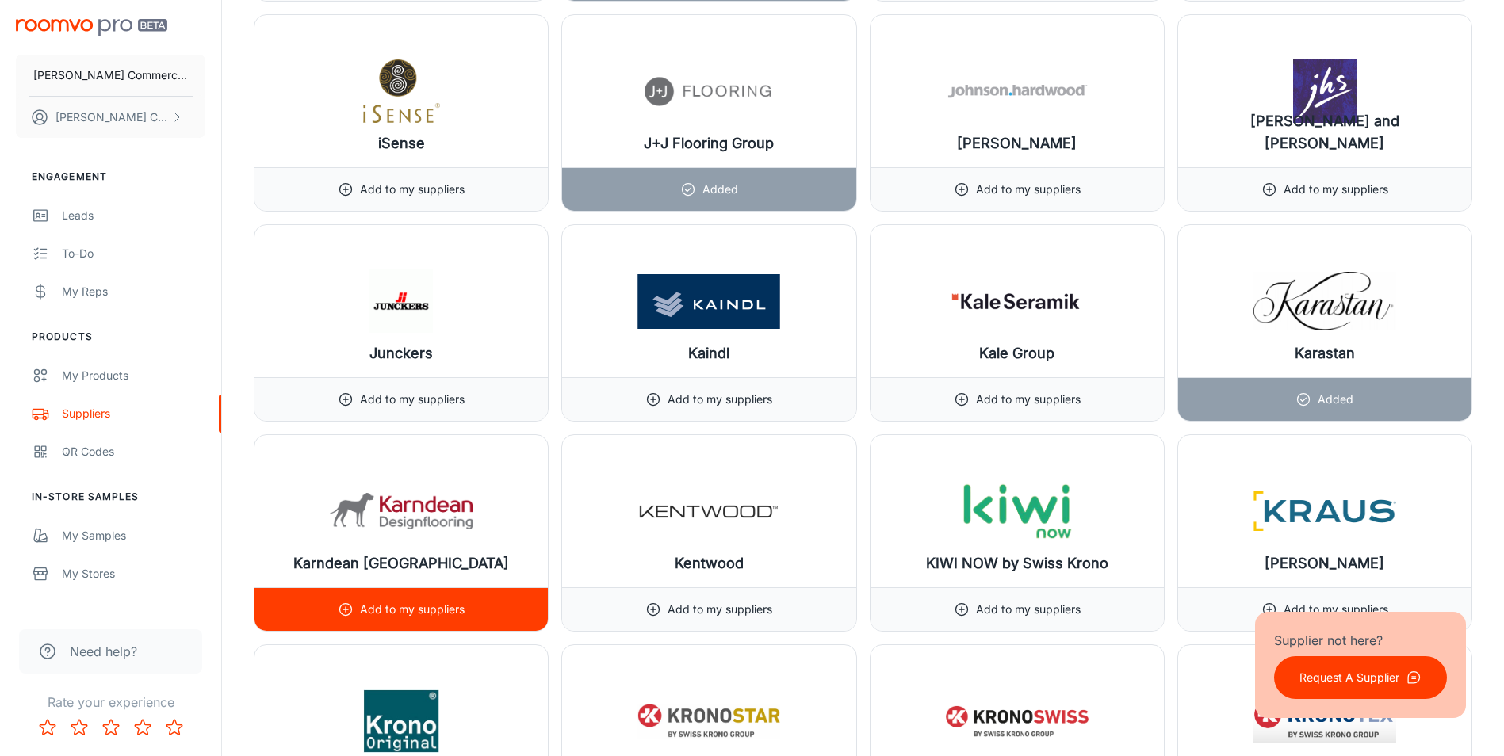
click at [429, 607] on p "Add to my suppliers" at bounding box center [412, 609] width 105 height 17
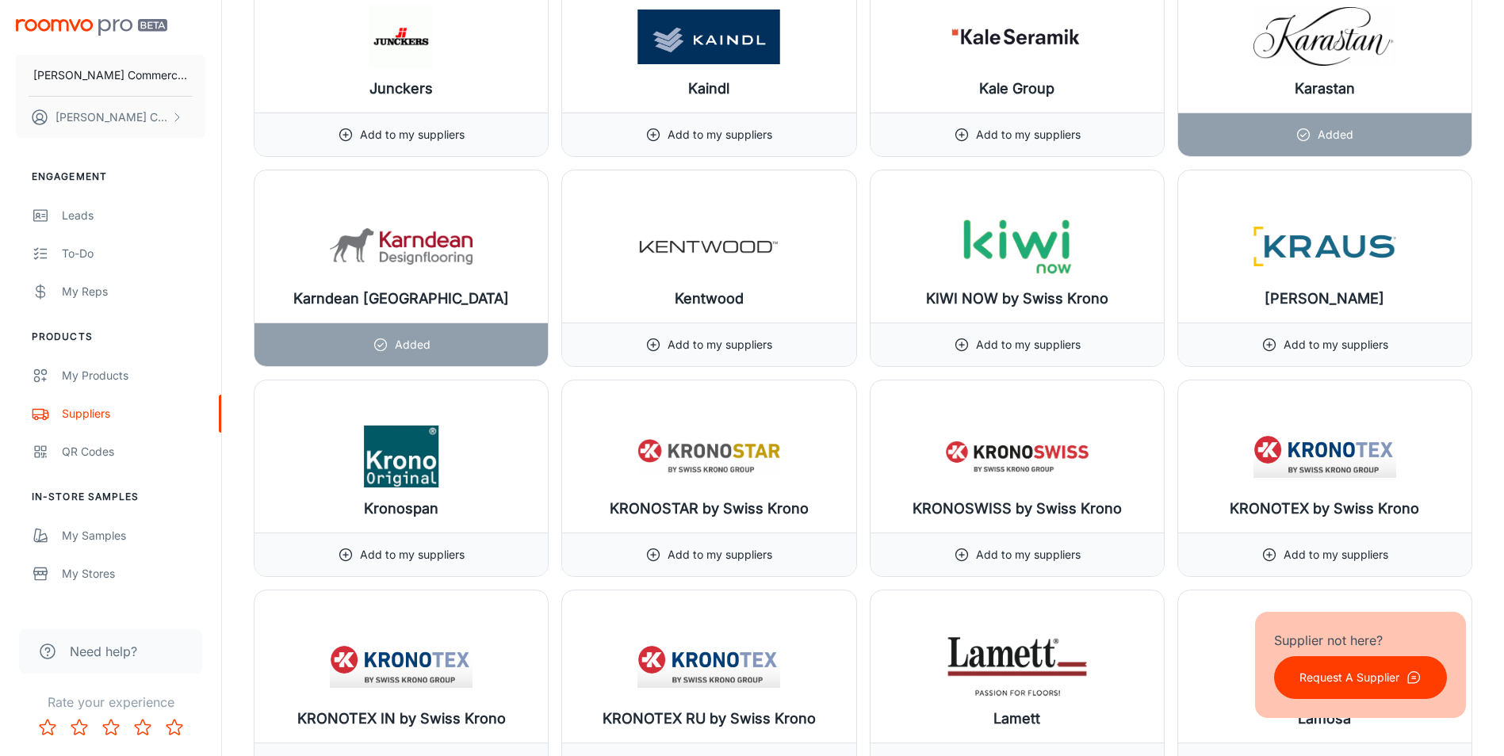
scroll to position [11365, 0]
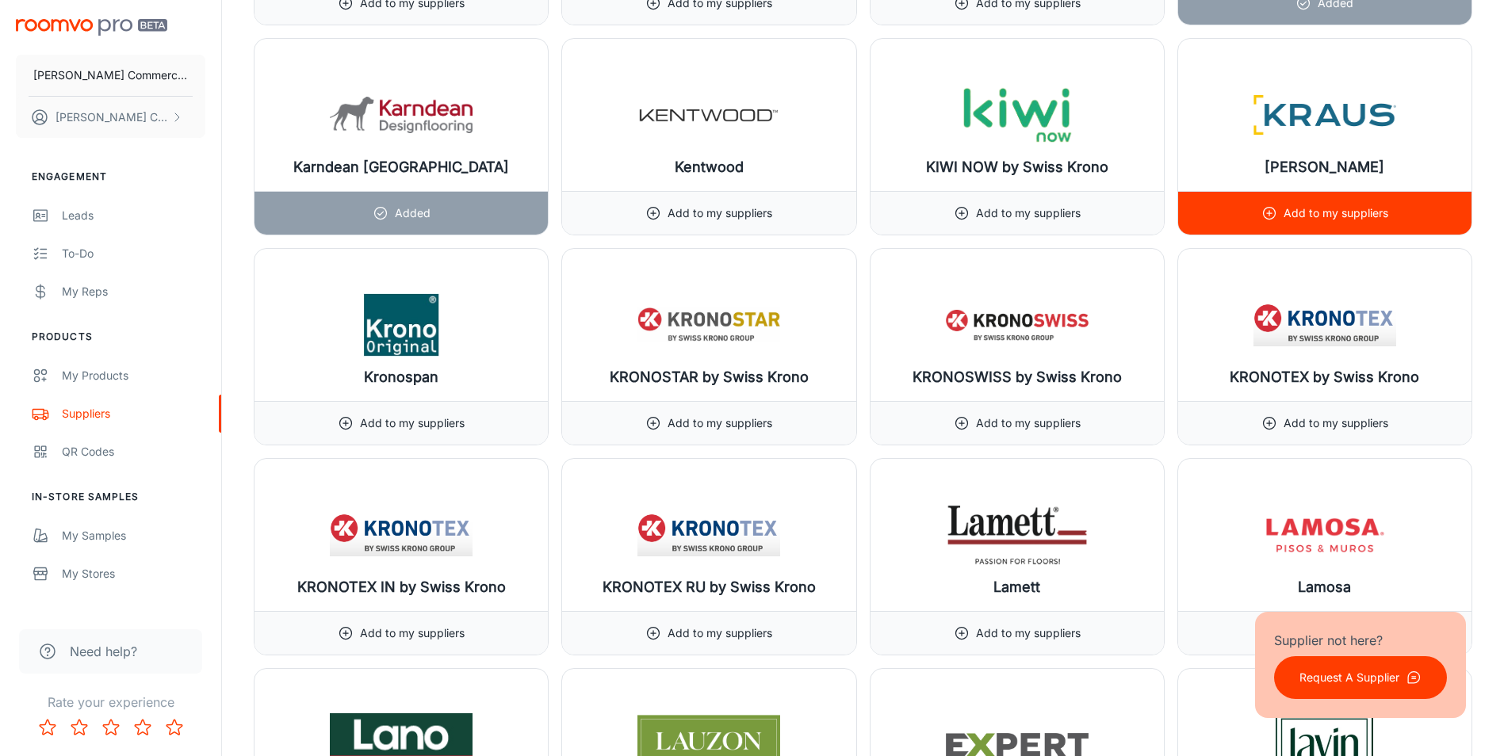
click at [1321, 217] on p "Add to my suppliers" at bounding box center [1336, 213] width 105 height 17
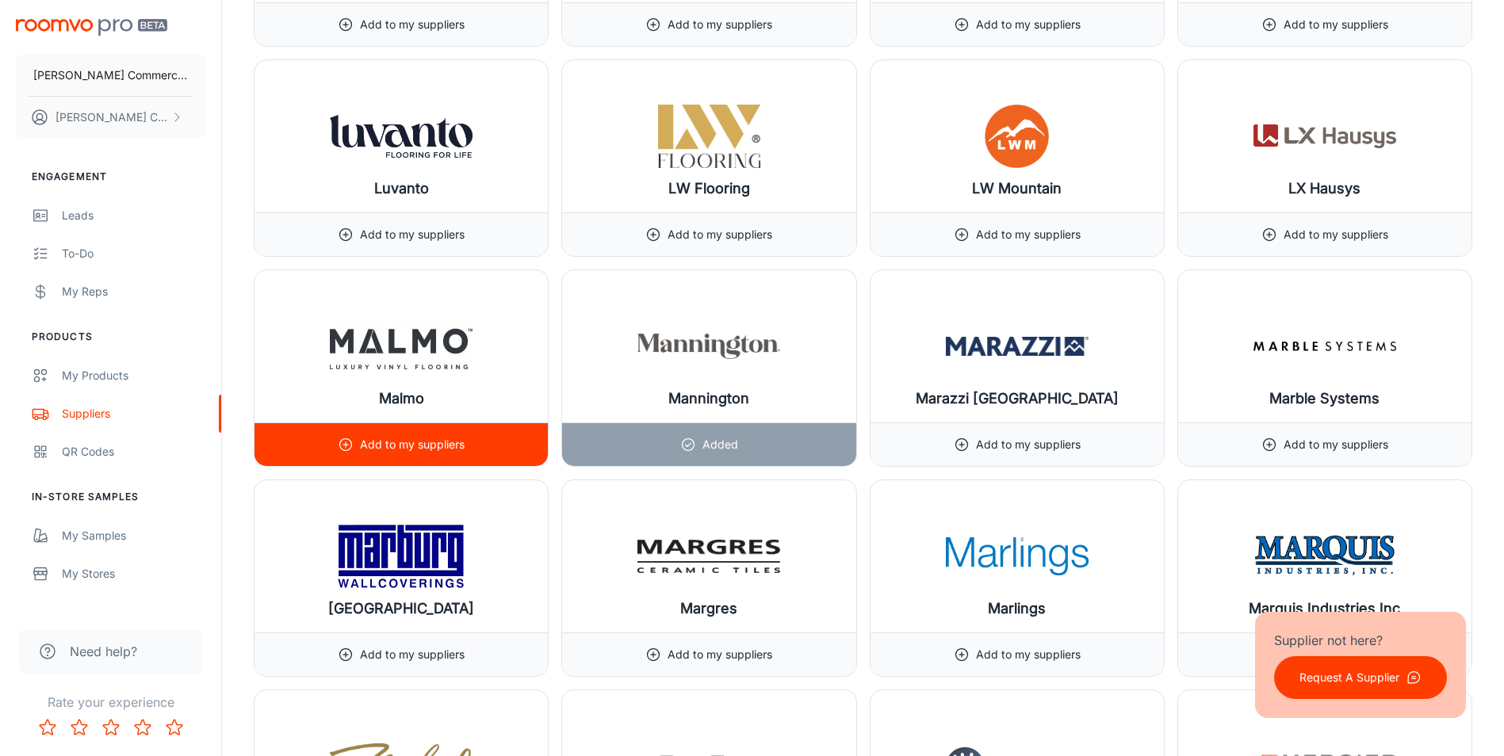
scroll to position [12819, 0]
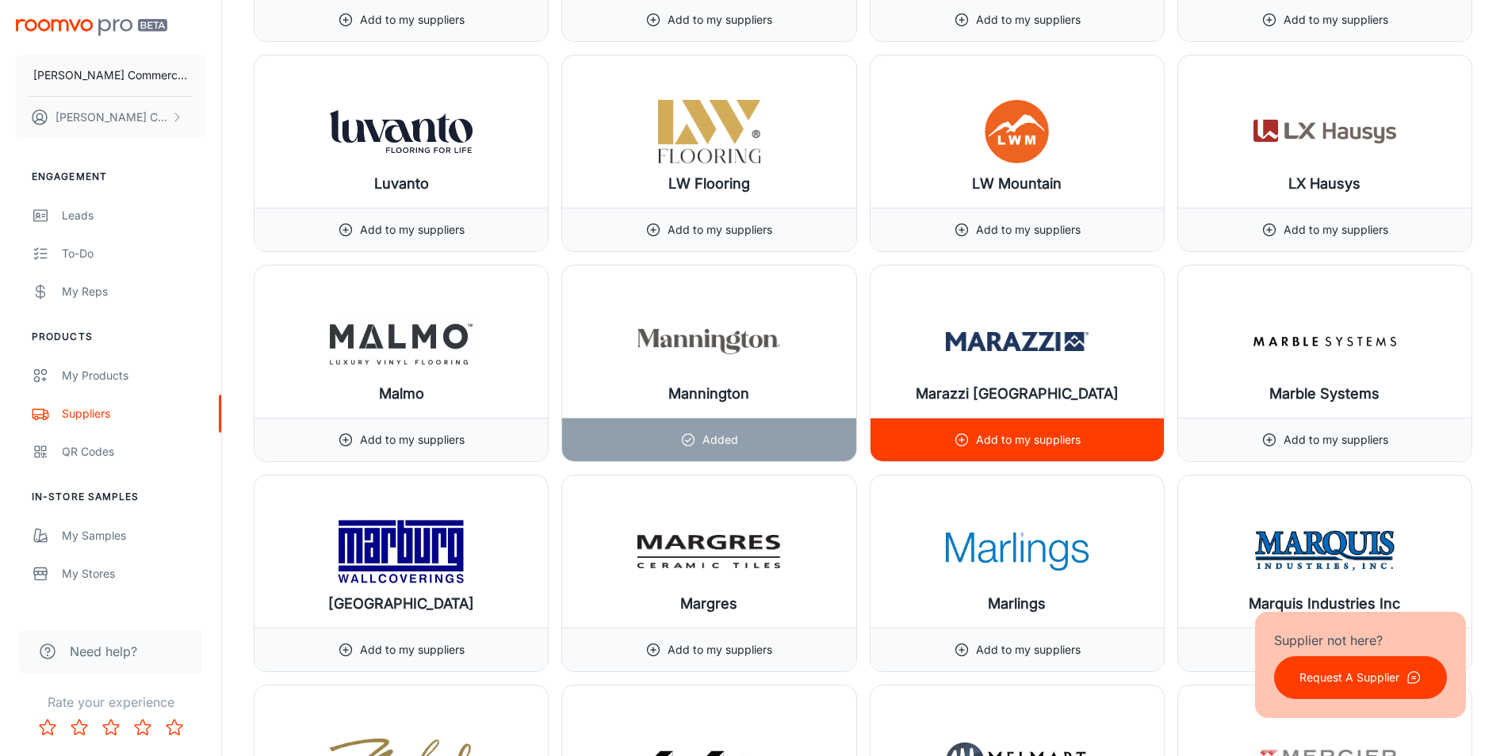
click at [1002, 445] on p "Add to my suppliers" at bounding box center [1028, 439] width 105 height 17
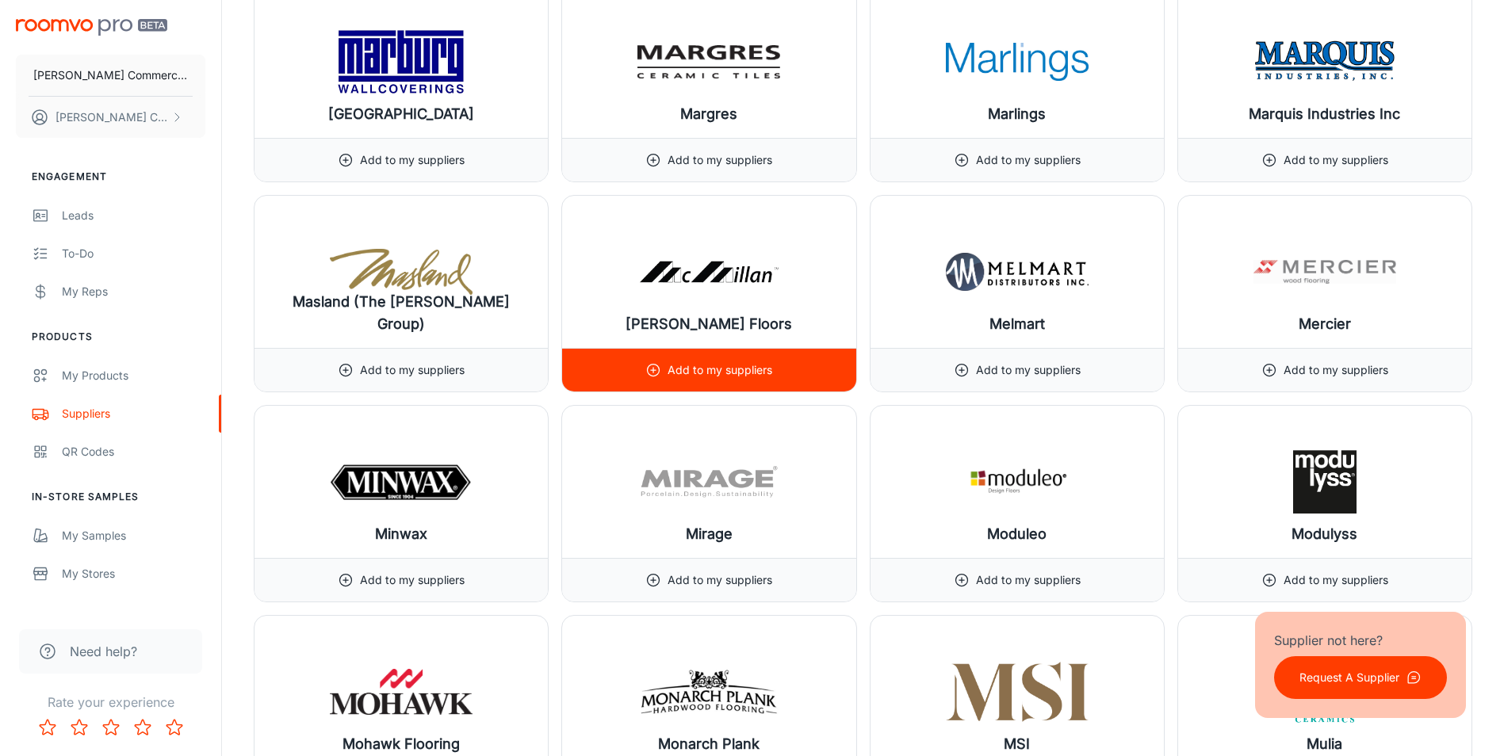
scroll to position [13347, 0]
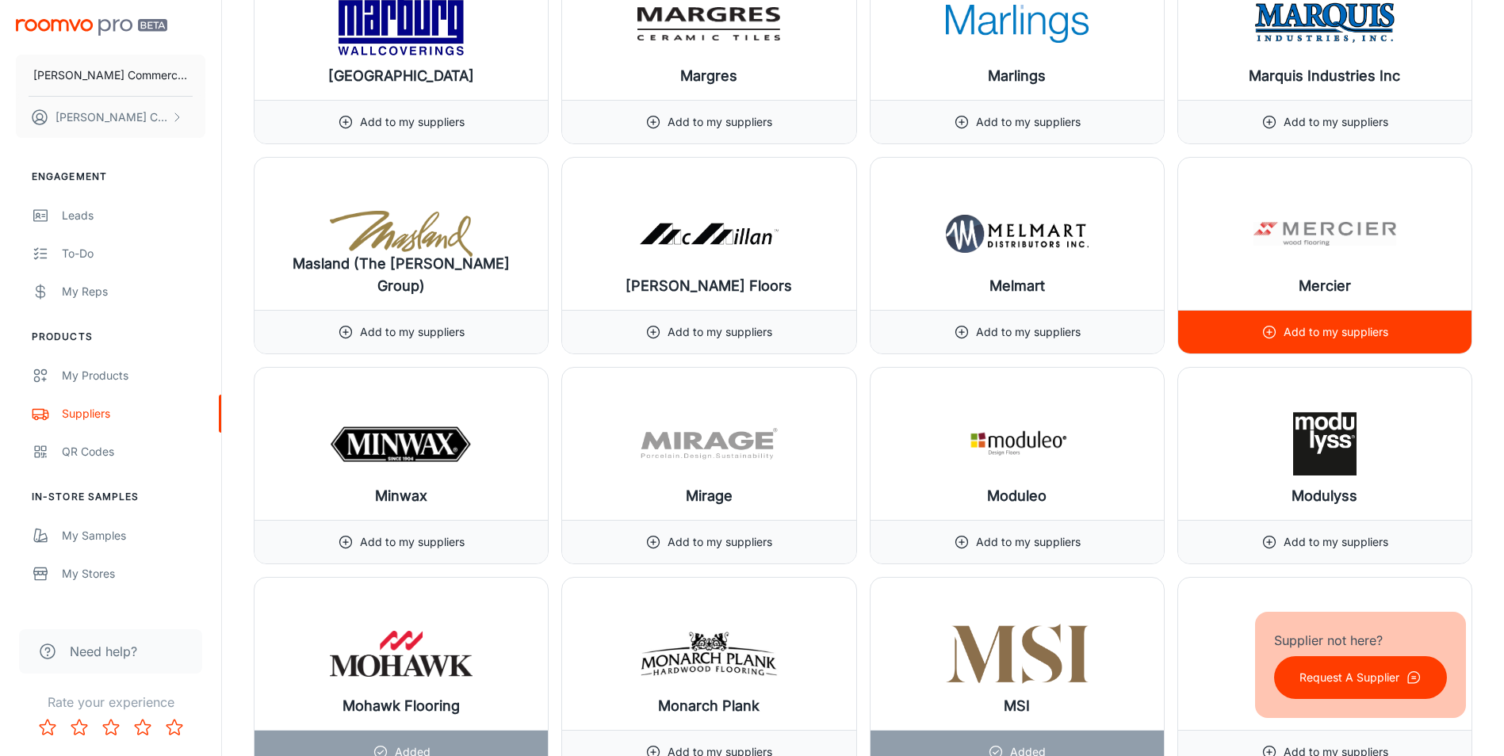
click at [1307, 328] on p "Add to my suppliers" at bounding box center [1336, 332] width 105 height 17
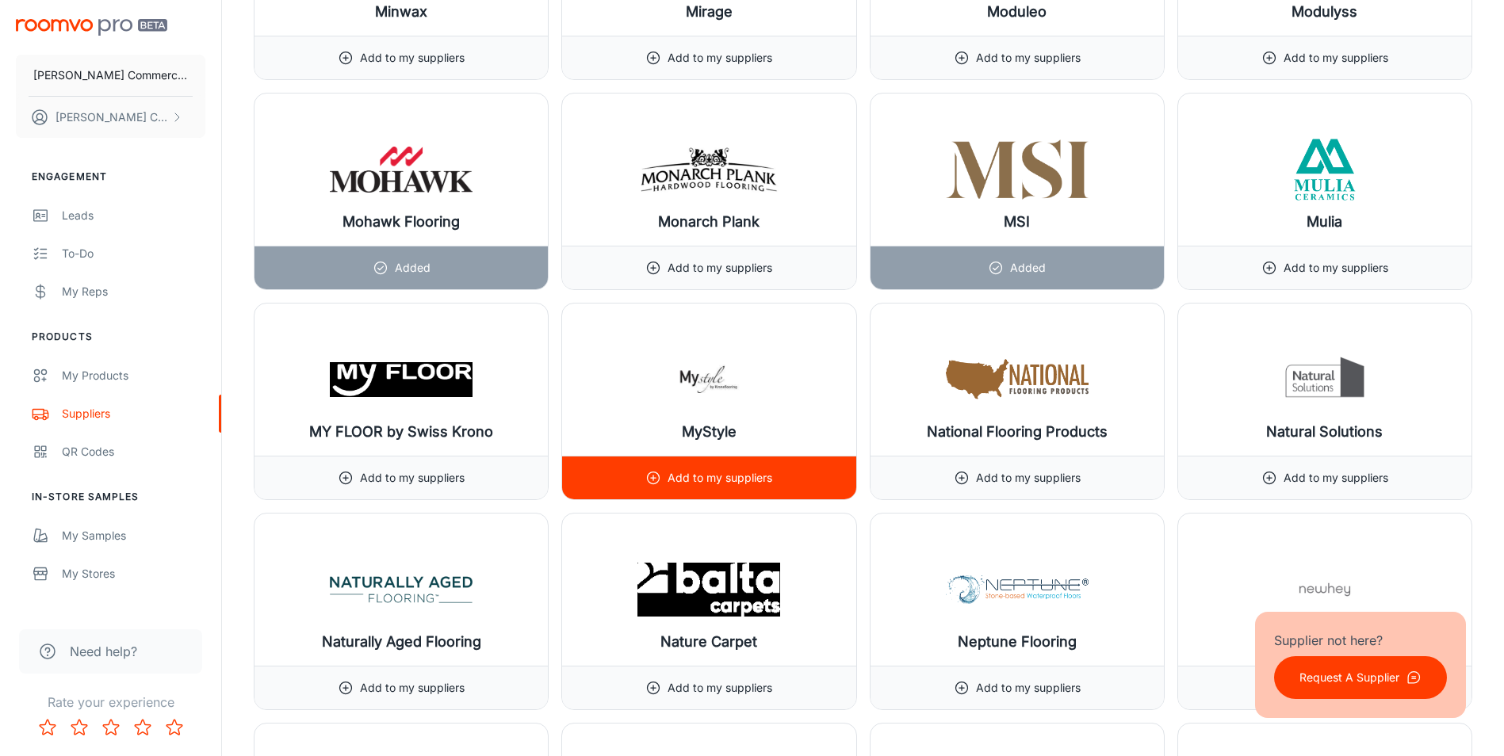
scroll to position [13480, 0]
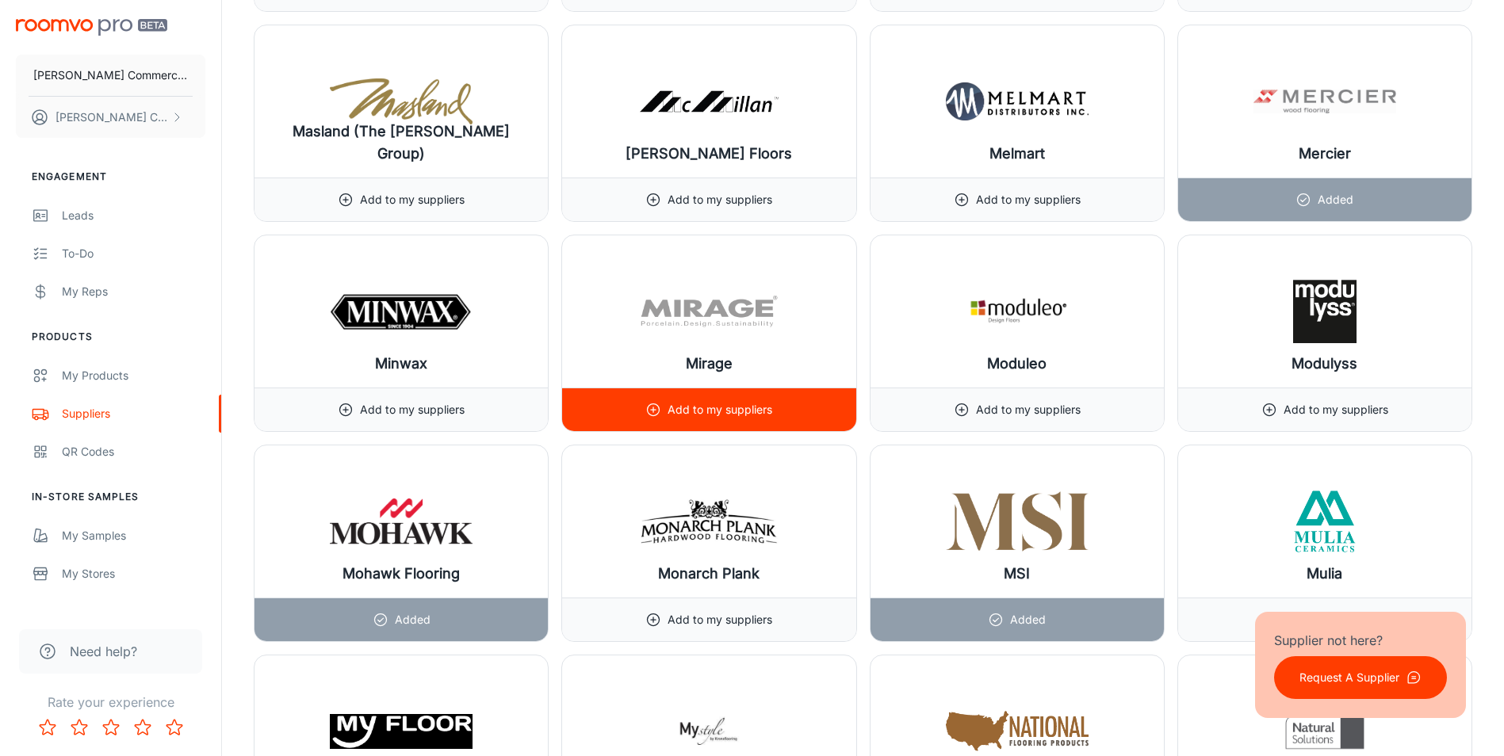
click at [685, 407] on p "Add to my suppliers" at bounding box center [720, 409] width 105 height 17
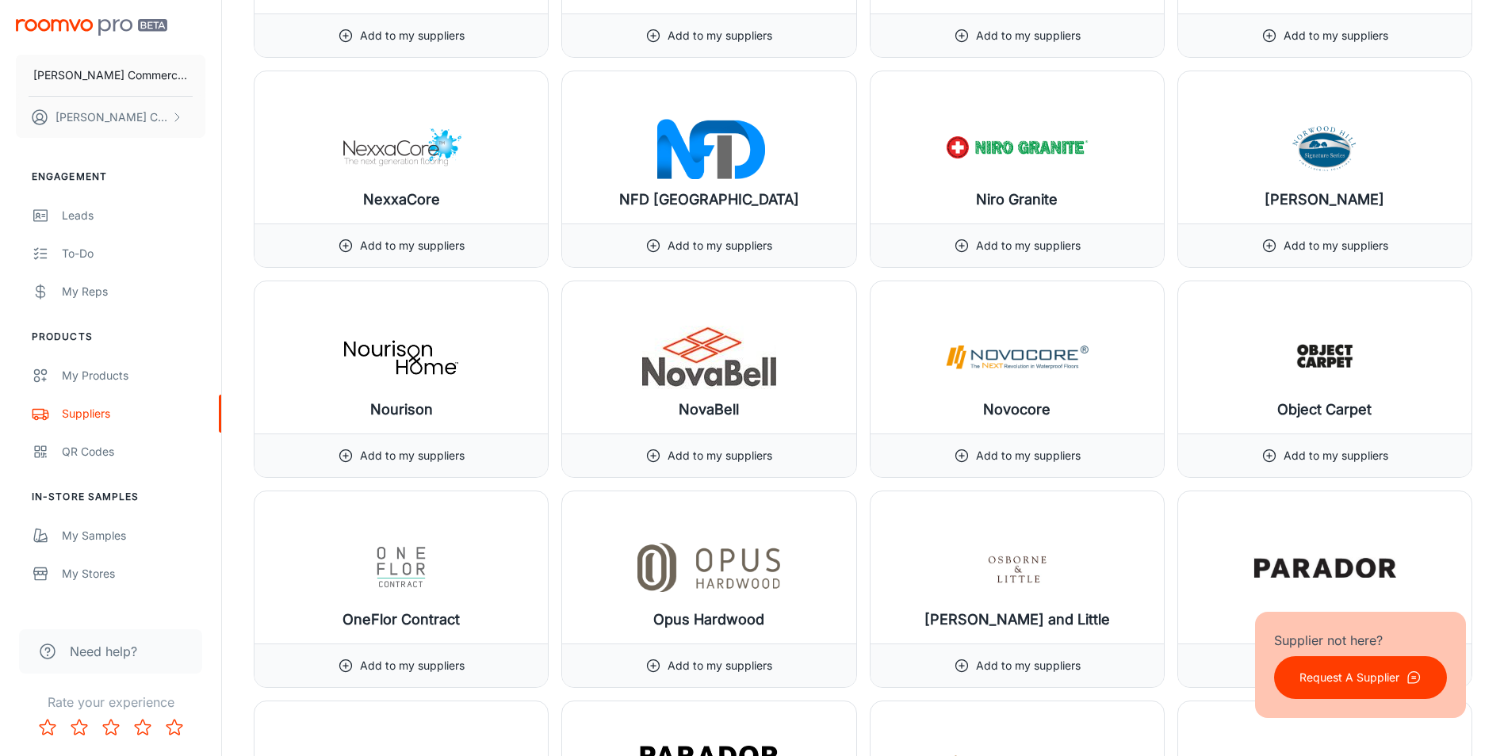
scroll to position [14537, 0]
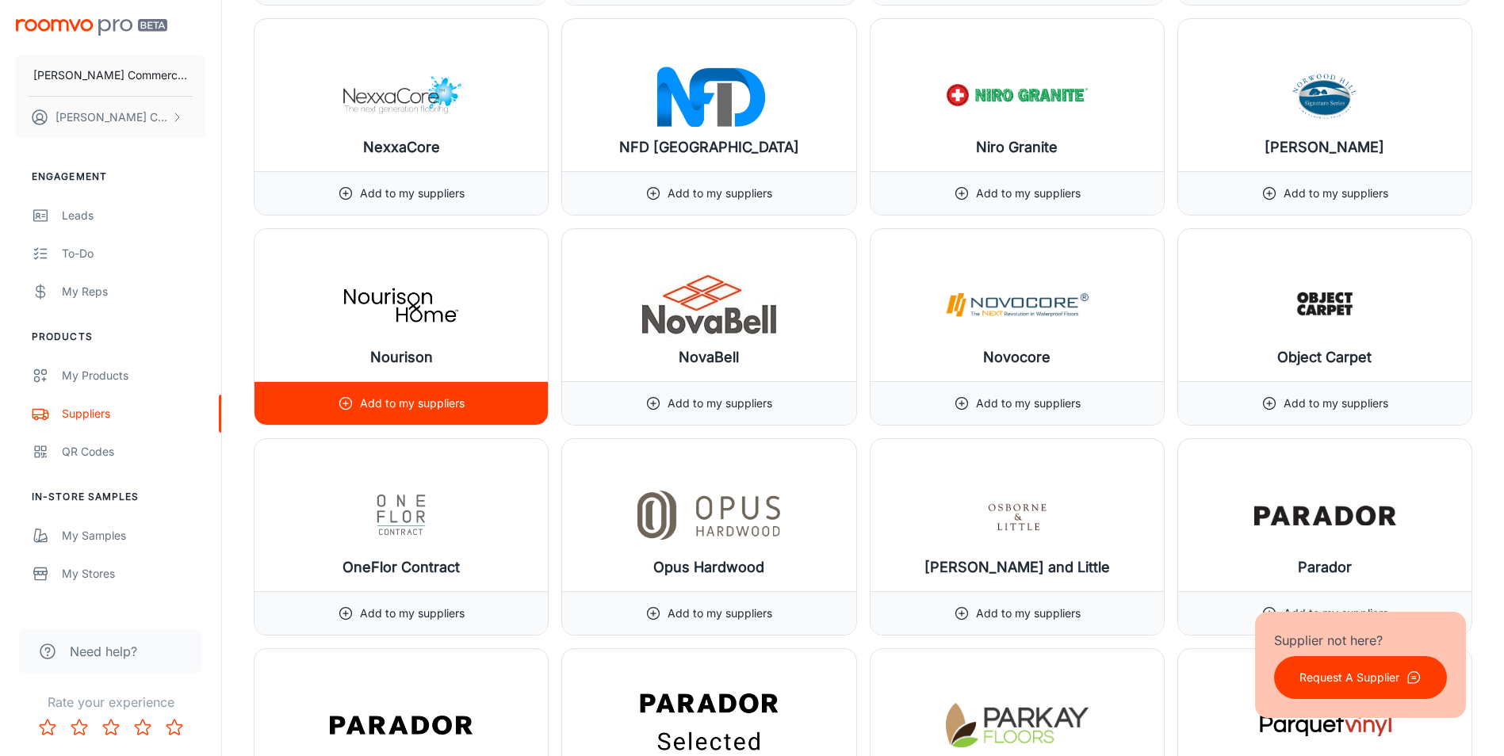
click at [412, 397] on p "Add to my suppliers" at bounding box center [412, 403] width 105 height 17
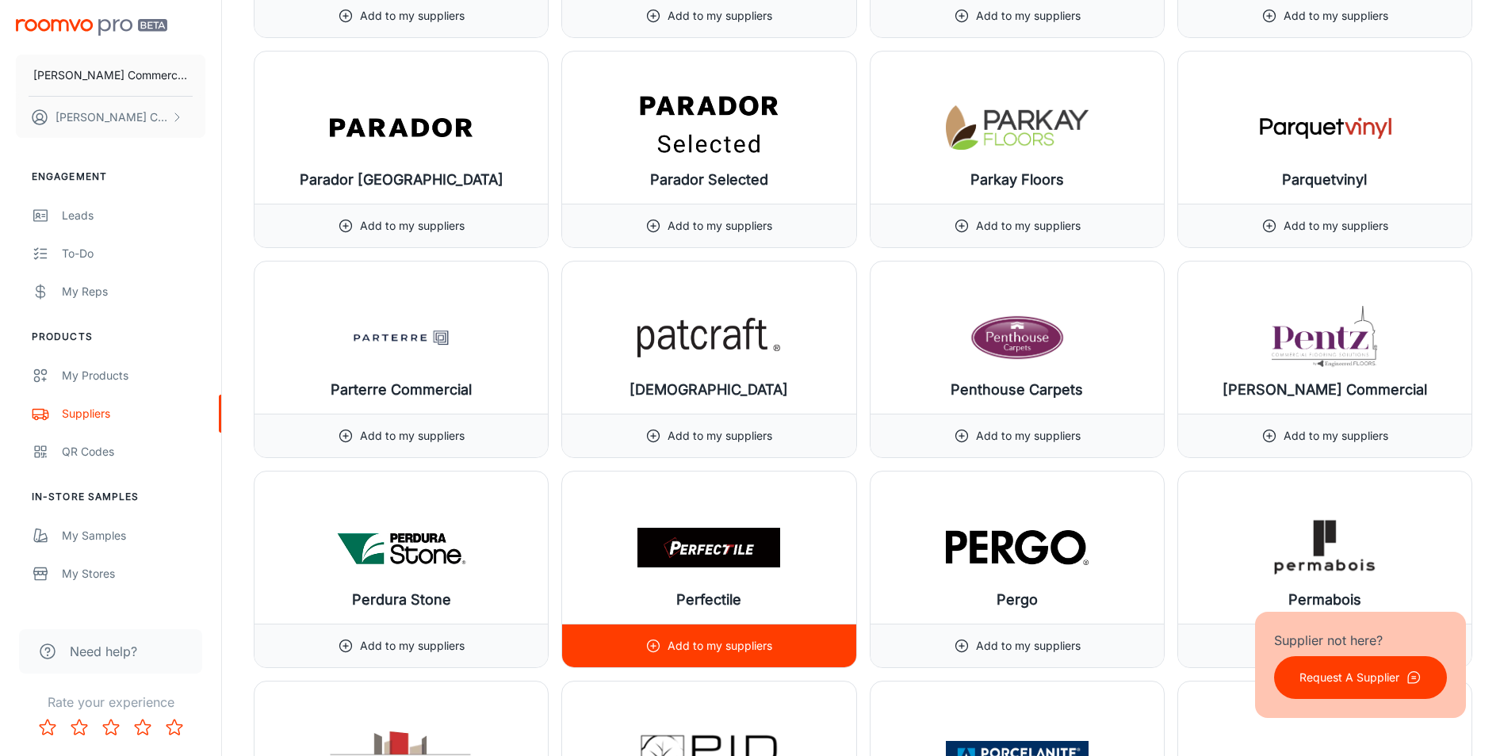
scroll to position [15066, 0]
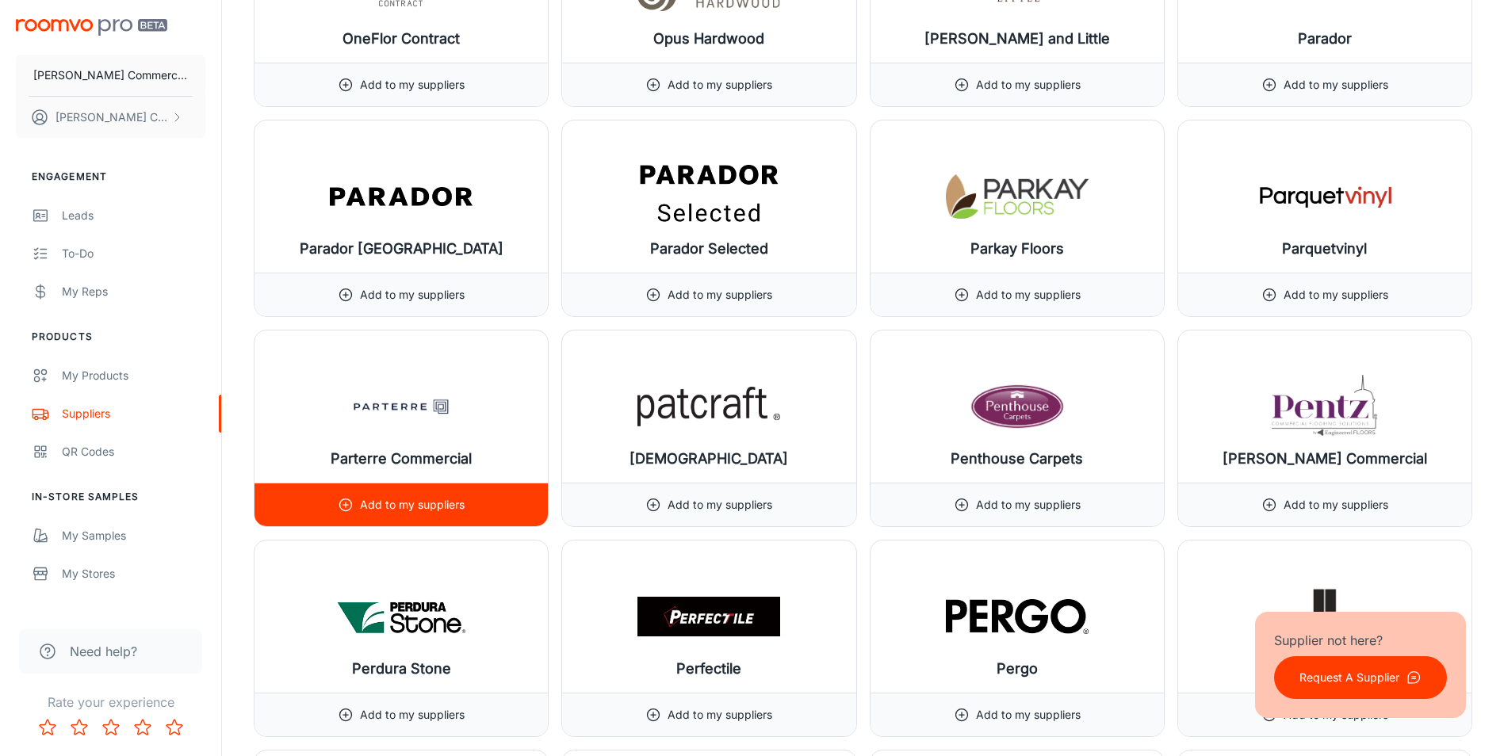
click at [454, 500] on p "Add to my suppliers" at bounding box center [412, 504] width 105 height 17
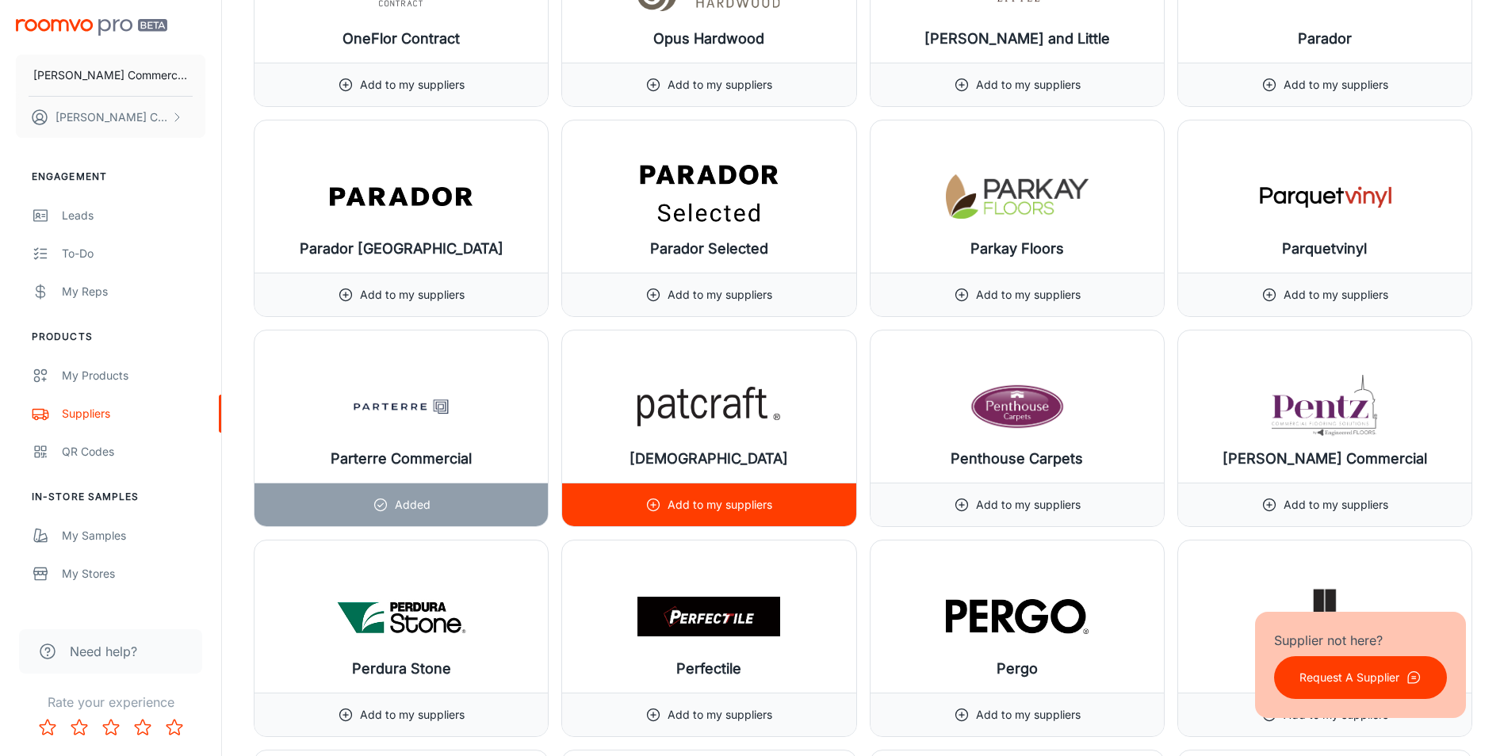
click at [696, 507] on p "Add to my suppliers" at bounding box center [720, 504] width 105 height 17
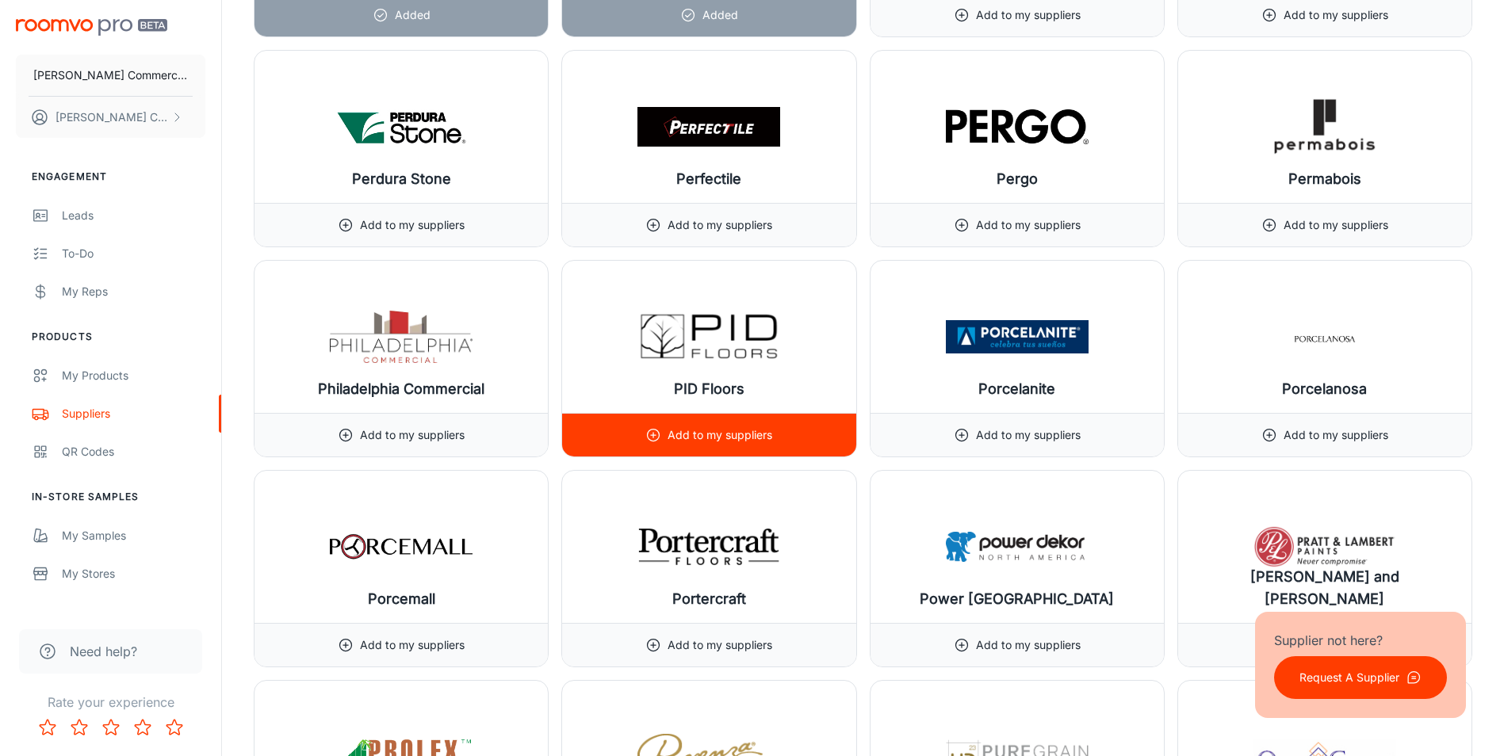
scroll to position [15595, 0]
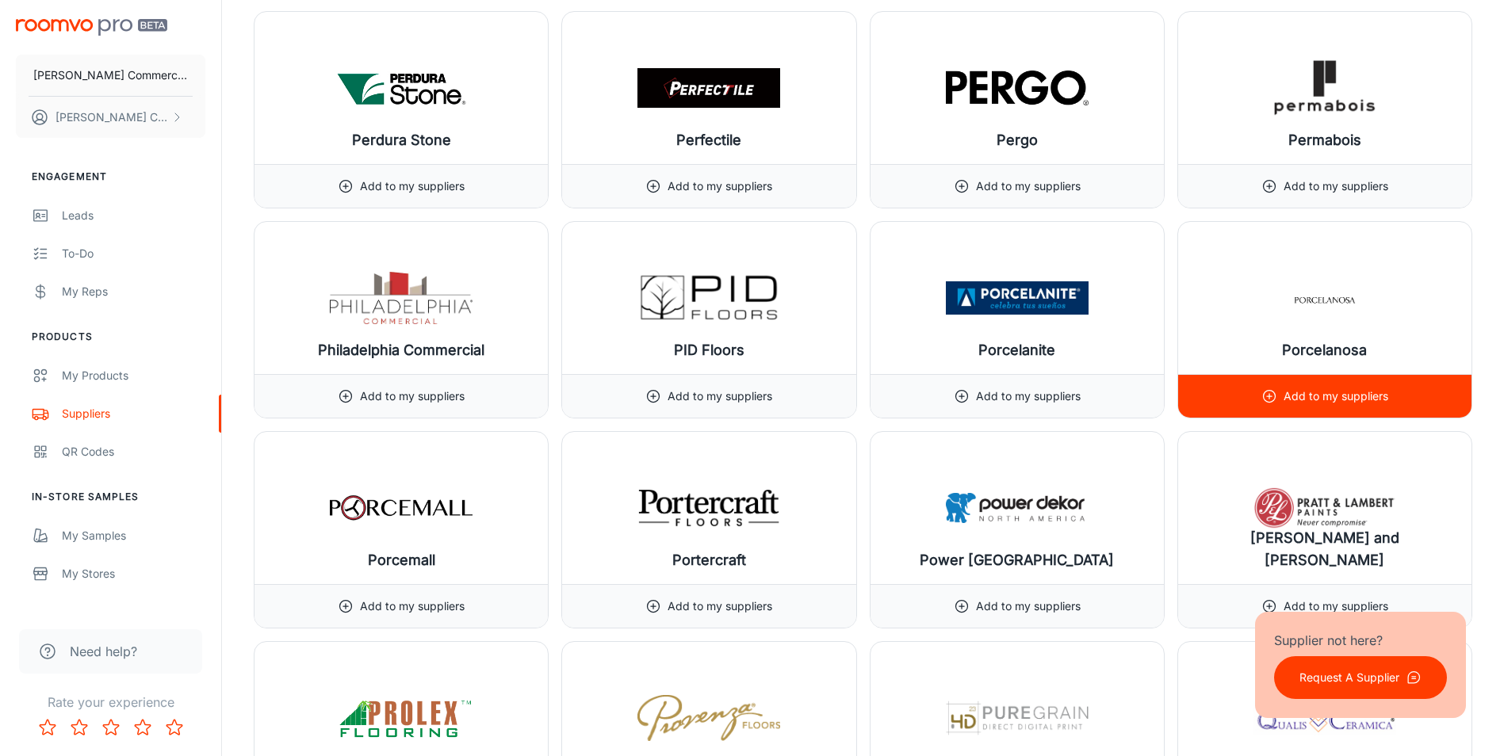
click at [1325, 396] on p "Add to my suppliers" at bounding box center [1336, 396] width 105 height 17
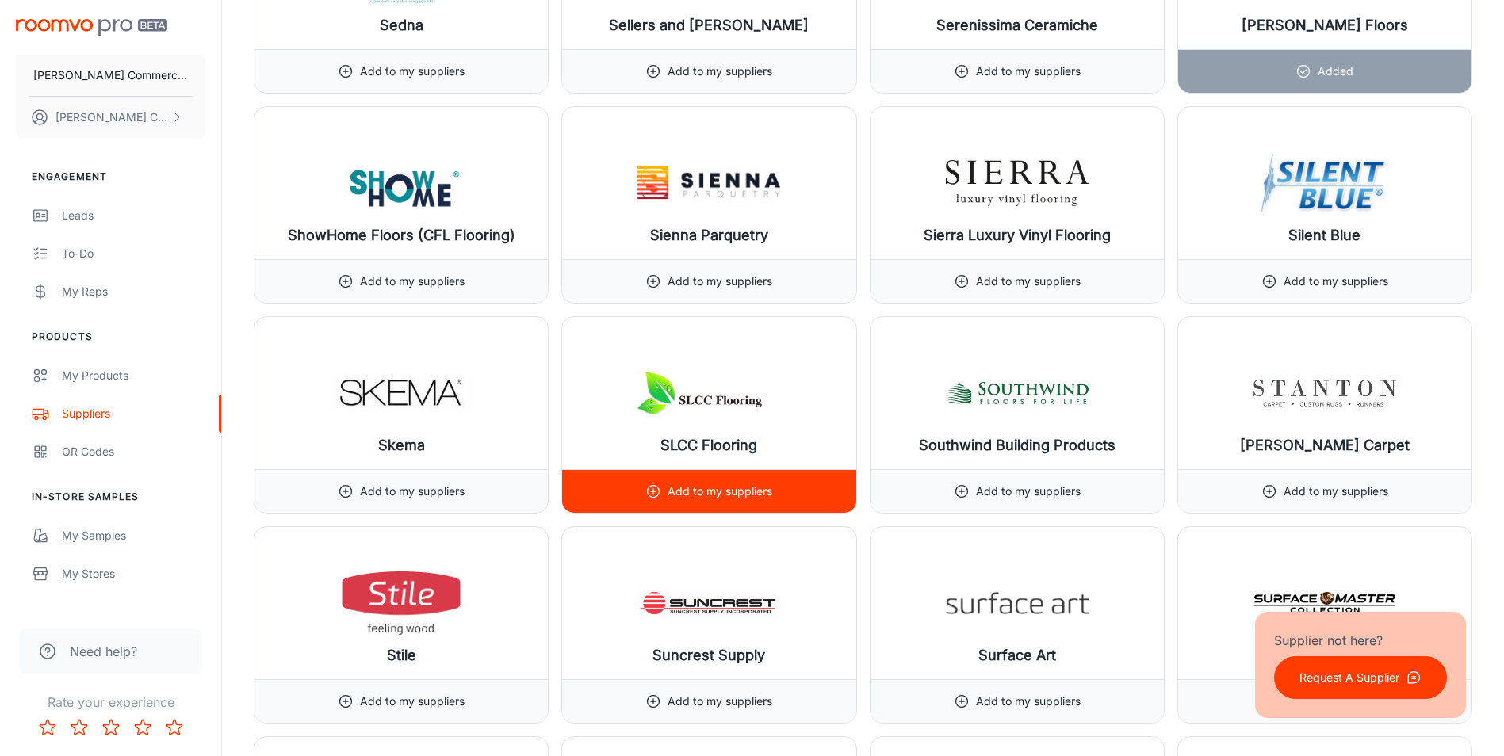
scroll to position [17312, 0]
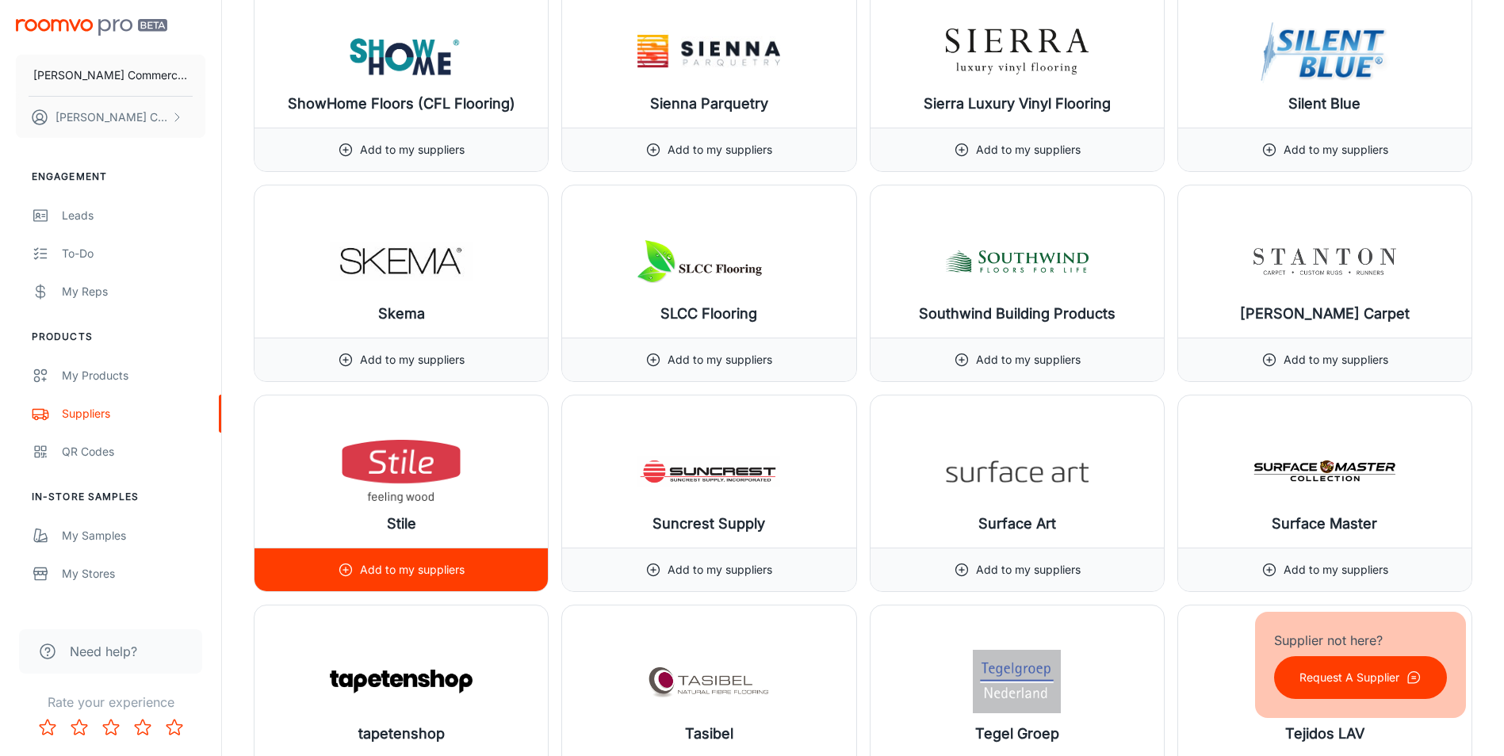
click at [436, 571] on p "Add to my suppliers" at bounding box center [412, 569] width 105 height 17
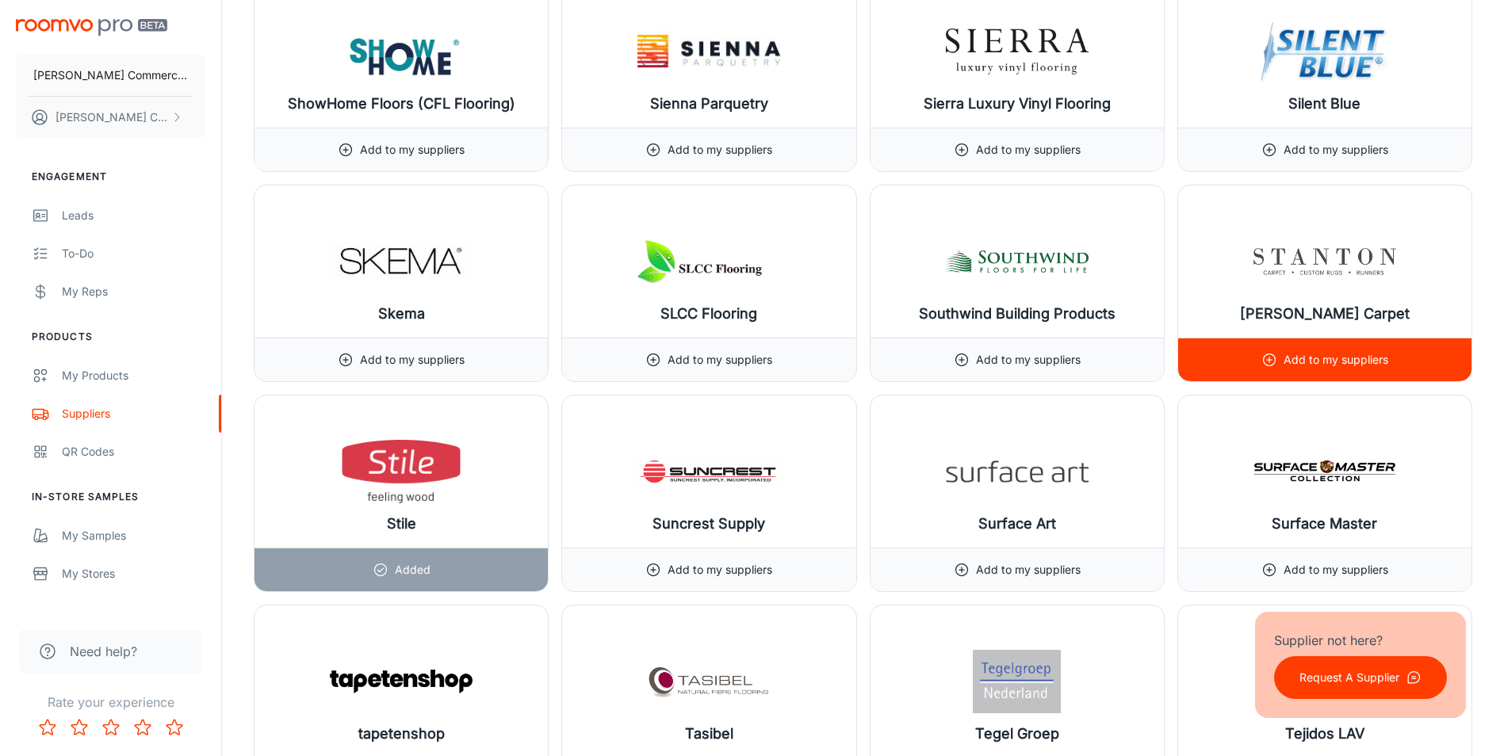
click at [1335, 361] on p "Add to my suppliers" at bounding box center [1336, 359] width 105 height 17
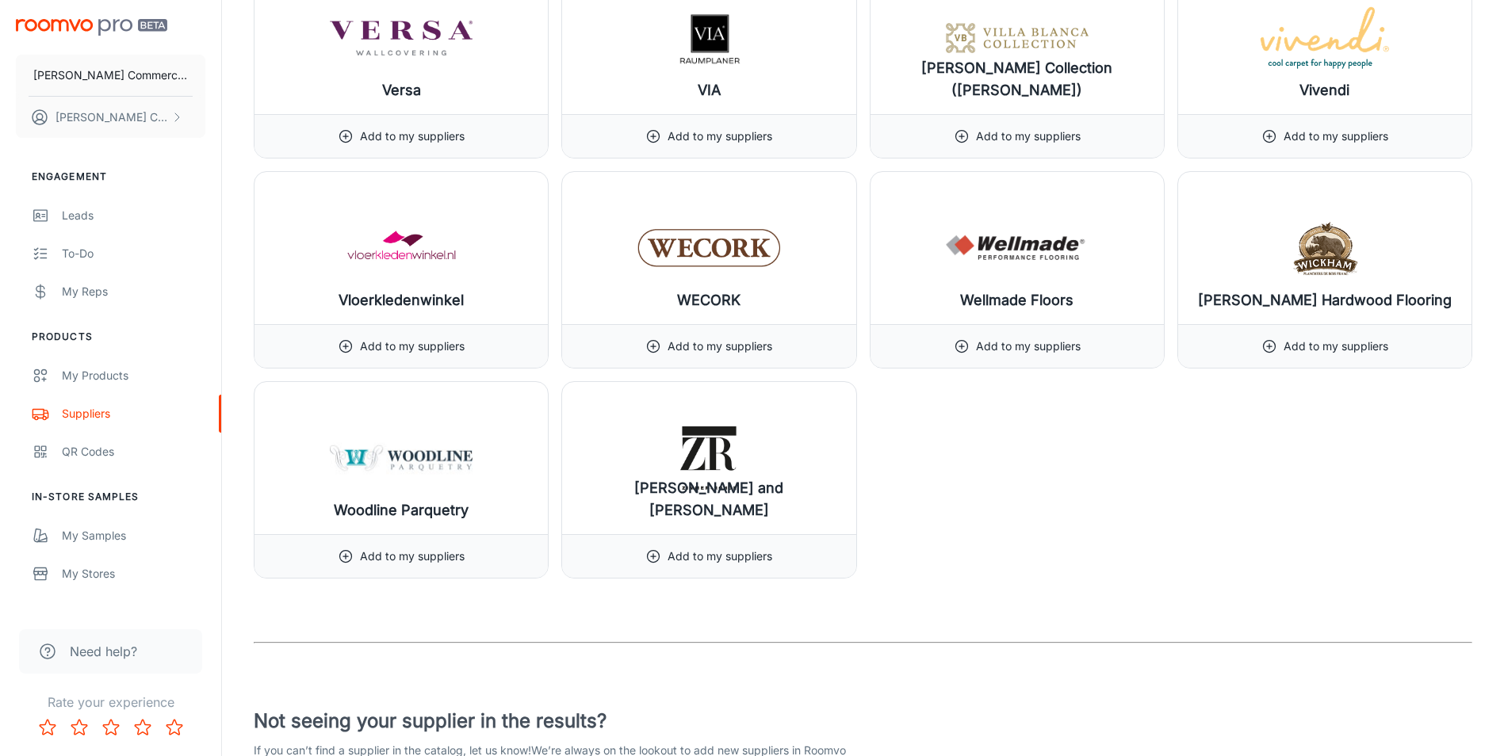
scroll to position [19574, 0]
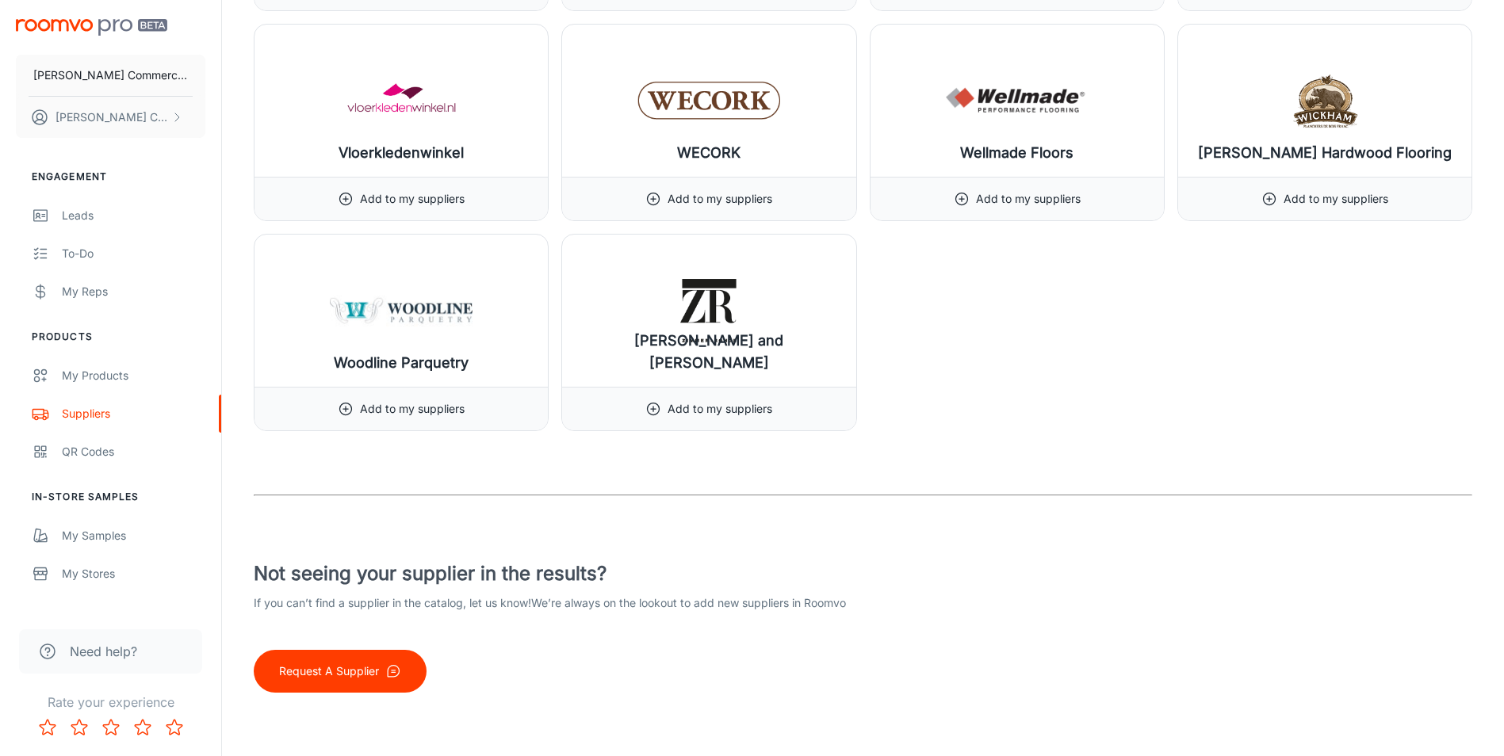
click at [361, 664] on p "Request A Supplier" at bounding box center [329, 671] width 100 height 17
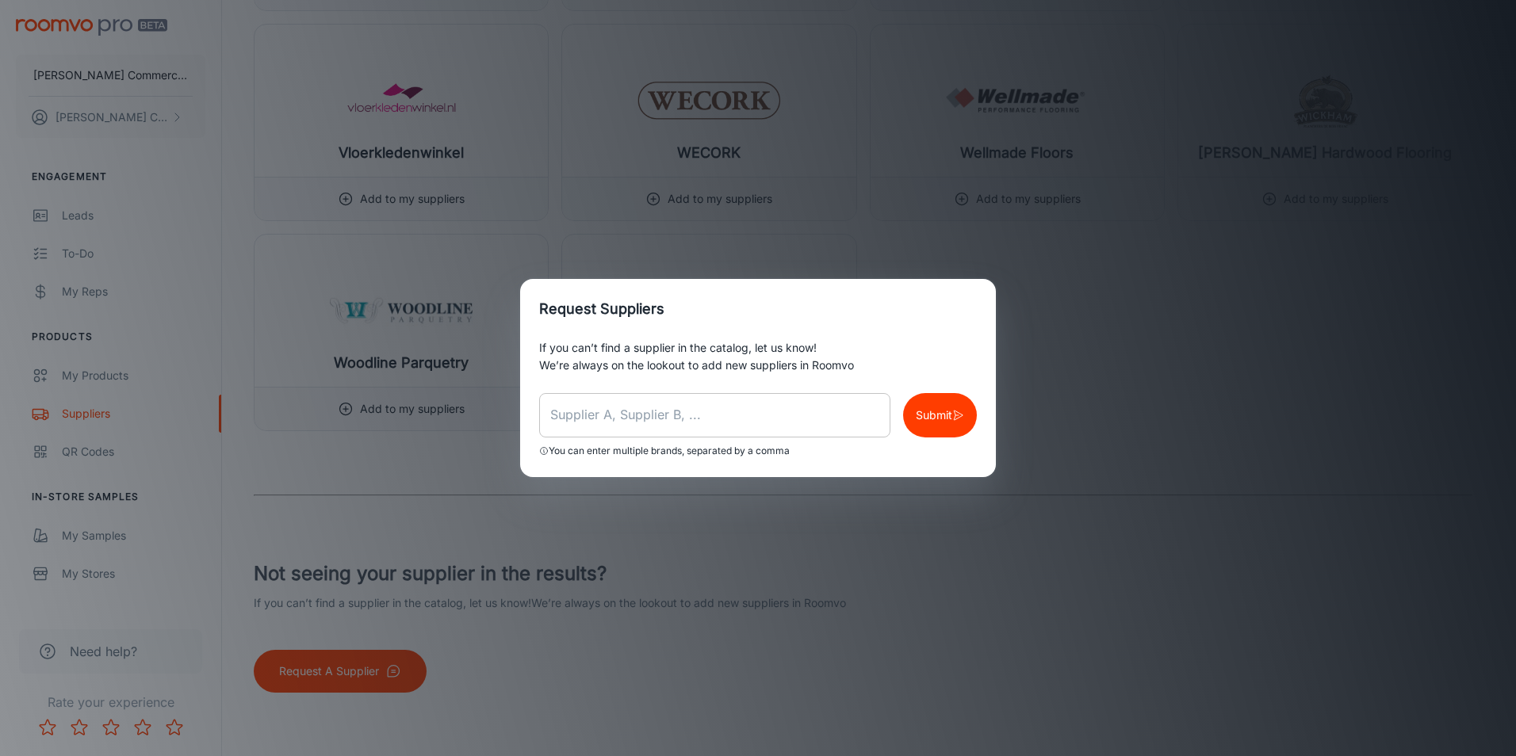
click at [630, 407] on input "text" at bounding box center [714, 415] width 351 height 44
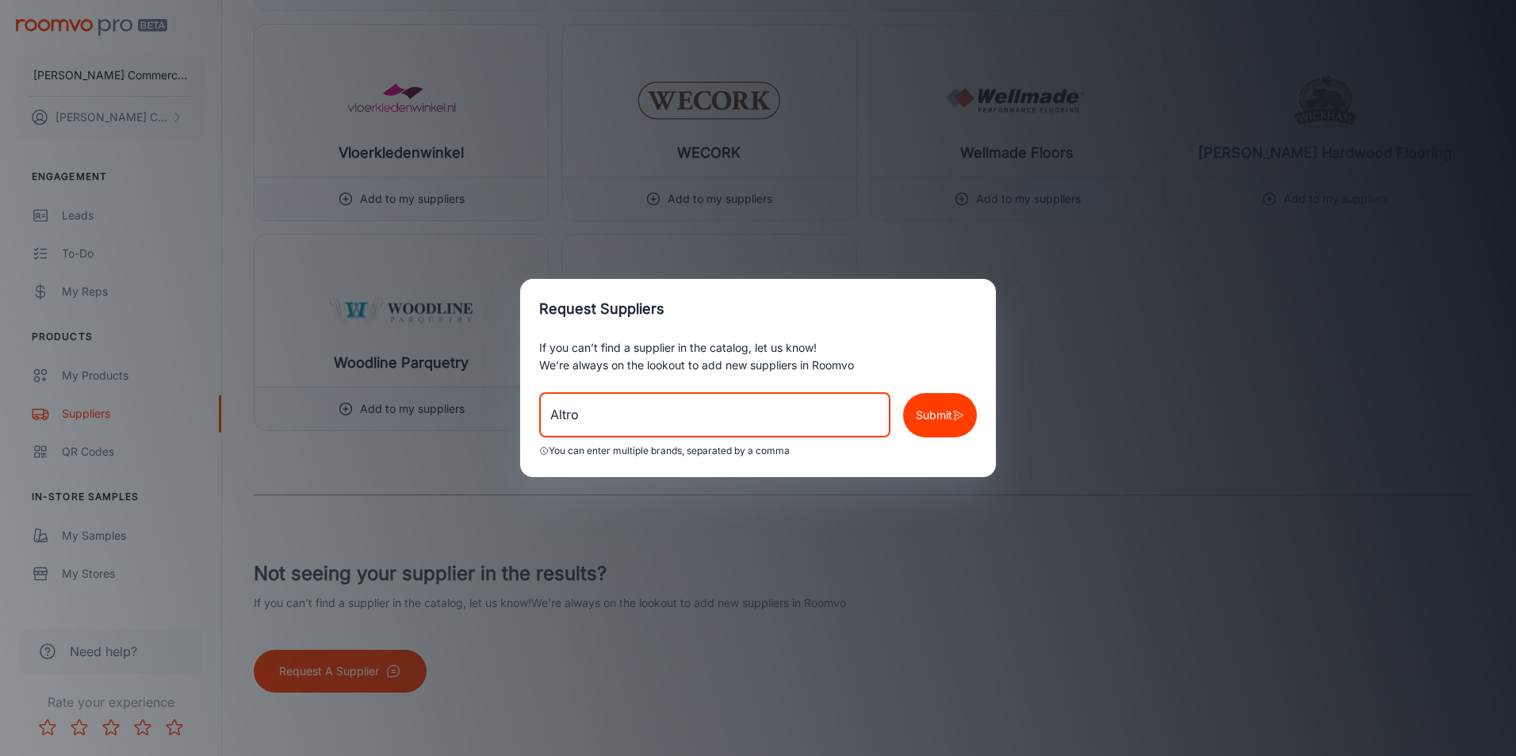
click at [931, 409] on p "Submit" at bounding box center [934, 415] width 36 height 17
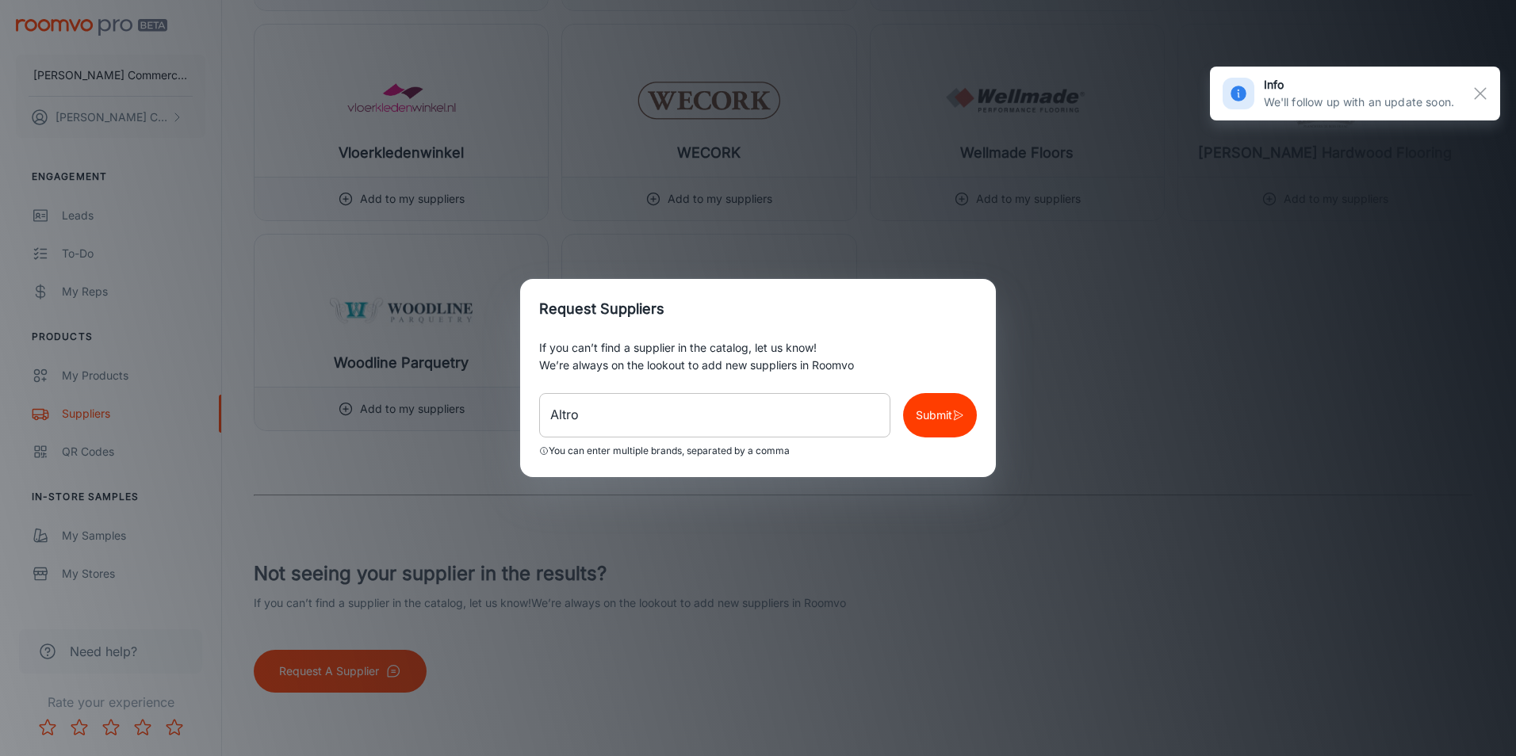
click at [631, 413] on input "Altro" at bounding box center [714, 415] width 351 height 44
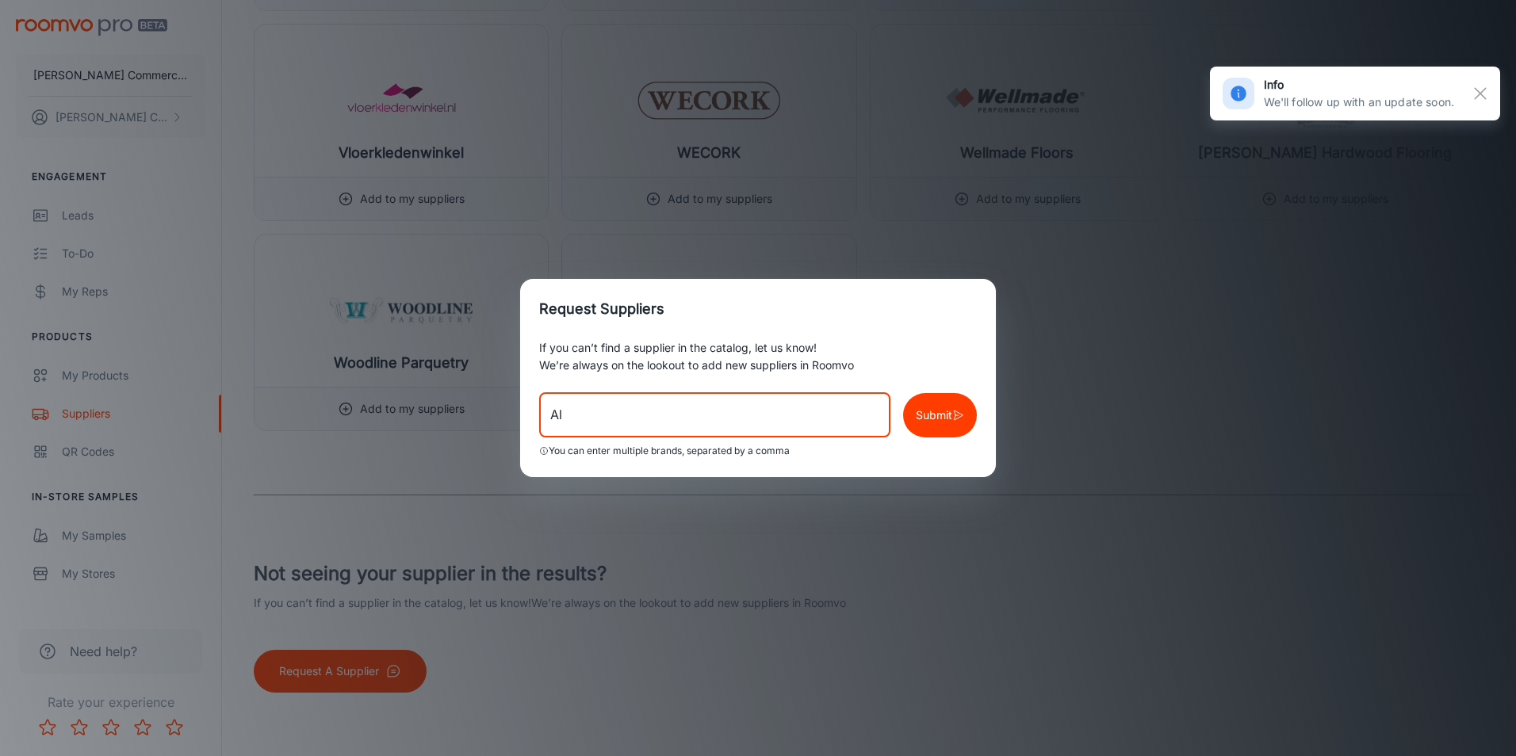
type input "A"
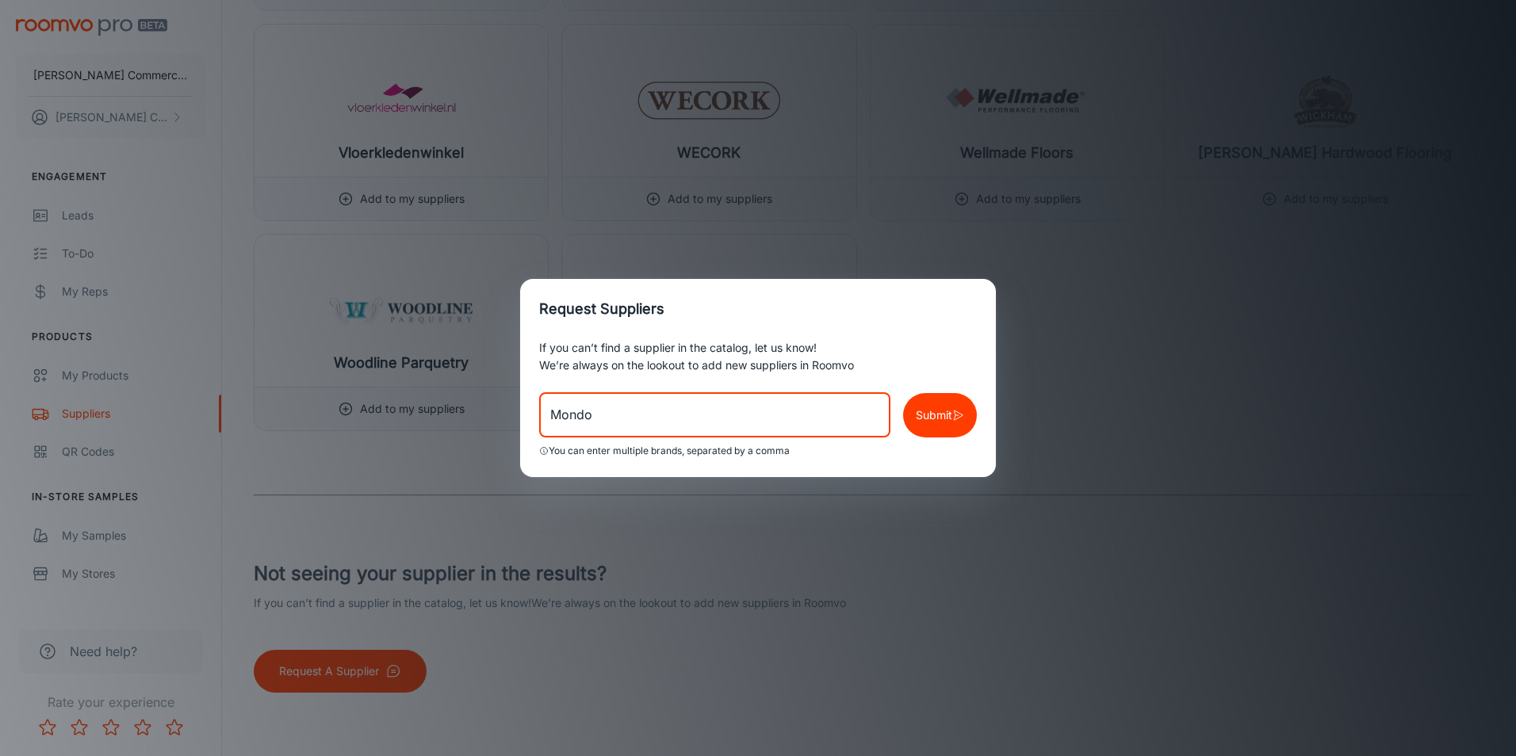
type input "Mondo"
click at [914, 408] on button "Submit" at bounding box center [940, 415] width 74 height 44
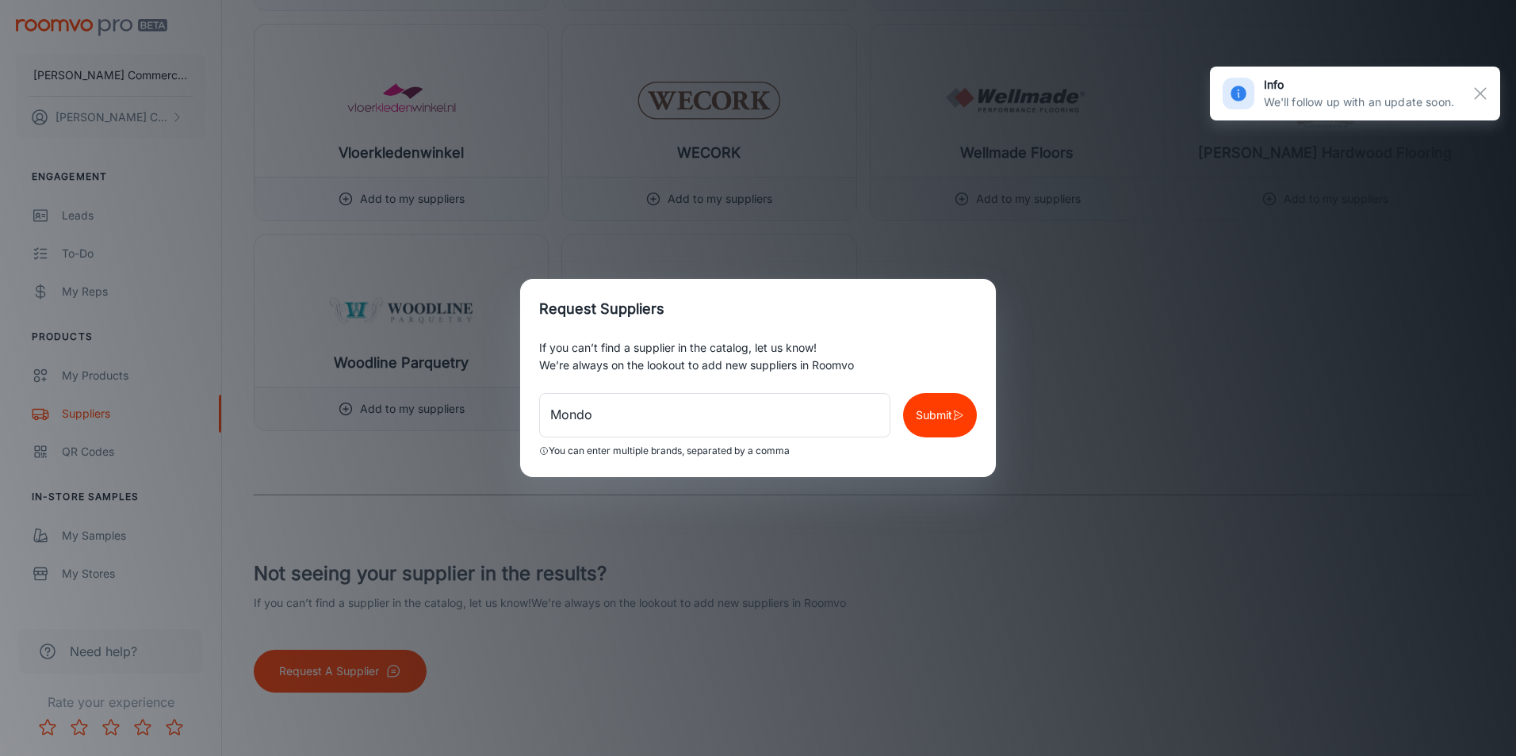
click at [1218, 528] on div "Request Suppliers If you can’t find a supplier in the catalog, let us know! We’…" at bounding box center [758, 378] width 1516 height 756
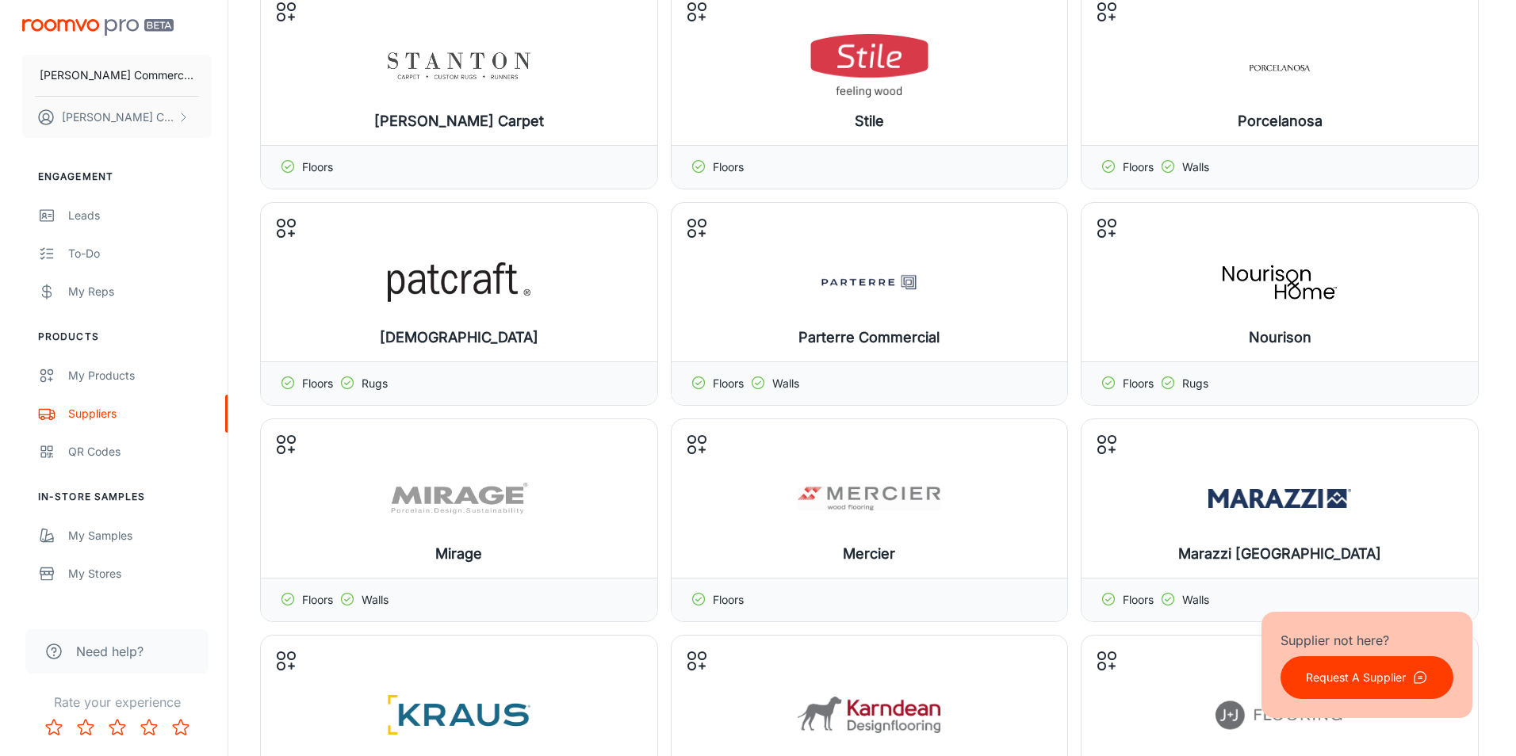
scroll to position [0, 0]
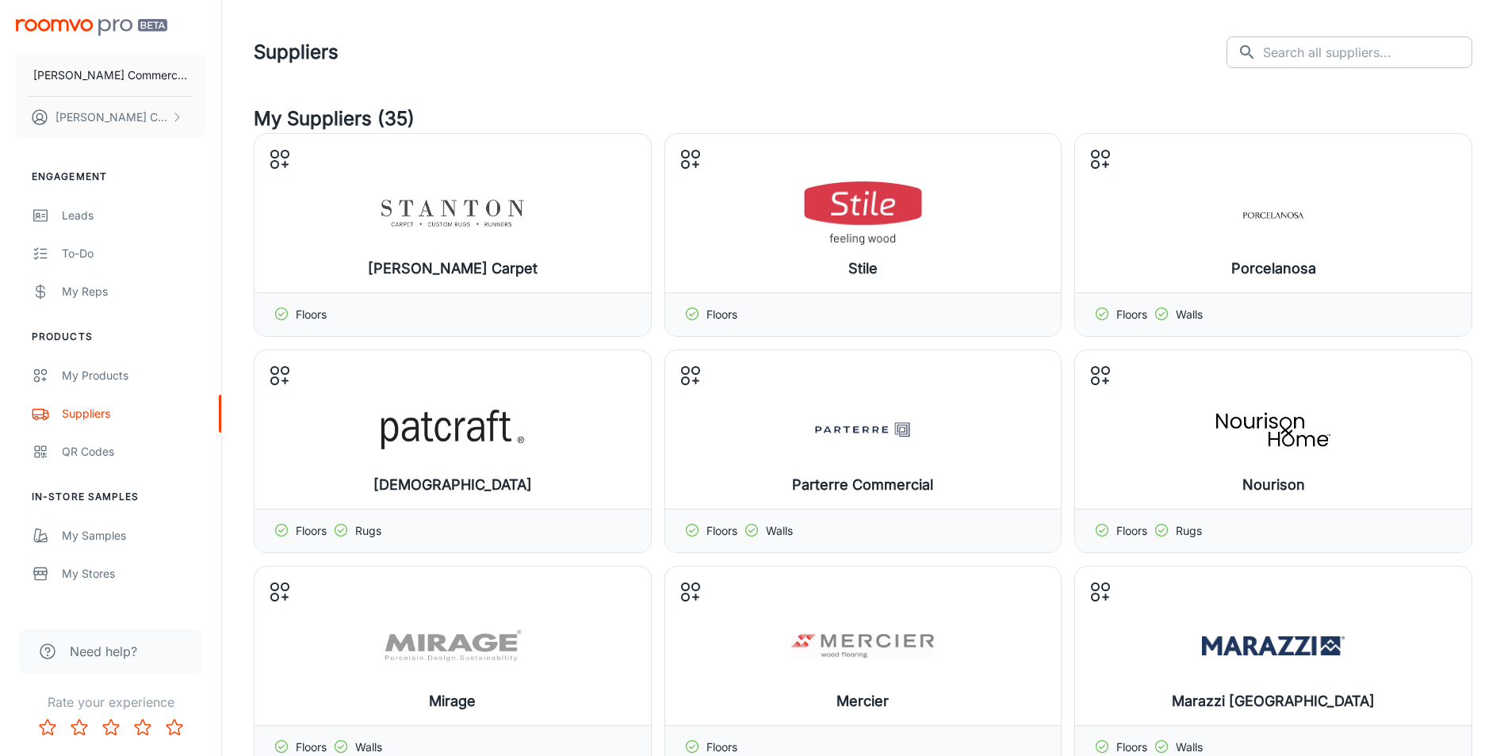
click at [1308, 60] on input "text" at bounding box center [1367, 52] width 209 height 32
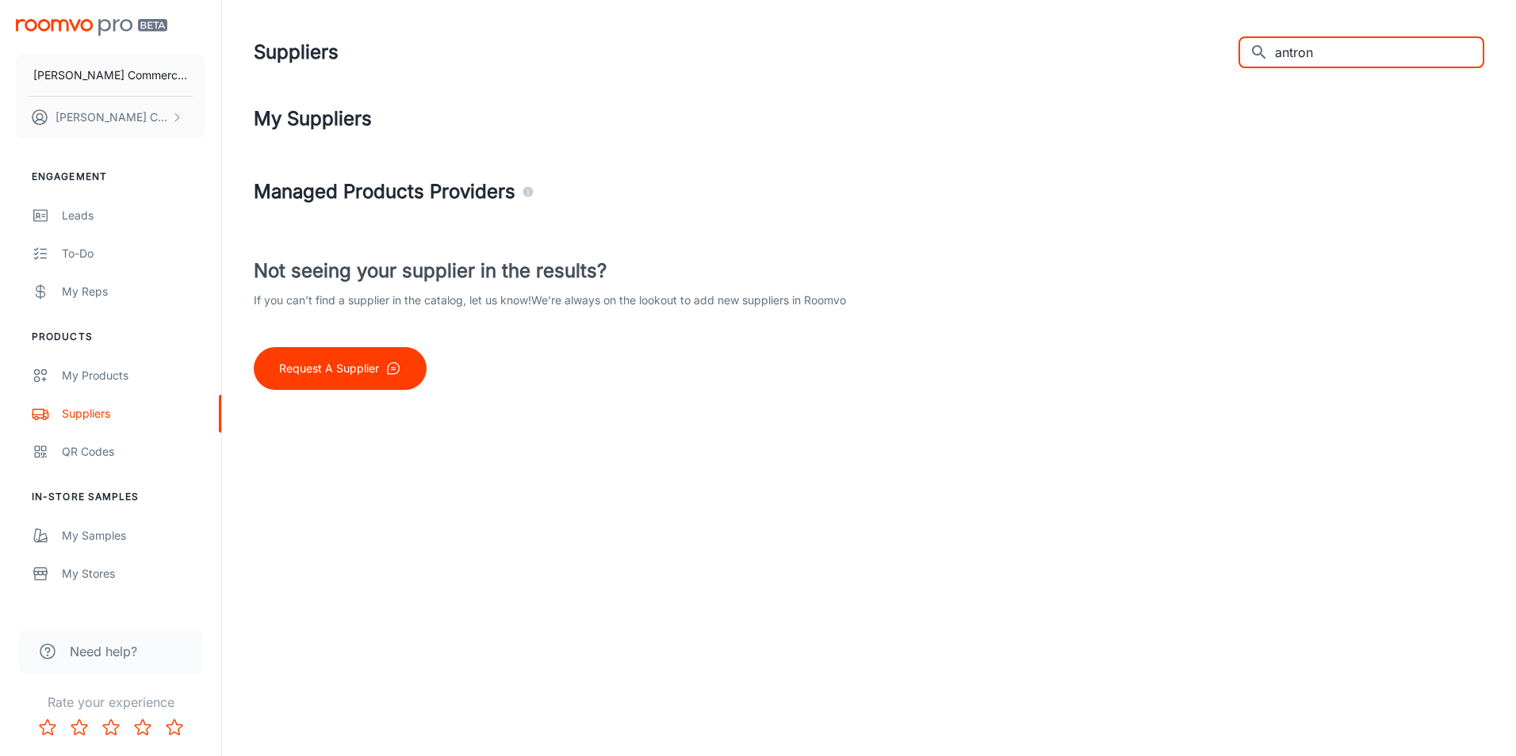
drag, startPoint x: 1354, startPoint y: 52, endPoint x: 1257, endPoint y: 56, distance: 97.6
click at [1267, 59] on div "​ antron ​" at bounding box center [1362, 52] width 246 height 32
type input "Tarkett"
click at [330, 362] on p "Request A Supplier" at bounding box center [329, 368] width 100 height 17
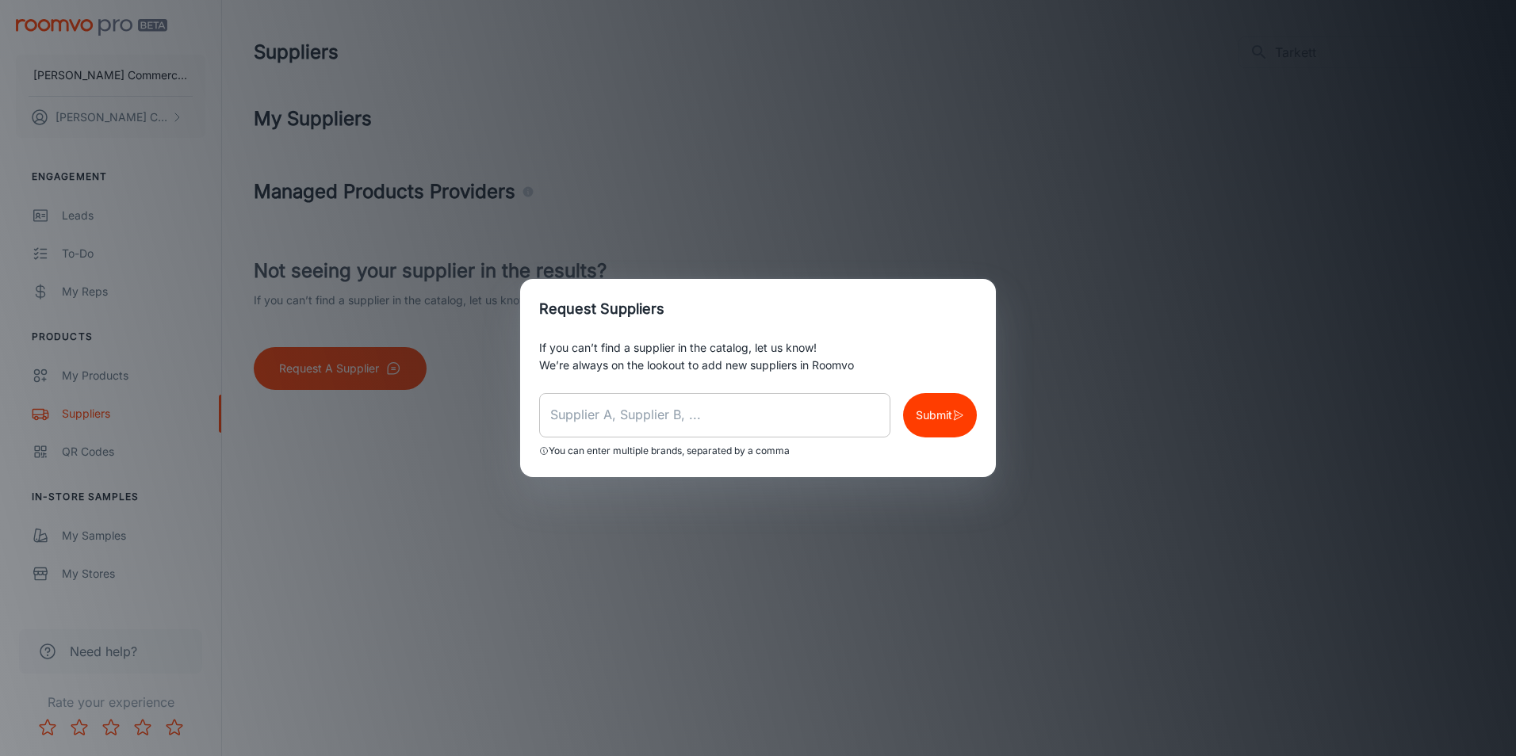
click at [737, 433] on input "text" at bounding box center [714, 415] width 351 height 44
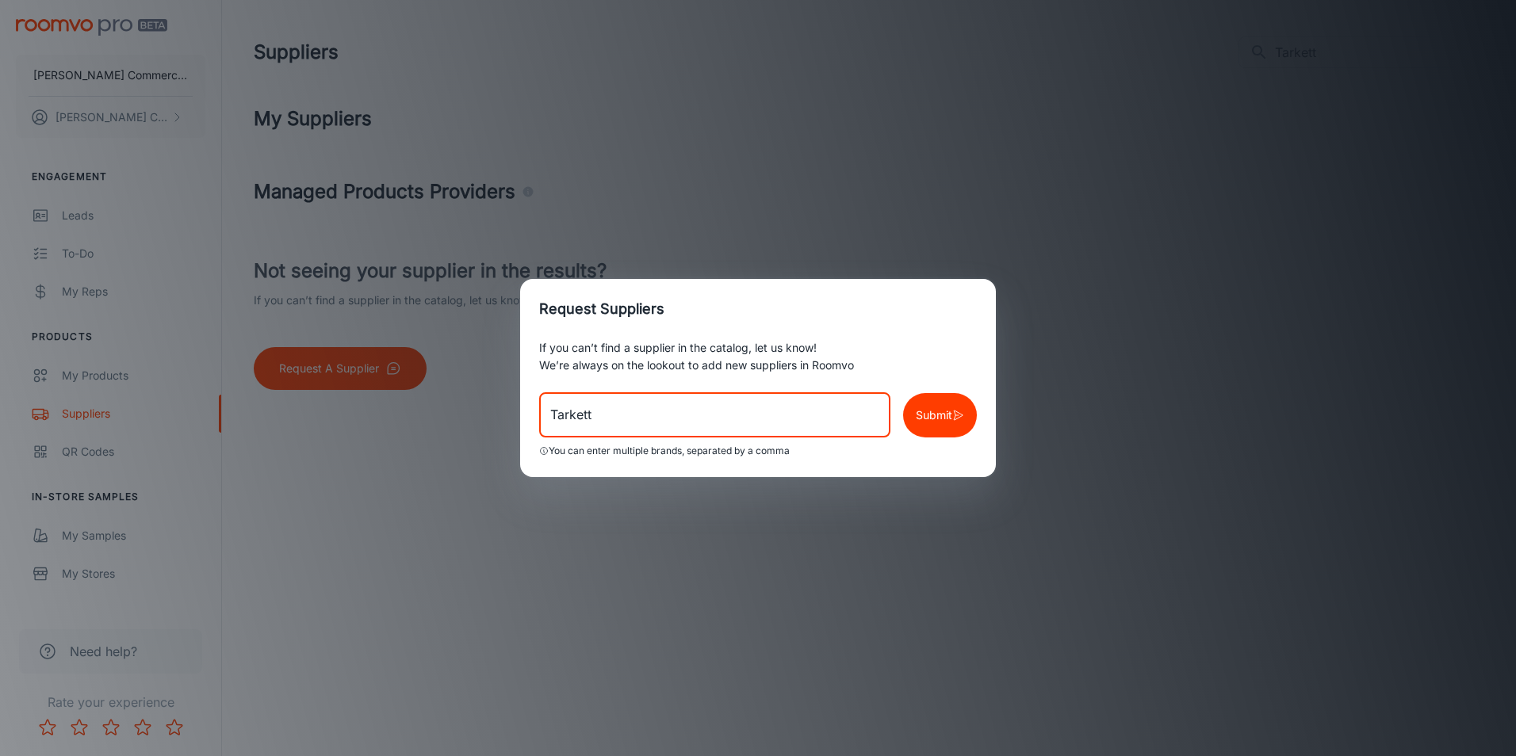
type input "Tarkett"
click at [932, 406] on button "Submit" at bounding box center [940, 415] width 74 height 44
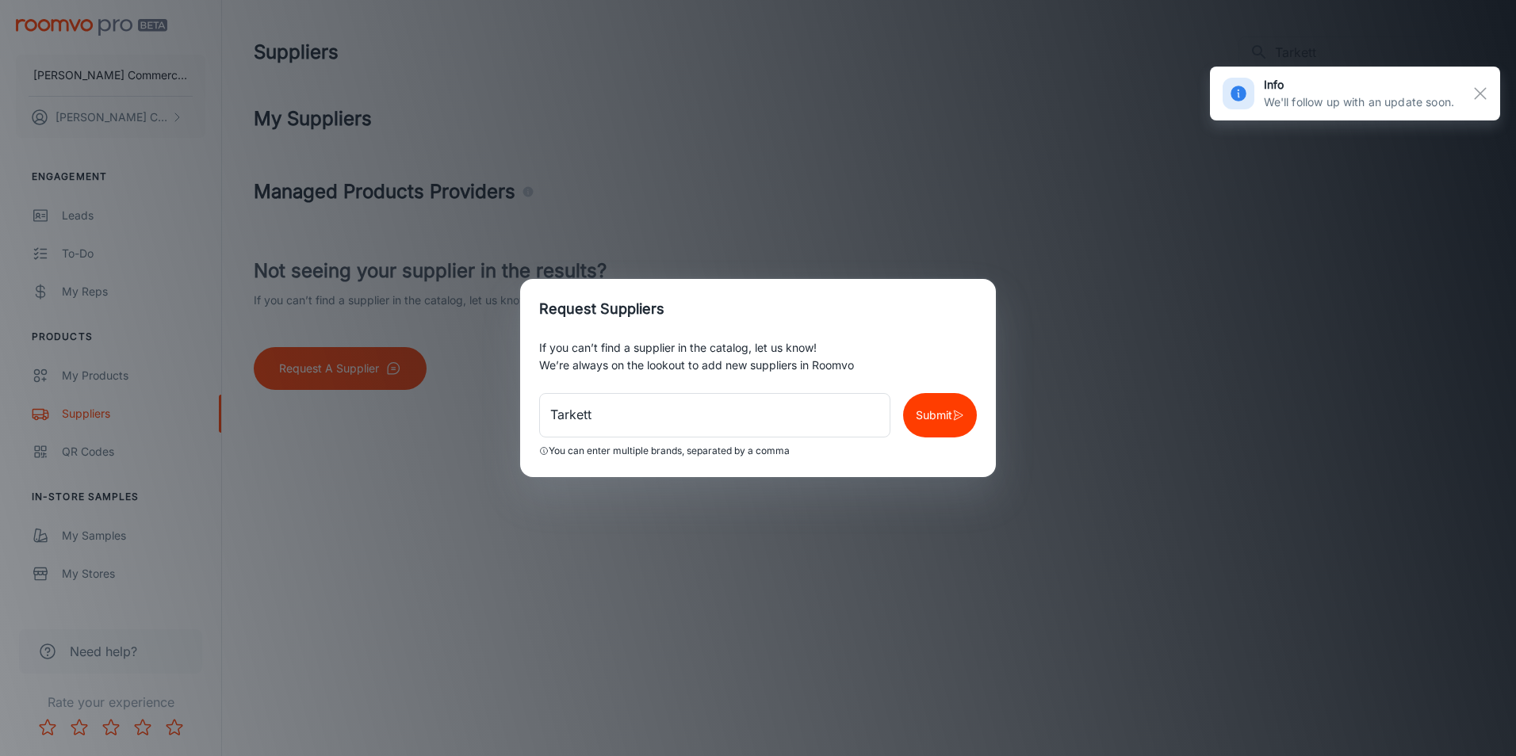
drag, startPoint x: 1243, startPoint y: 200, endPoint x: 1335, endPoint y: 115, distance: 125.7
click at [1250, 192] on div "Request Suppliers If you can’t find a supplier in the catalog, let us know! We’…" at bounding box center [758, 378] width 1516 height 756
